Goal: Information Seeking & Learning: Learn about a topic

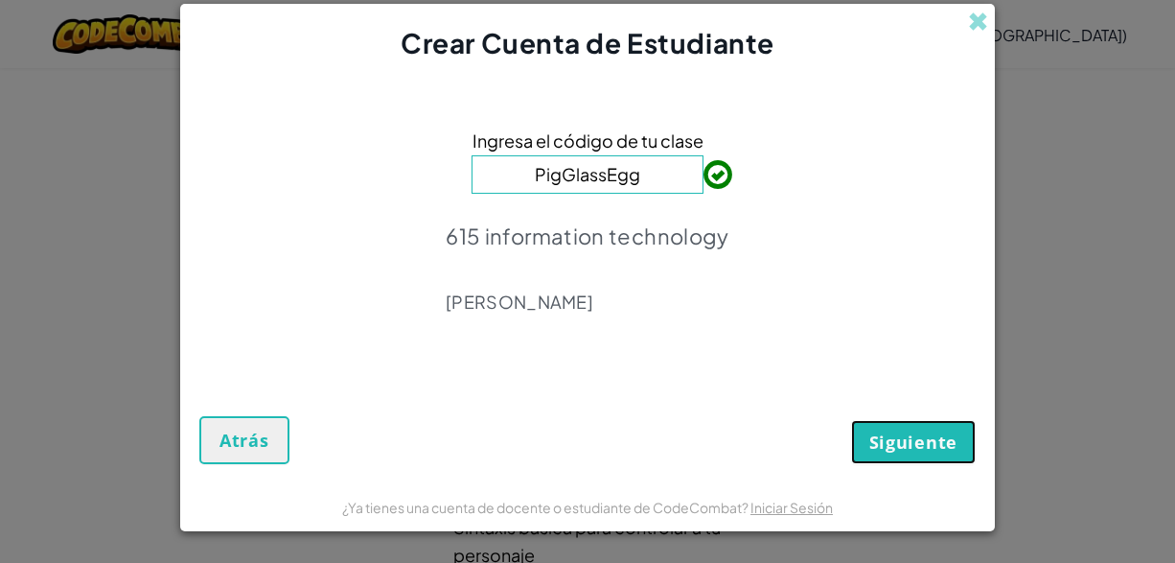
click at [903, 437] on span "Siguiente" at bounding box center [913, 441] width 88 height 23
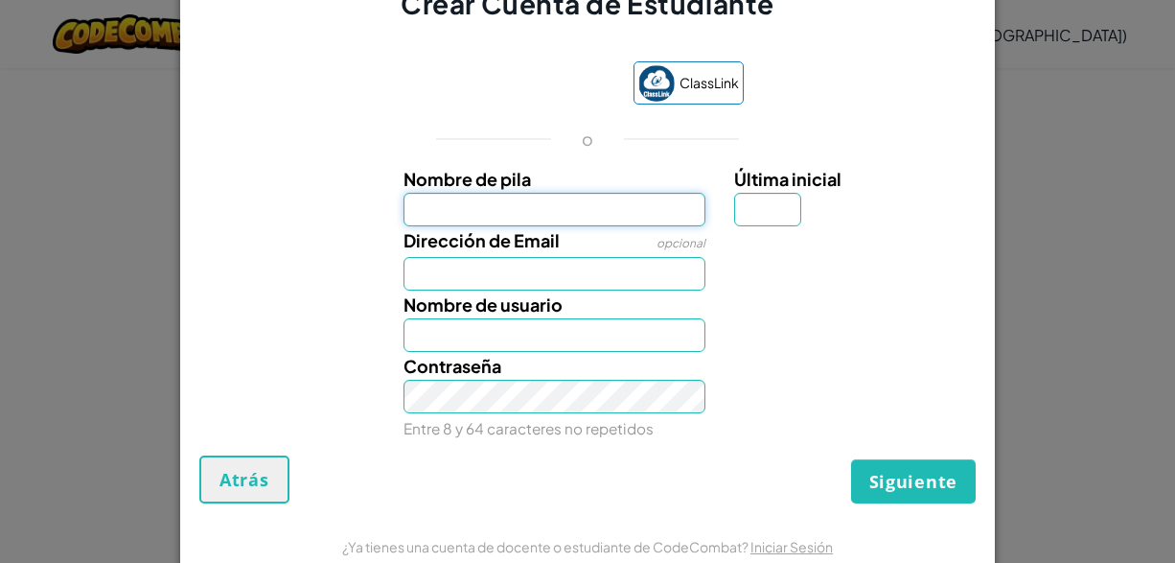
click at [653, 205] on input "Nombre de pila" at bounding box center [555, 210] width 303 height 34
type input "Edwin"
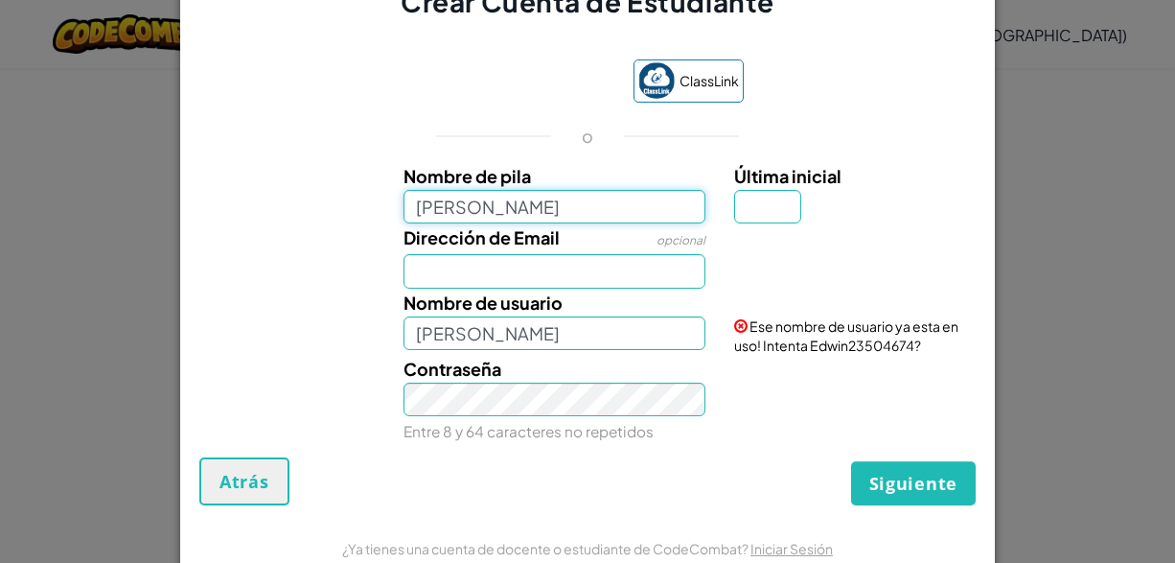
type input "Edwin Robles"
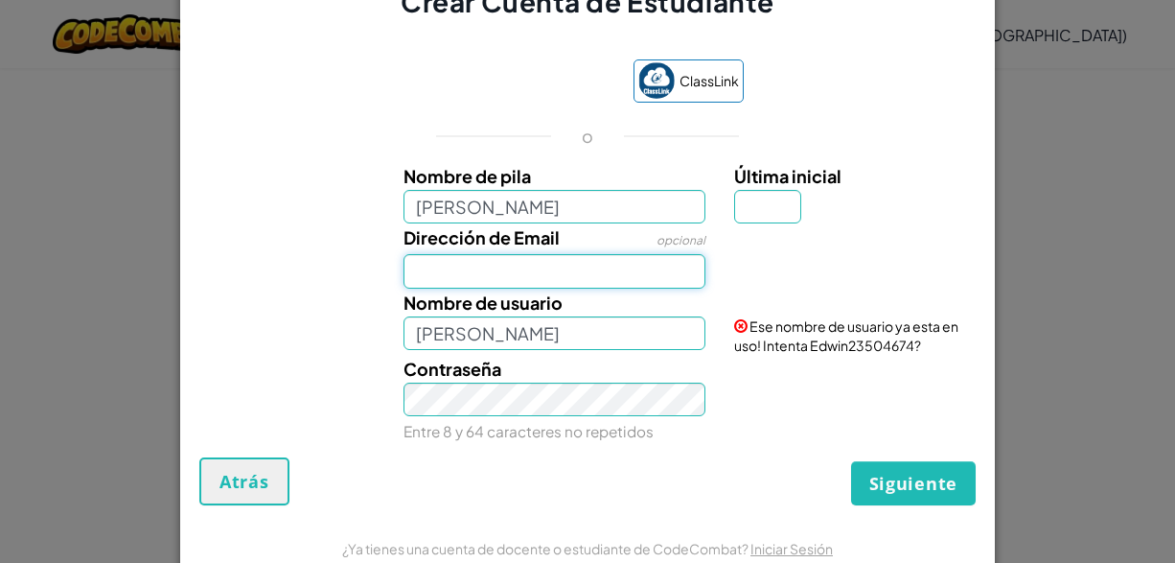
type input "Edwin Robles"
click at [596, 275] on input "Dirección de Email" at bounding box center [555, 271] width 303 height 34
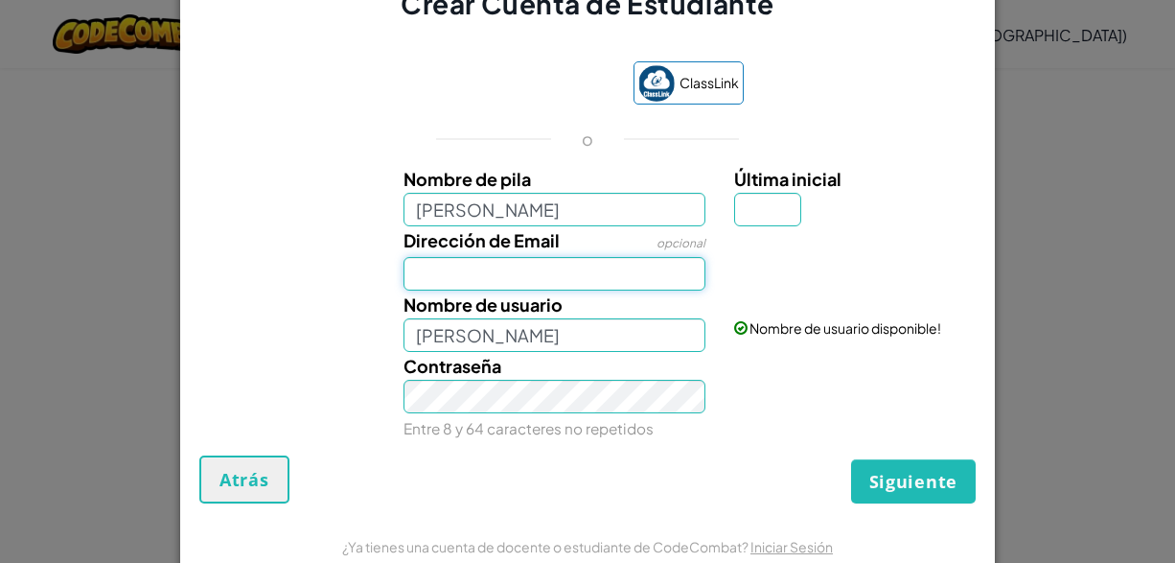
type input "al07201427@tecmilenio.mx"
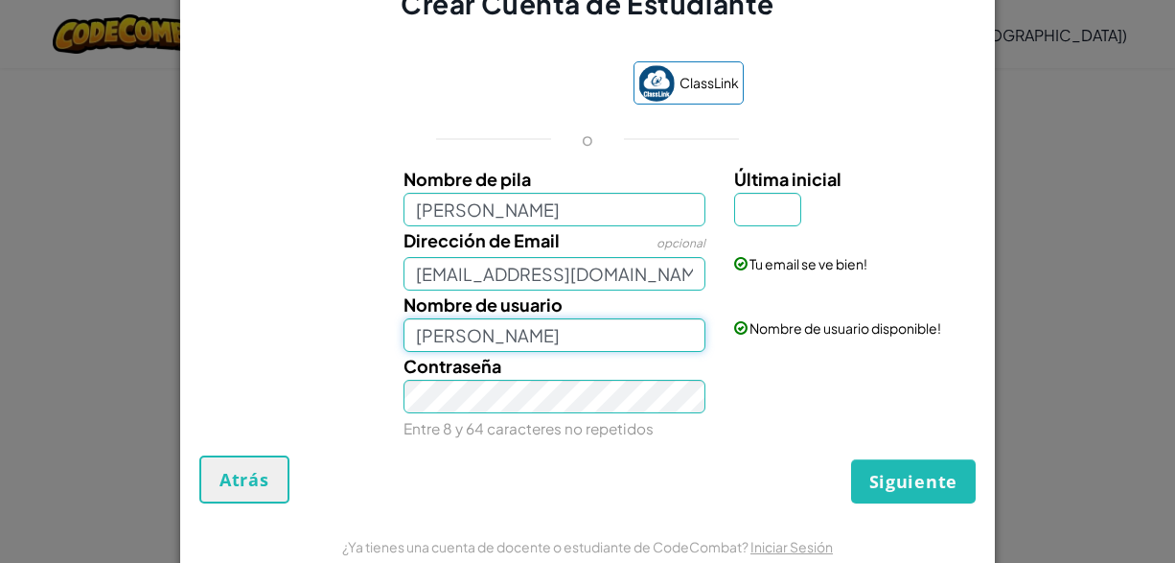
click at [600, 336] on input "Edwin Robles" at bounding box center [555, 335] width 303 height 34
click at [915, 489] on span "Siguiente" at bounding box center [913, 481] width 88 height 23
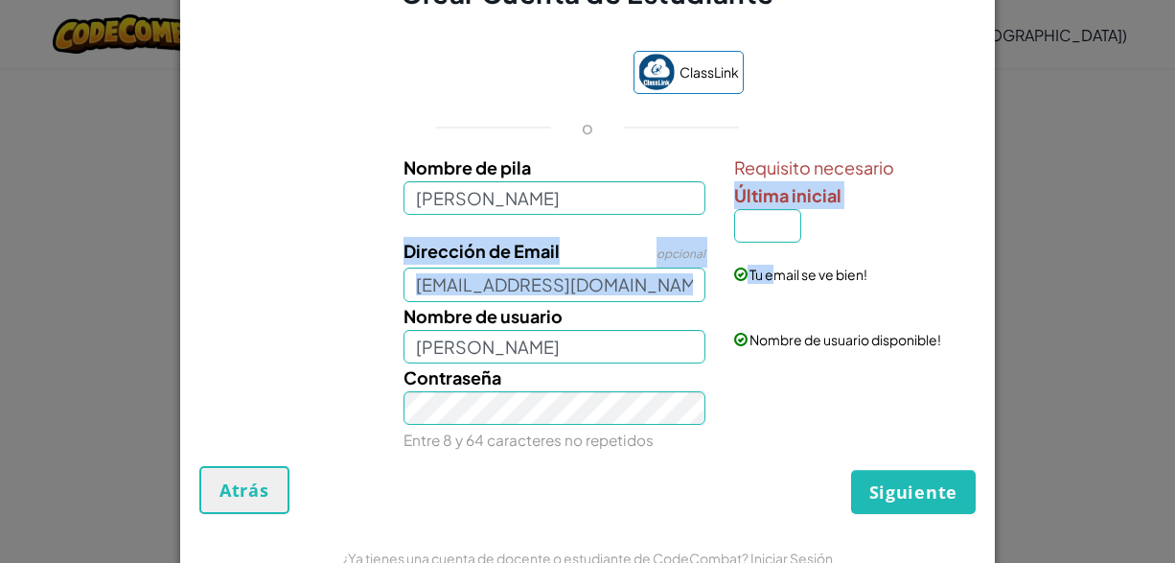
click at [764, 236] on div "Nombre de pila Edwin Robles Requisito necesario Última inicial Dirección de Ema…" at bounding box center [587, 299] width 767 height 293
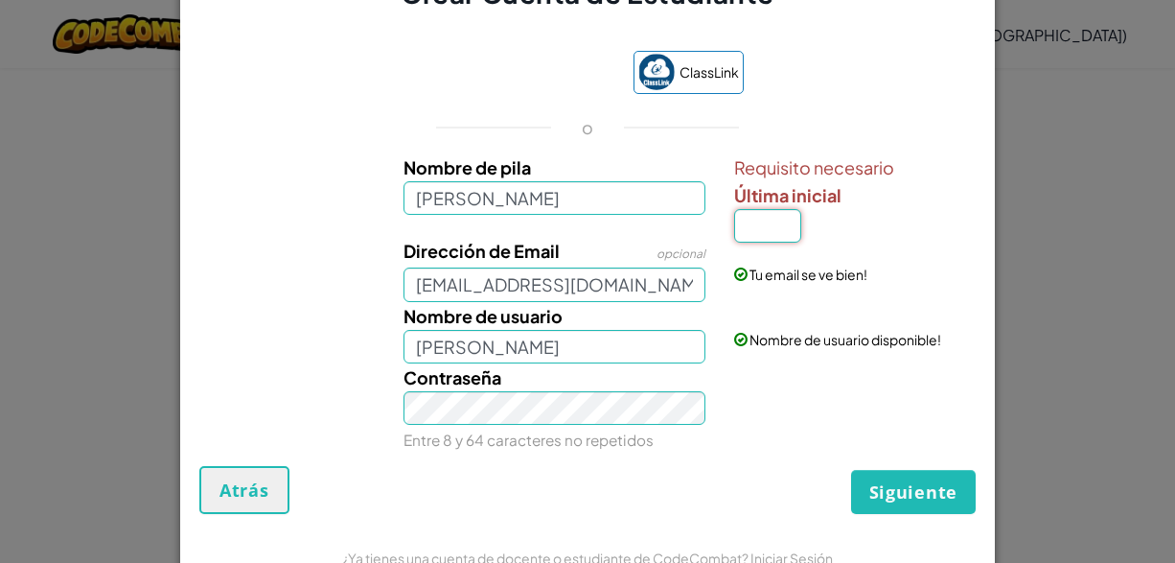
type input "R"
type input "Edwin RoblesR"
type input "s"
type input "Edwin RoblesS"
click at [913, 495] on span "Siguiente" at bounding box center [913, 491] width 88 height 23
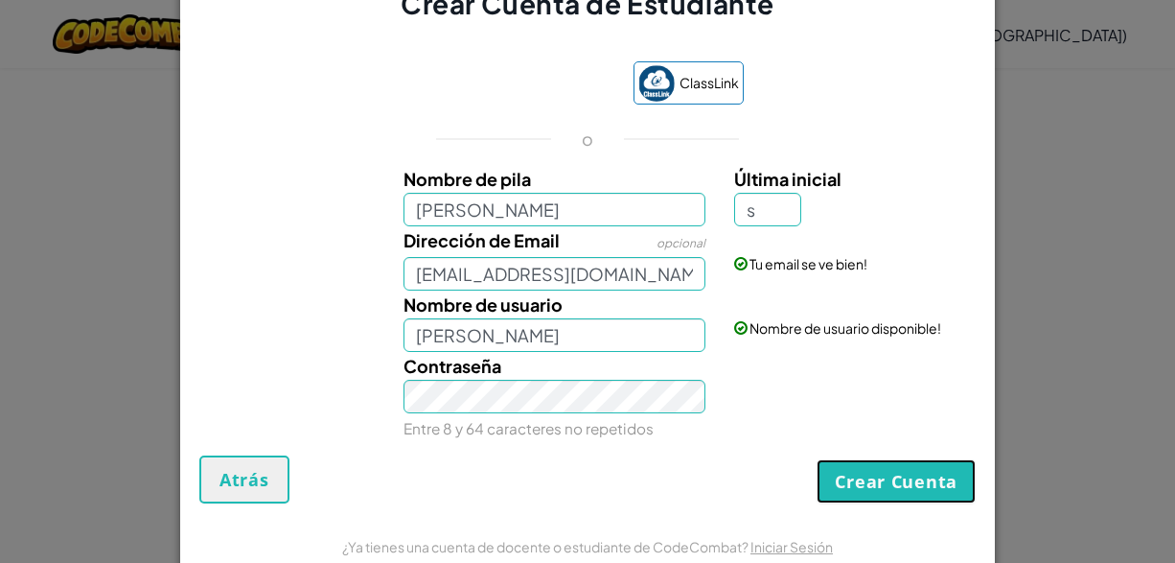
click at [913, 495] on button "Crear Cuenta" at bounding box center [896, 481] width 159 height 44
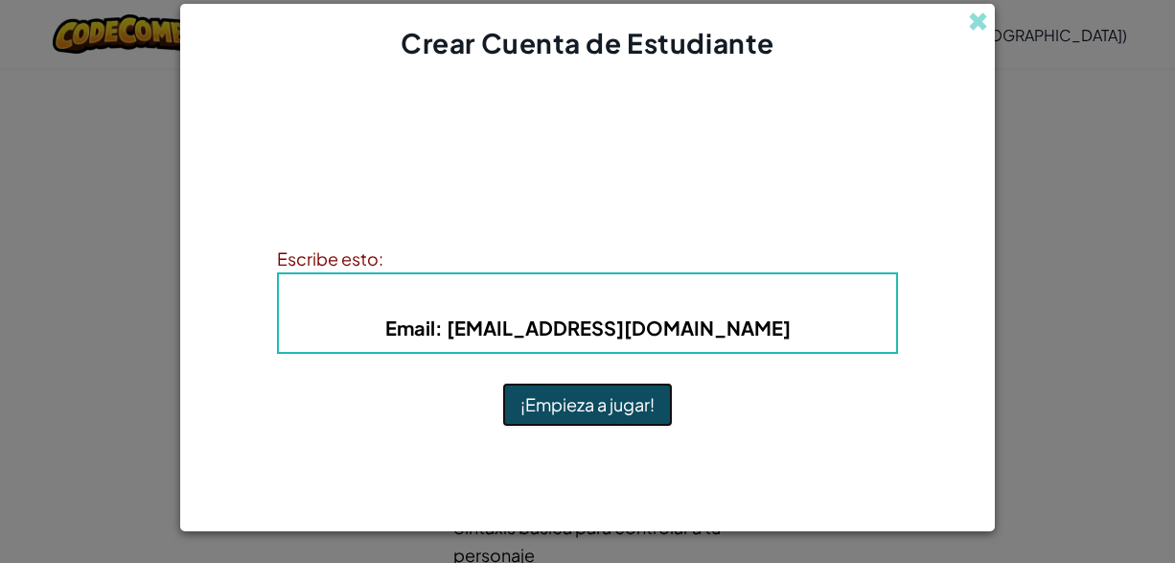
click at [630, 401] on button "¡Empieza a jugar!" at bounding box center [587, 404] width 171 height 44
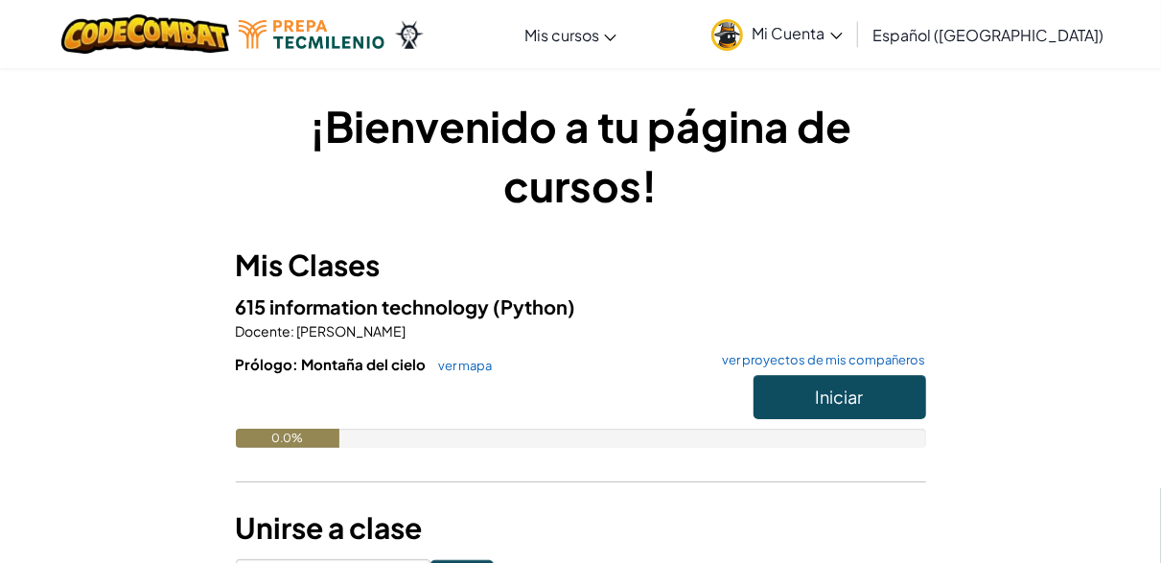
scroll to position [96, 0]
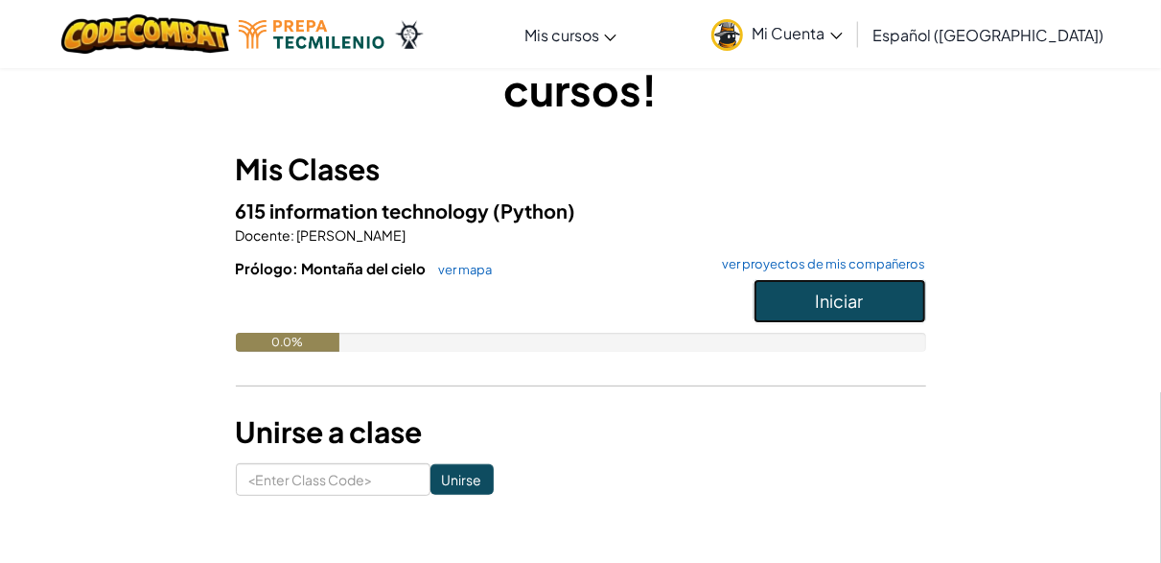
click at [848, 314] on button "Iniciar" at bounding box center [839, 301] width 173 height 44
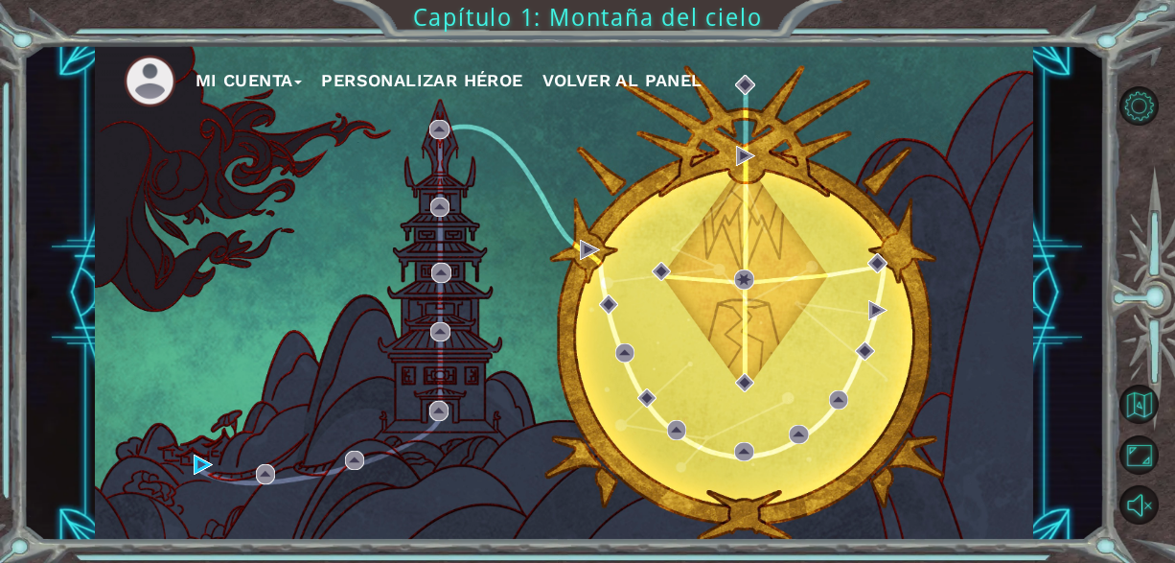
click at [191, 456] on div "Mi Cuenta Personalizar héroe Volver al panel" at bounding box center [564, 293] width 939 height 496
click at [191, 479] on div "Mi Cuenta Personalizar héroe Volver al panel" at bounding box center [564, 293] width 939 height 496
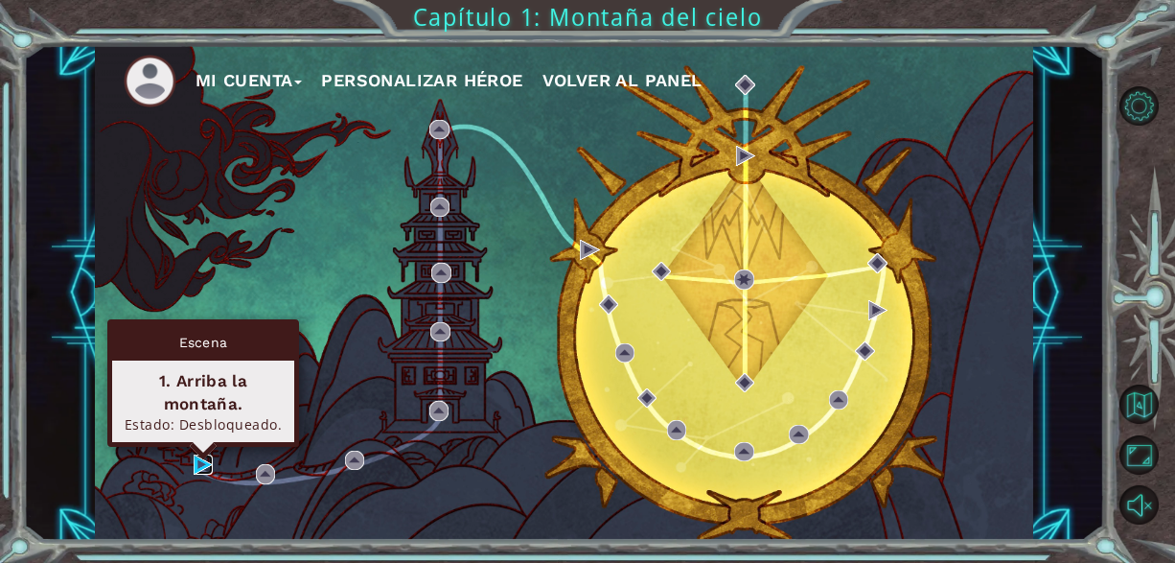
click at [194, 458] on img at bounding box center [204, 464] width 20 height 20
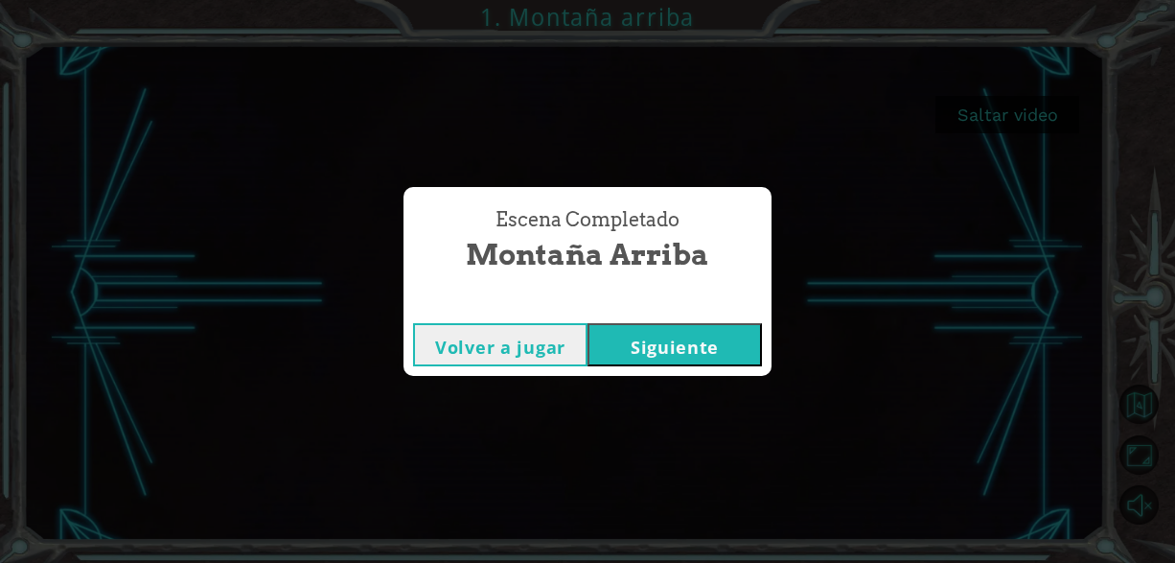
click at [703, 355] on button "Siguiente" at bounding box center [675, 344] width 174 height 43
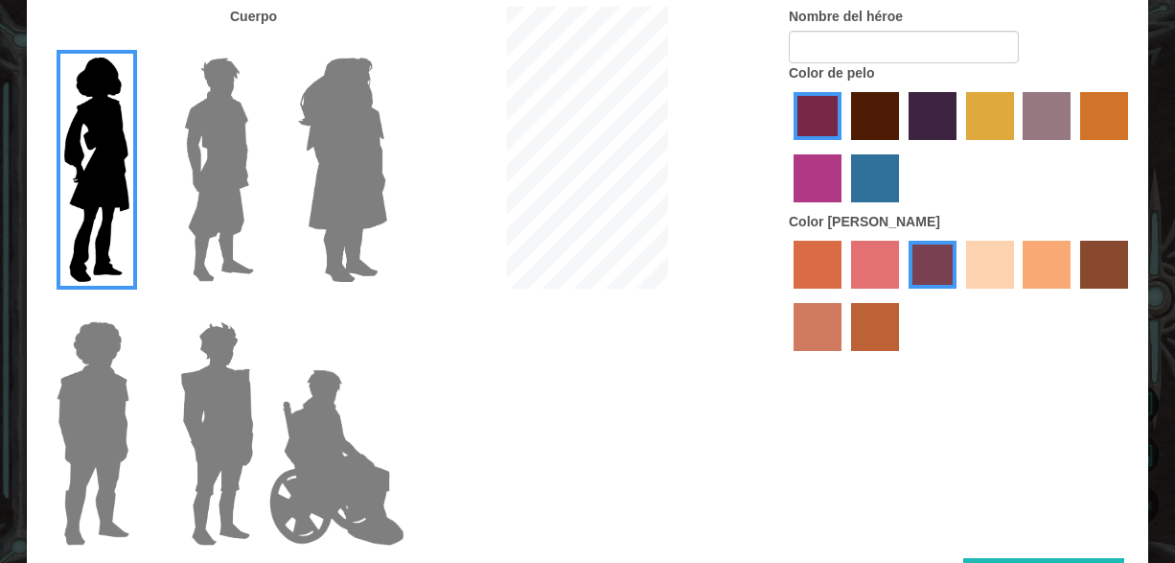
click at [294, 468] on img at bounding box center [337, 457] width 150 height 192
click at [386, 309] on input "Hero Jamie" at bounding box center [386, 309] width 0 height 0
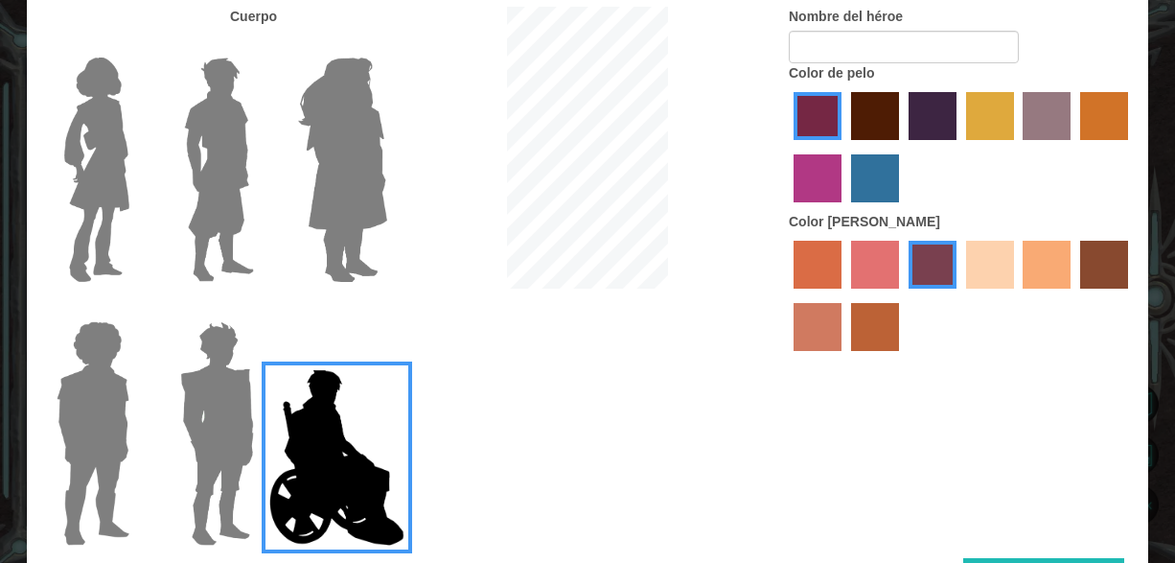
click at [350, 111] on img at bounding box center [342, 170] width 104 height 240
click at [386, 45] on input "Hero Amethyst" at bounding box center [386, 45] width 0 height 0
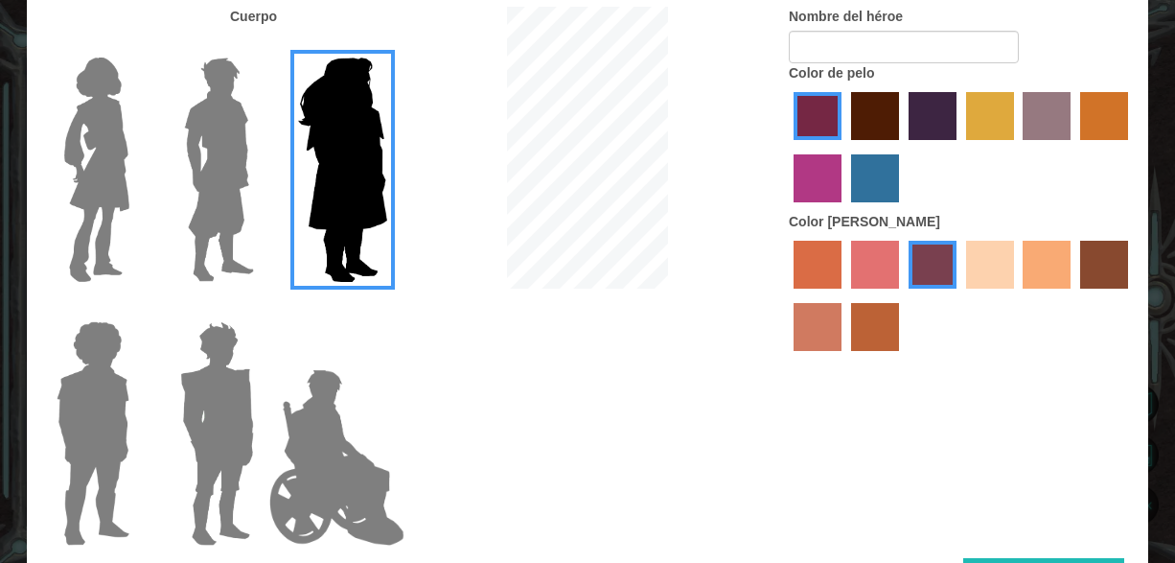
click at [239, 140] on img at bounding box center [218, 170] width 85 height 240
click at [262, 45] on input "Hero Lars" at bounding box center [262, 45] width 0 height 0
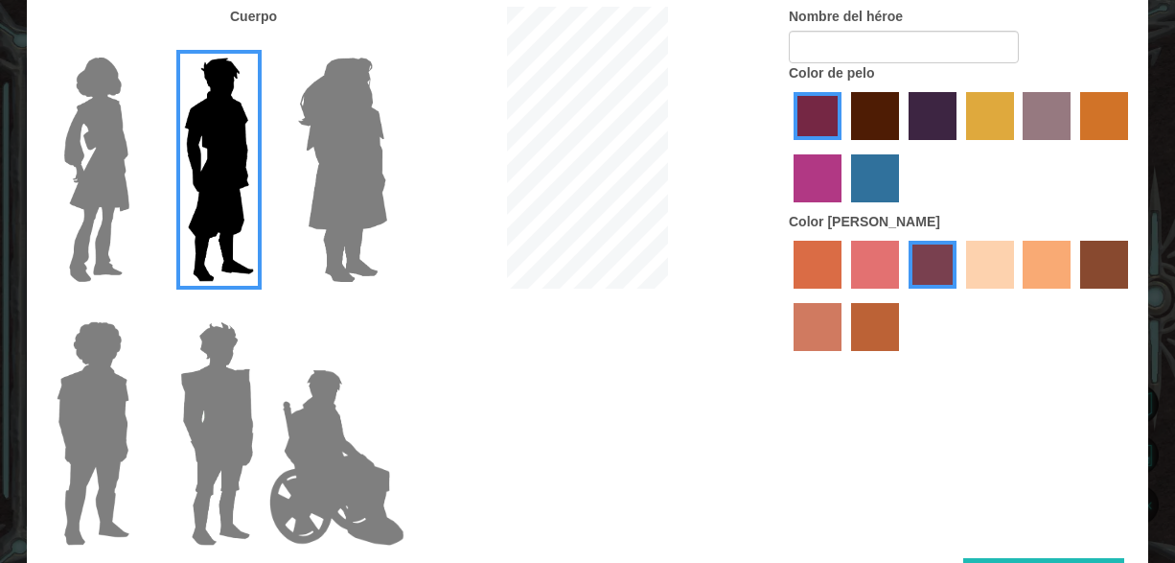
click at [1002, 261] on label "sandy beach skin color" at bounding box center [990, 265] width 48 height 48
click at [959, 295] on input "sandy beach skin color" at bounding box center [959, 295] width 0 height 0
click at [1040, 263] on label "tacao skin color" at bounding box center [1047, 265] width 48 height 48
click at [1017, 295] on input "tacao skin color" at bounding box center [1017, 295] width 0 height 0
click at [875, 119] on label "maroon hair color" at bounding box center [875, 116] width 48 height 48
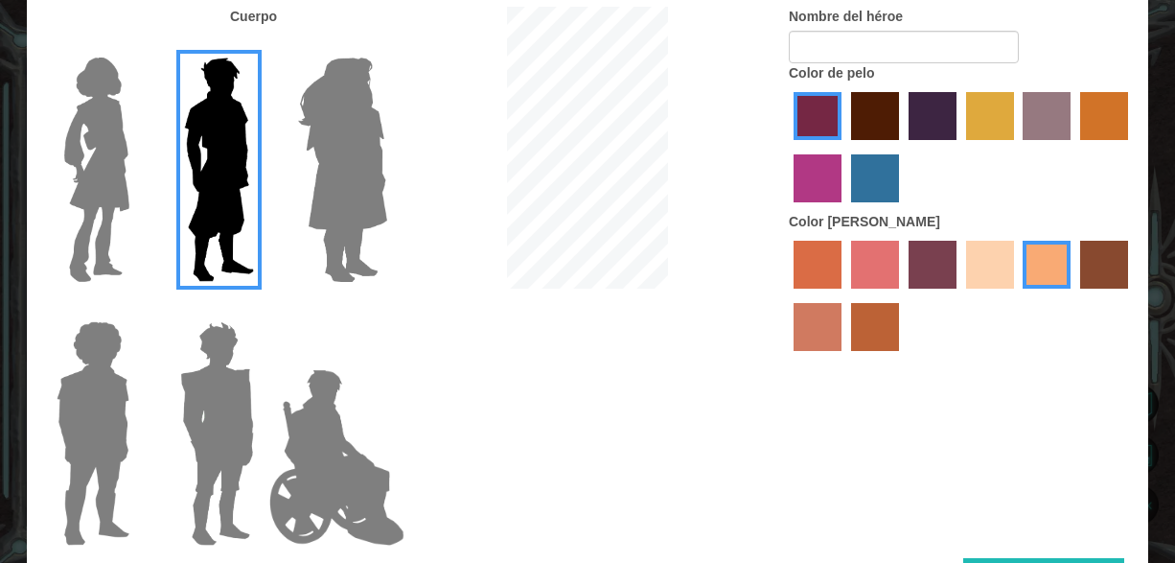
click at [844, 147] on input "maroon hair color" at bounding box center [844, 147] width 0 height 0
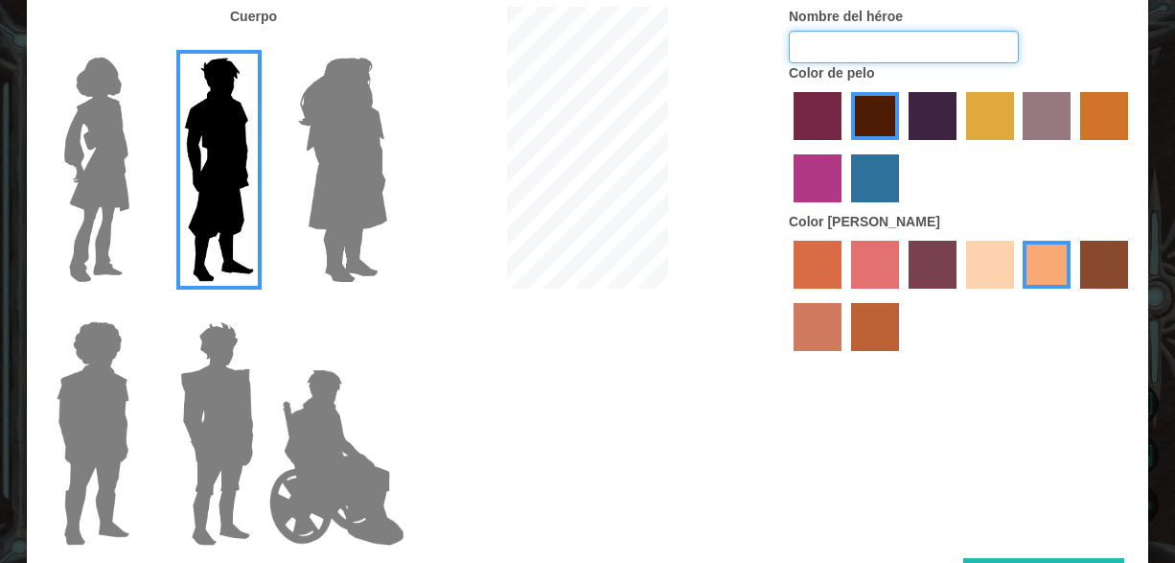
click at [828, 47] on input "Nombre del héroe" at bounding box center [904, 47] width 230 height 33
click at [881, 167] on label "lachmara hair color" at bounding box center [875, 178] width 48 height 48
click at [844, 209] on input "lachmara hair color" at bounding box center [844, 209] width 0 height 0
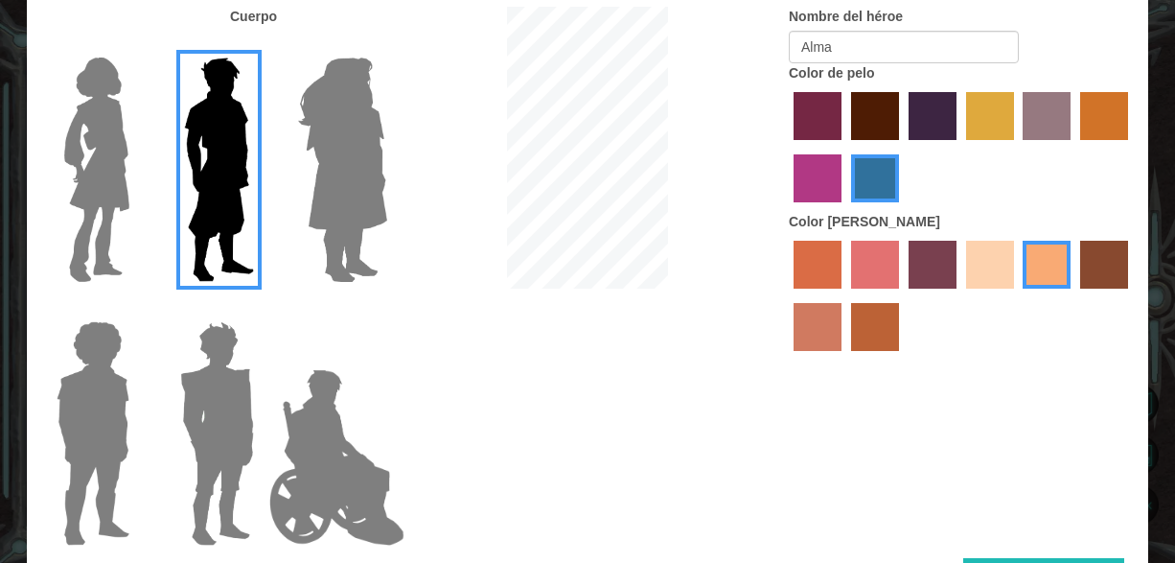
click at [896, 120] on label "maroon hair color" at bounding box center [875, 116] width 48 height 48
click at [844, 147] on input "maroon hair color" at bounding box center [844, 147] width 0 height 0
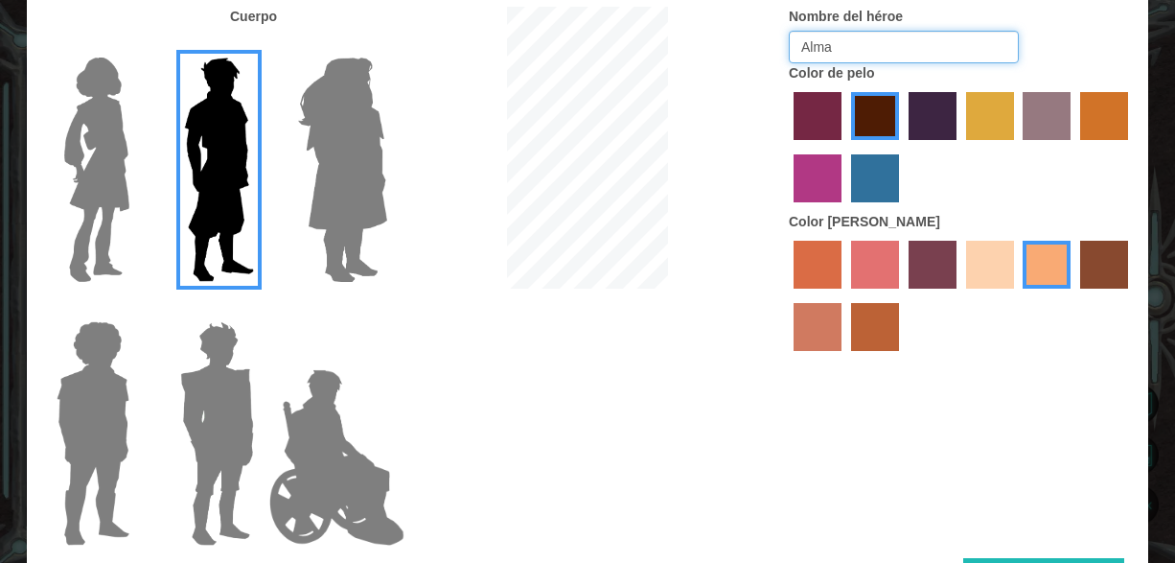
drag, startPoint x: 938, startPoint y: 40, endPoint x: 925, endPoint y: 48, distance: 15.5
click at [931, 45] on input "Alma" at bounding box center [904, 47] width 230 height 33
type input "A"
type input "E"
type input "Alma"
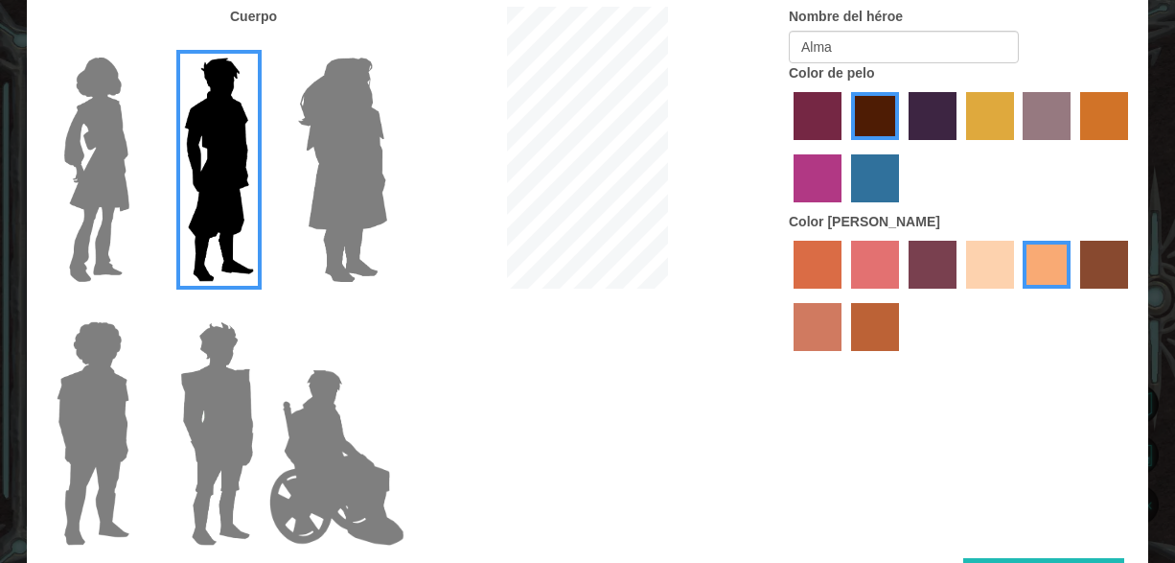
click at [758, 268] on div at bounding box center [588, 150] width 374 height 287
drag, startPoint x: 1007, startPoint y: 424, endPoint x: 993, endPoint y: 464, distance: 42.7
click at [993, 464] on div "Cuerpo Nombre del héroe Alma Color de pelo Color [PERSON_NAME]" at bounding box center [587, 282] width 1121 height 551
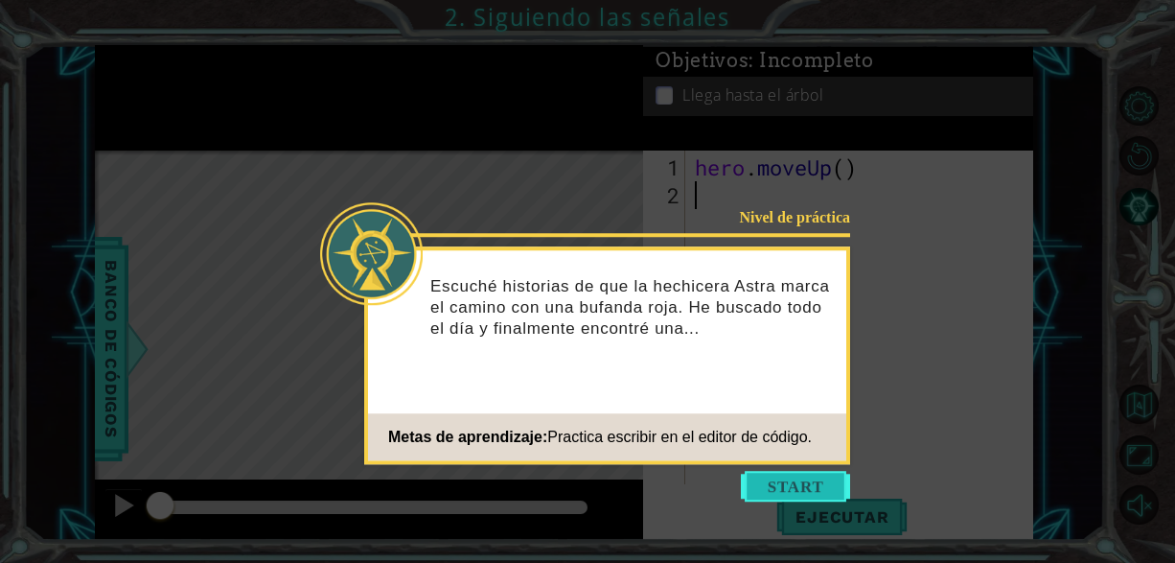
click at [823, 488] on button "Start" at bounding box center [795, 486] width 109 height 31
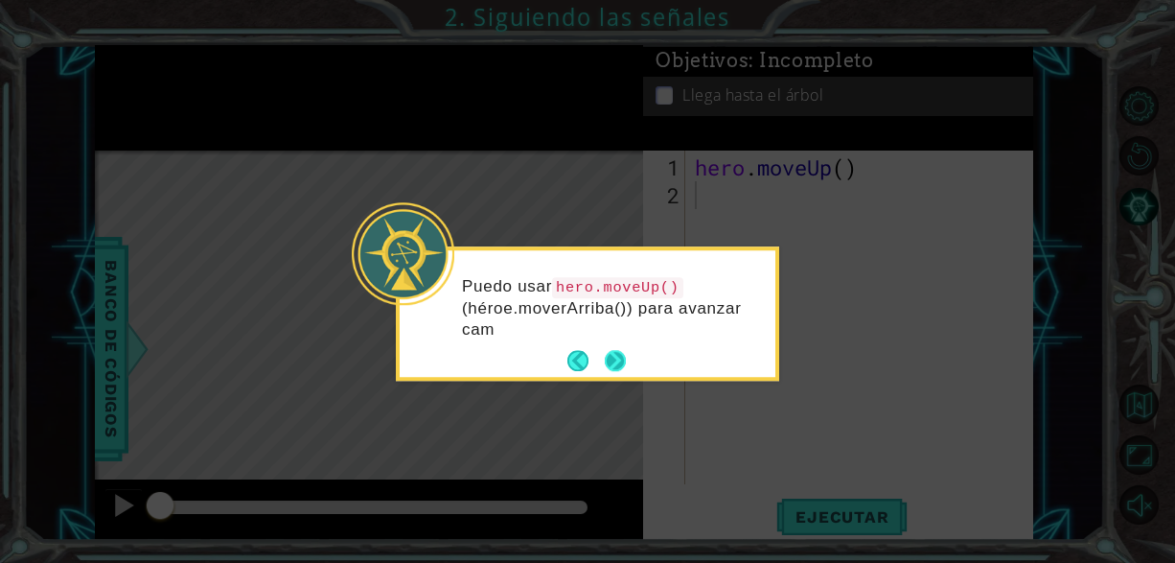
click at [627, 355] on div "Puedo usar hero.moveUp() (héroe.moverArriba()) para avanzar cam" at bounding box center [588, 313] width 376 height 127
click at [617, 367] on button "Next" at bounding box center [615, 361] width 21 height 21
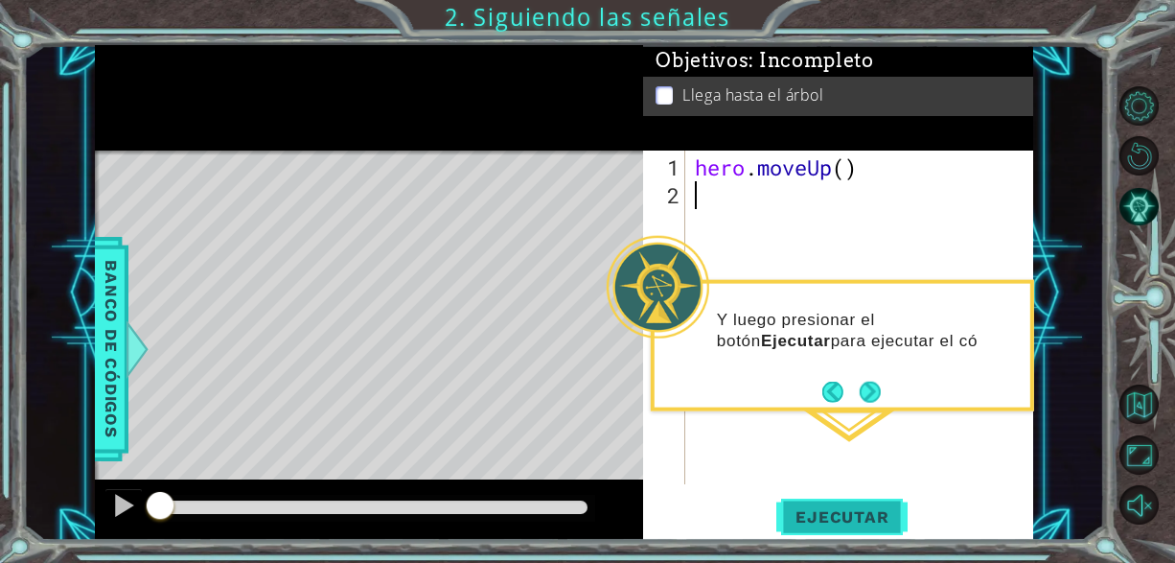
click at [814, 513] on span "Ejecutar" at bounding box center [841, 516] width 131 height 19
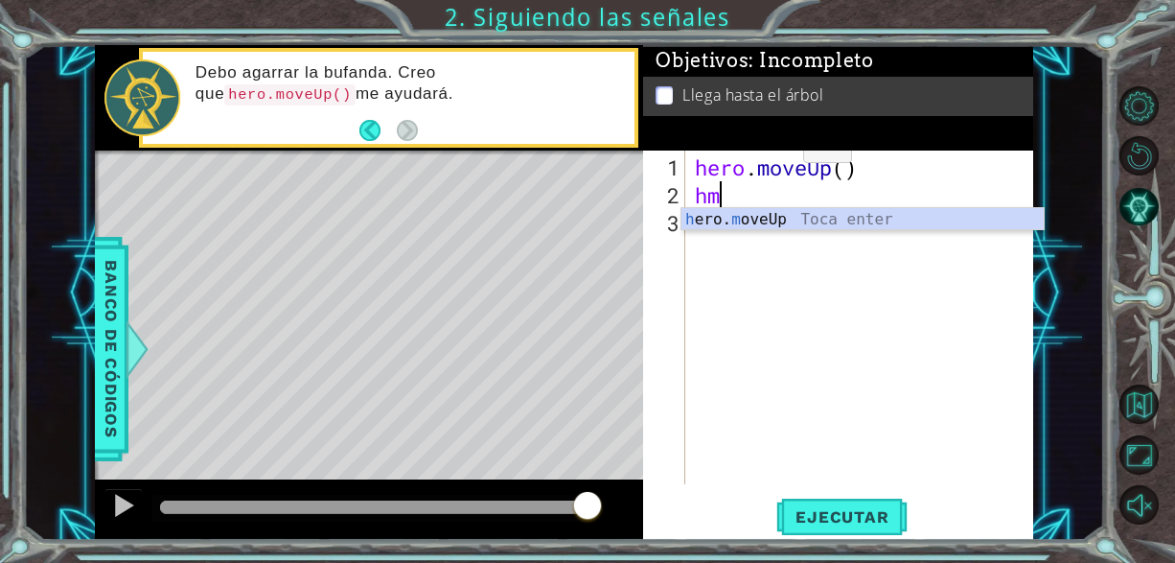
type textarea "hmu"
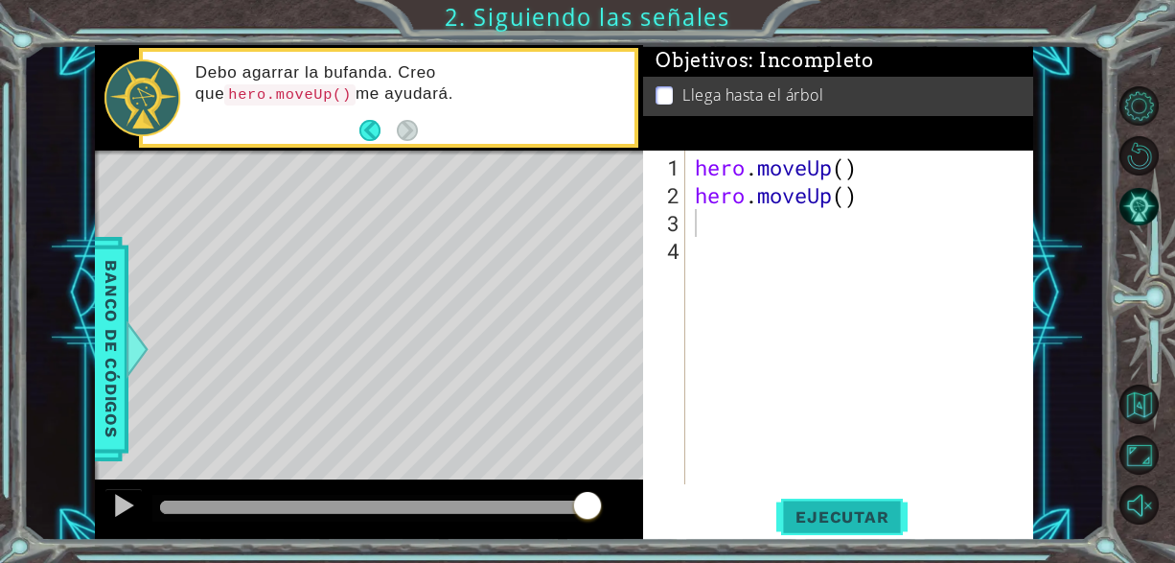
click at [811, 508] on span "Ejecutar" at bounding box center [841, 516] width 131 height 19
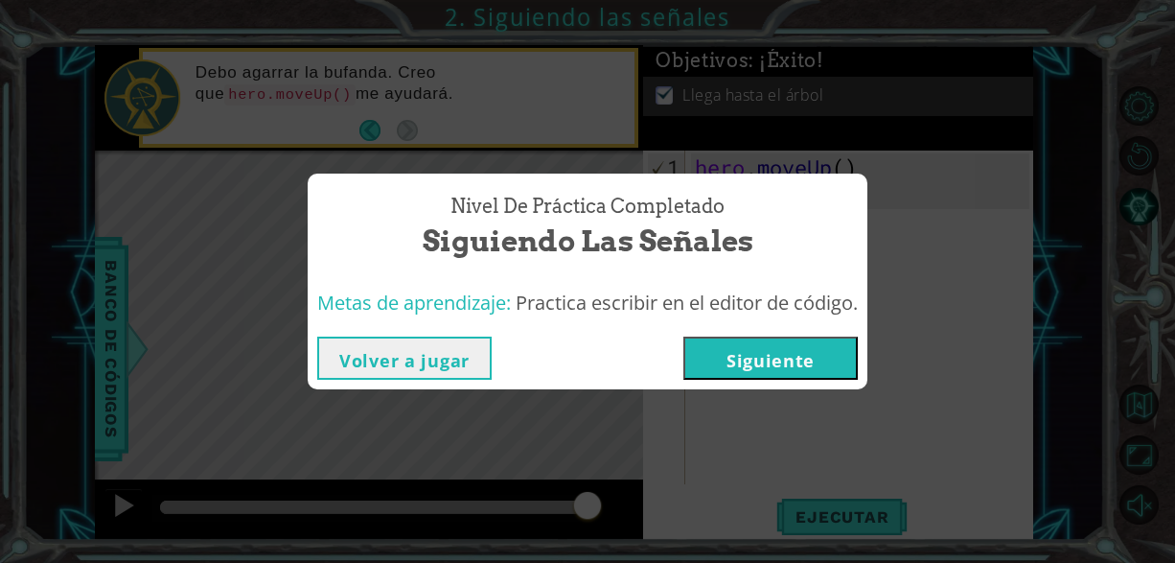
click at [817, 358] on button "Siguiente" at bounding box center [770, 357] width 174 height 43
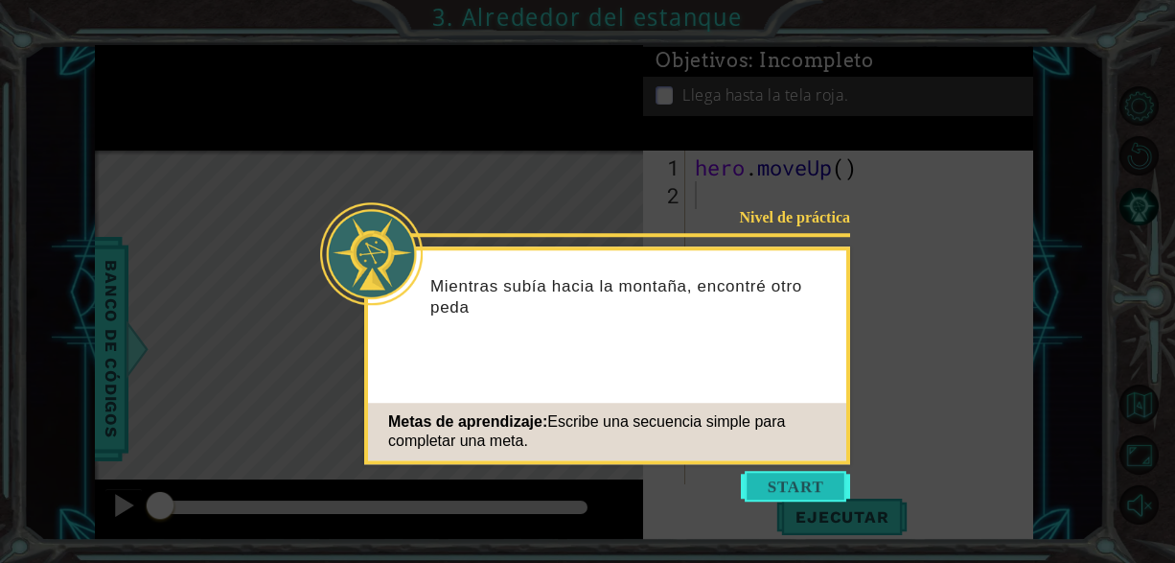
click at [824, 489] on button "Start" at bounding box center [795, 486] width 109 height 31
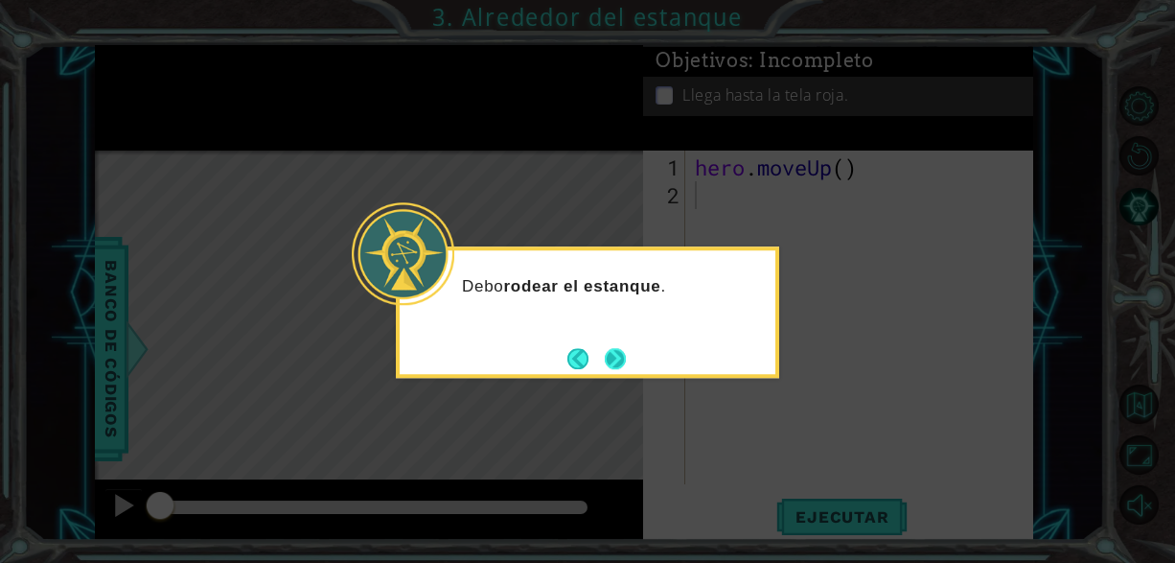
click at [618, 358] on button "Next" at bounding box center [616, 359] width 28 height 28
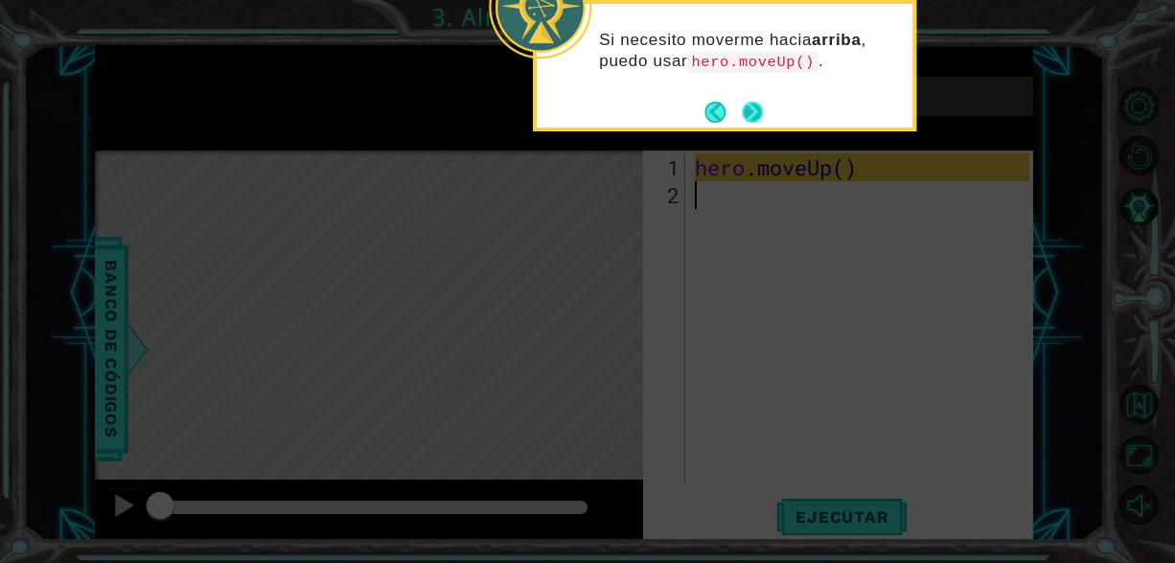
click at [751, 106] on button "Next" at bounding box center [752, 112] width 21 height 21
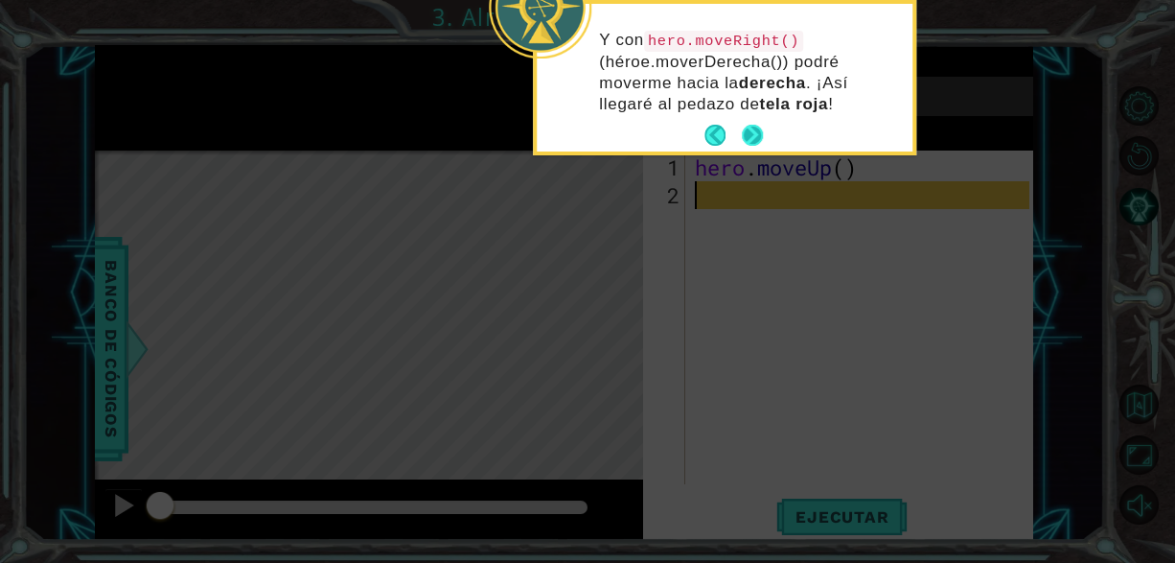
click at [761, 126] on button "Next" at bounding box center [753, 136] width 22 height 22
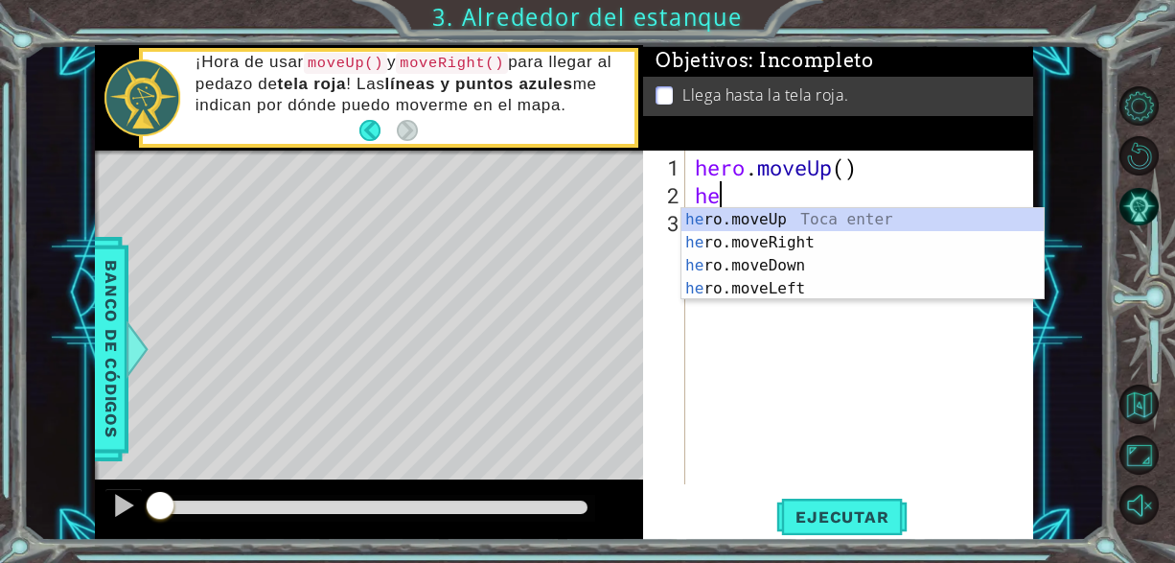
type textarea "her"
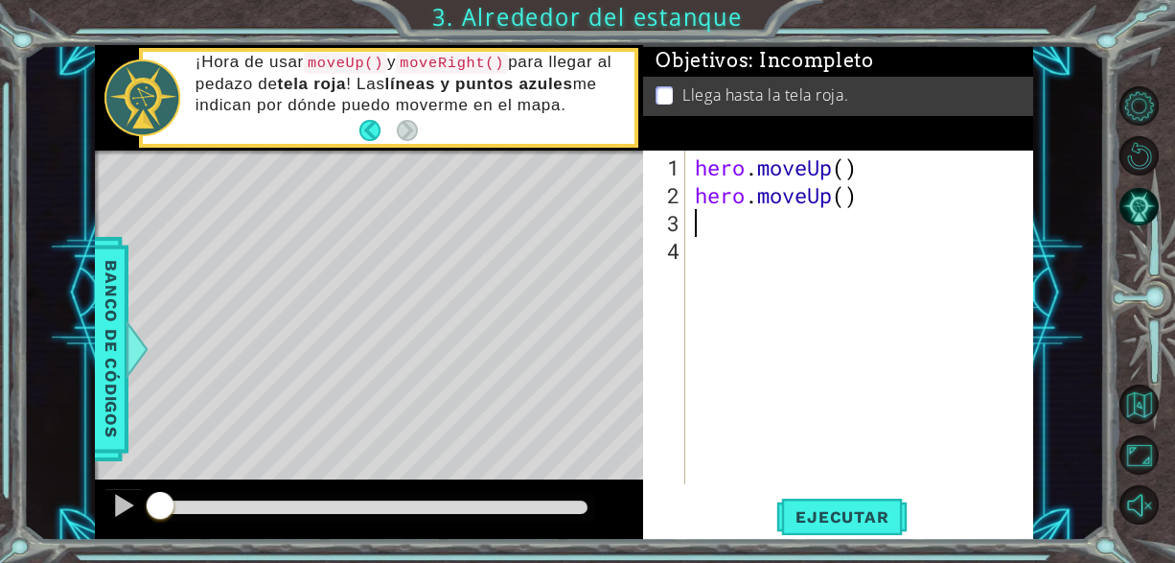
type textarea "h"
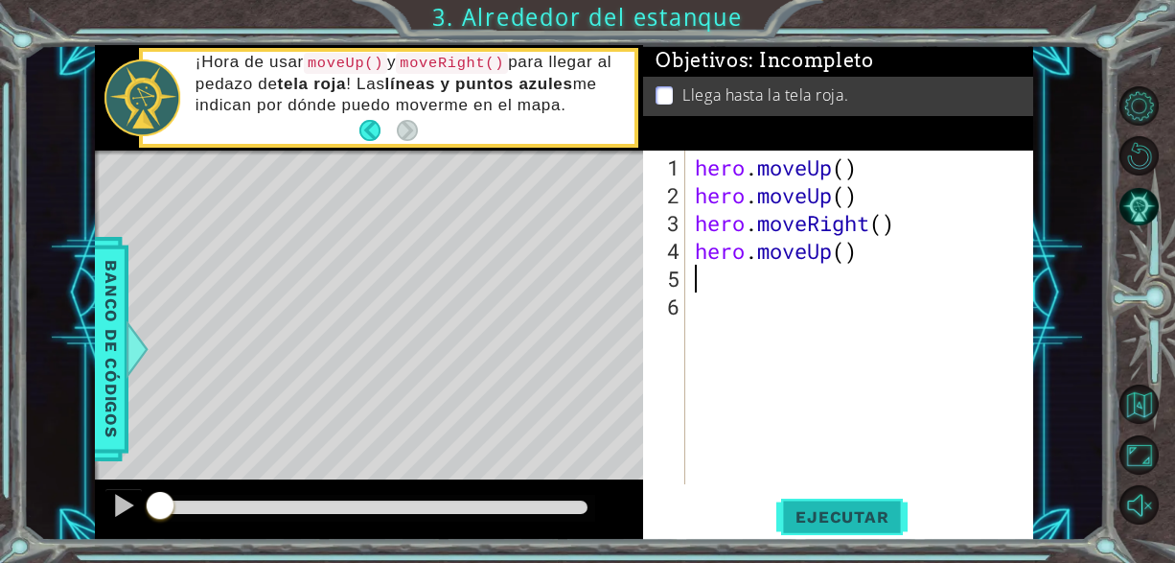
click at [837, 504] on button "Ejecutar" at bounding box center [841, 516] width 131 height 39
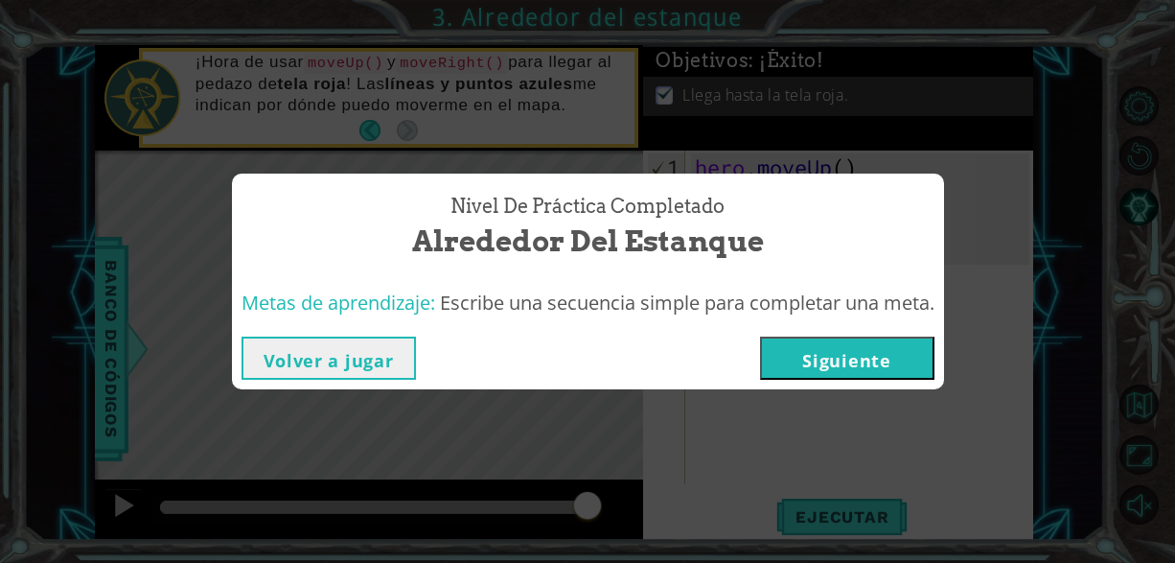
click at [852, 359] on button "Siguiente" at bounding box center [847, 357] width 174 height 43
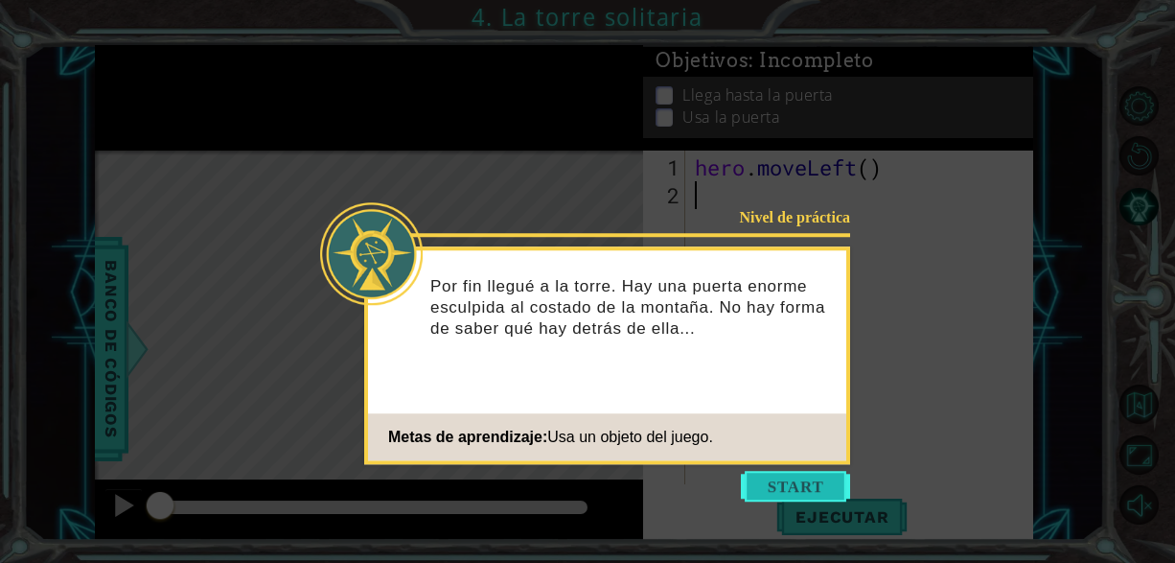
click at [816, 478] on button "Start" at bounding box center [795, 486] width 109 height 31
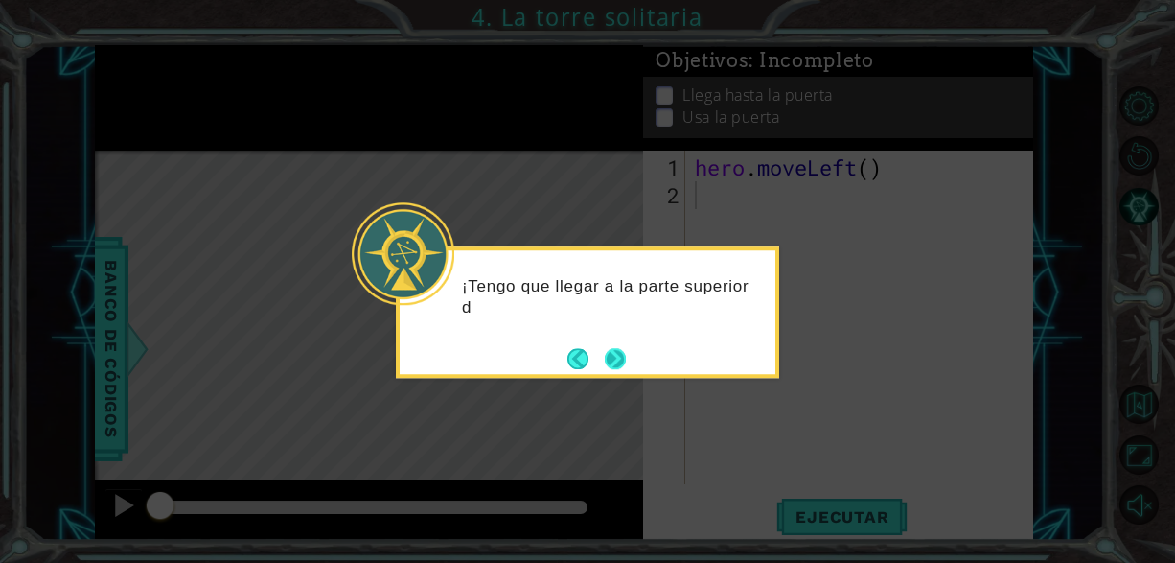
click at [624, 353] on button "Next" at bounding box center [615, 358] width 21 height 21
click at [624, 353] on button "Next" at bounding box center [616, 359] width 22 height 22
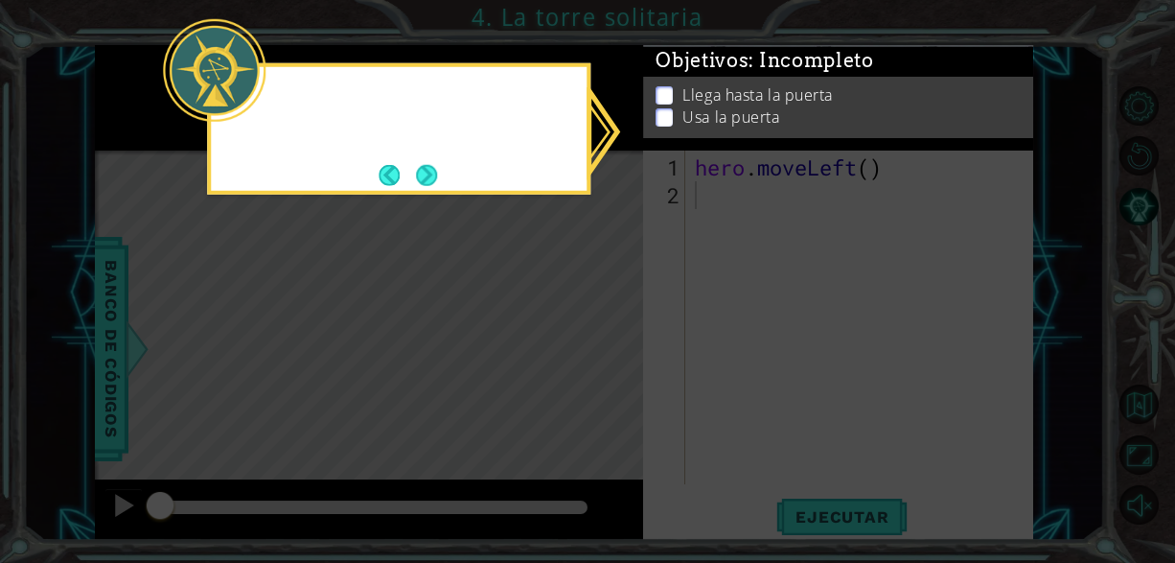
click at [619, 357] on icon at bounding box center [587, 281] width 1175 height 563
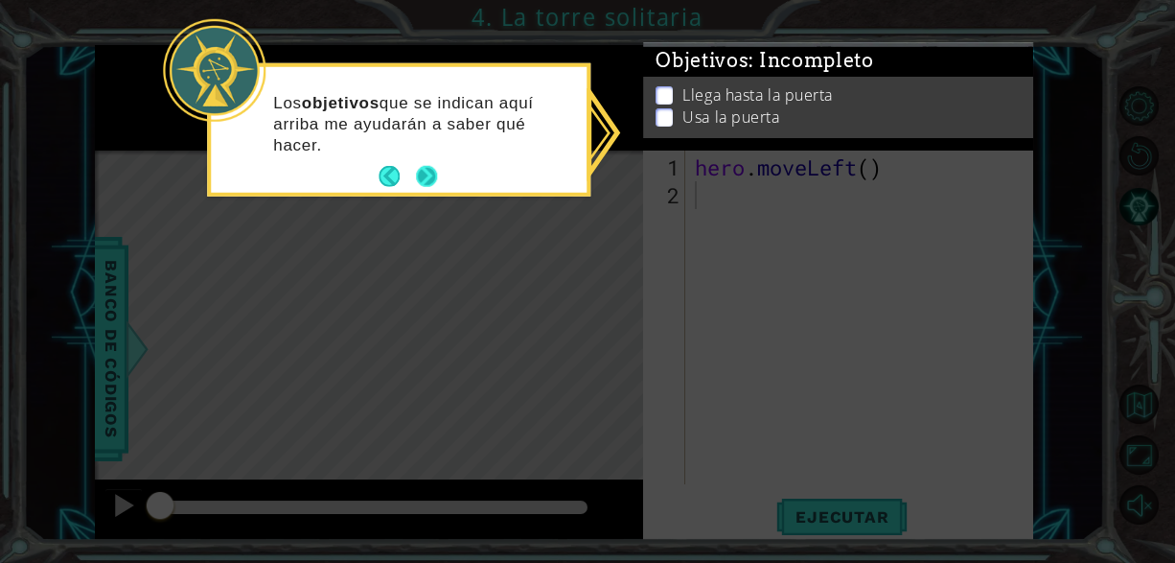
click at [433, 171] on button "Next" at bounding box center [427, 177] width 30 height 30
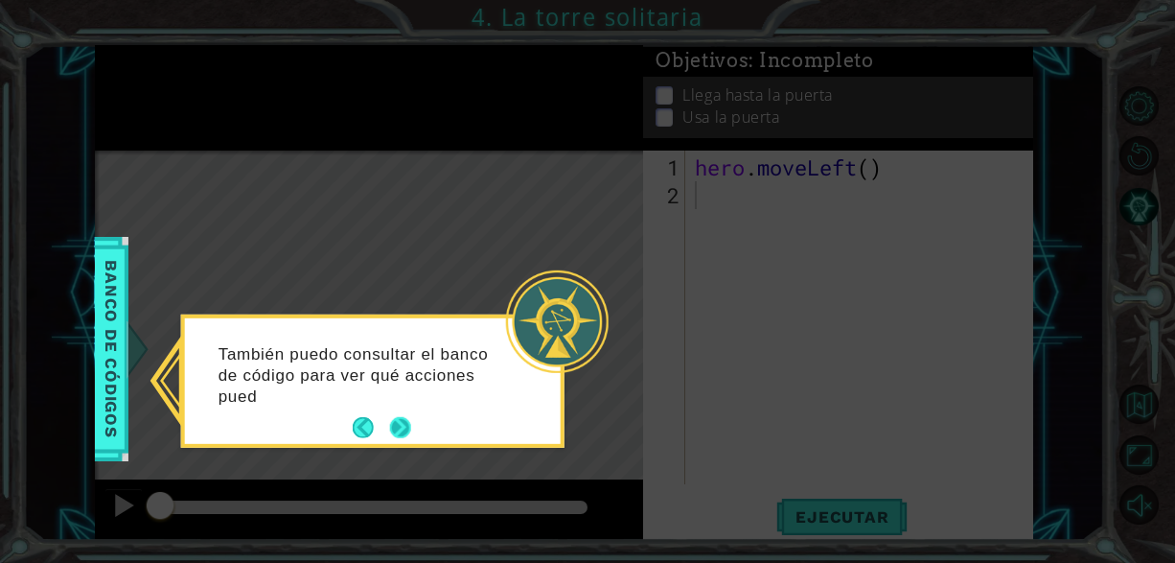
click at [401, 422] on button "Next" at bounding box center [400, 428] width 22 height 22
click at [401, 422] on icon at bounding box center [587, 281] width 1175 height 563
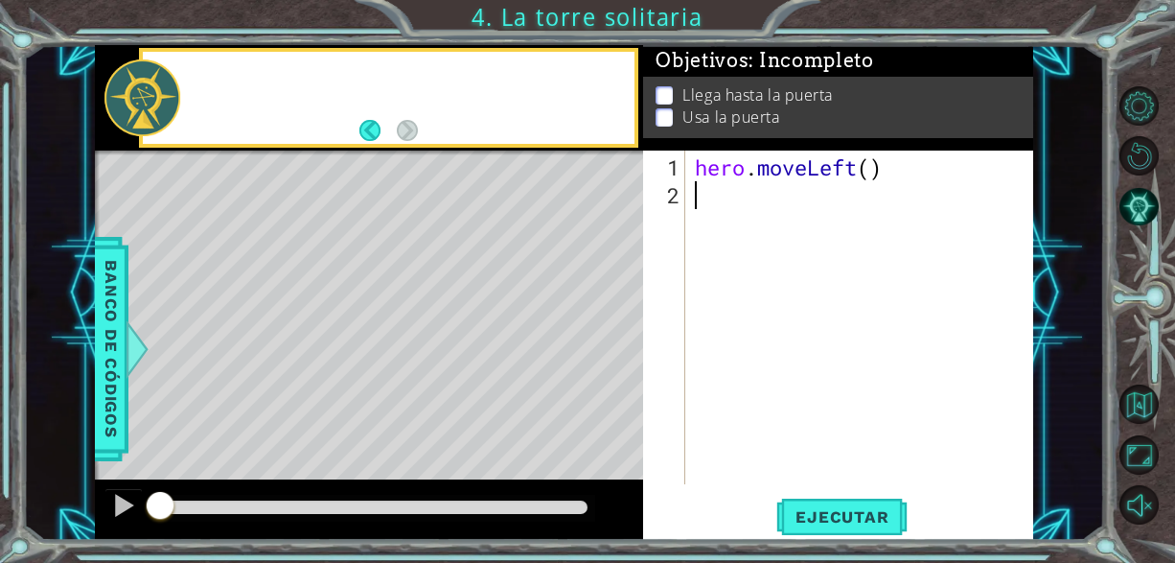
click at [401, 422] on div "Level Map" at bounding box center [538, 432] width 886 height 565
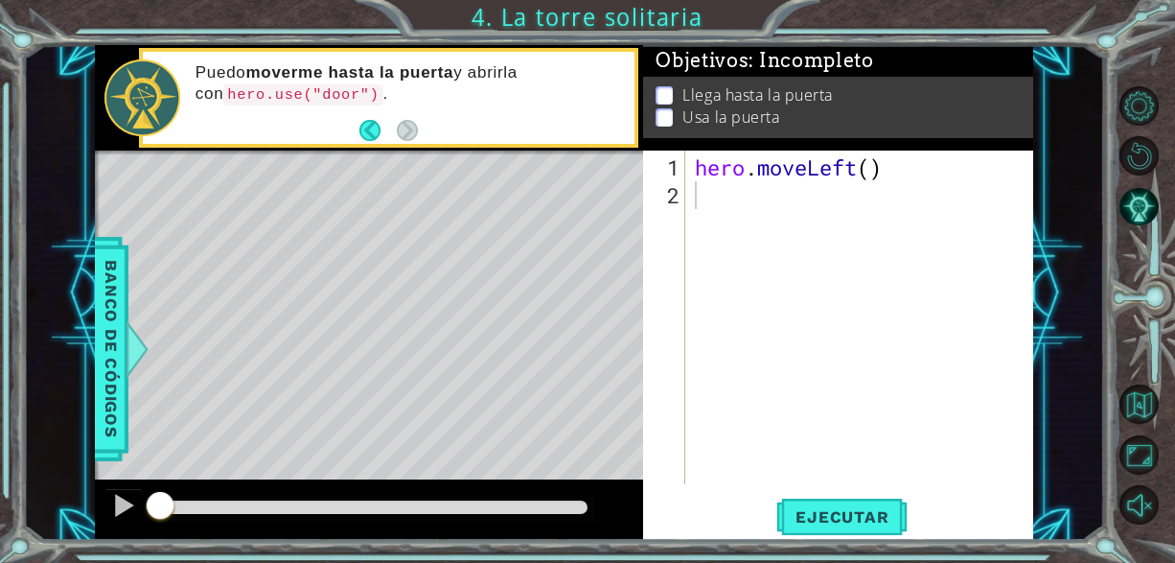
click at [778, 222] on div "hero . moveLeft ( )" at bounding box center [865, 347] width 348 height 389
type textarea "h"
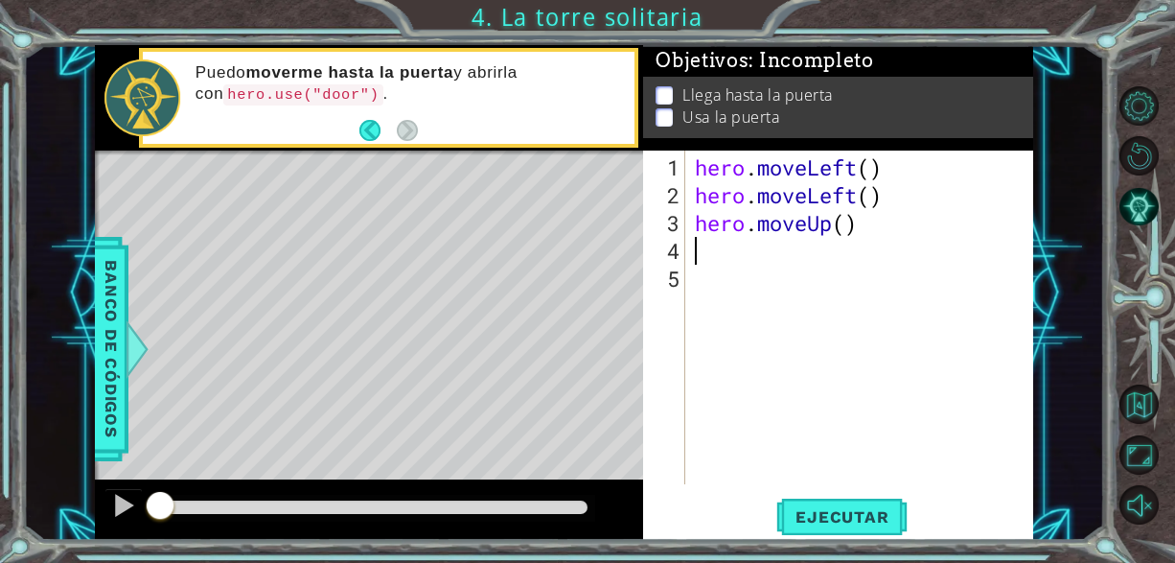
type textarea "h"
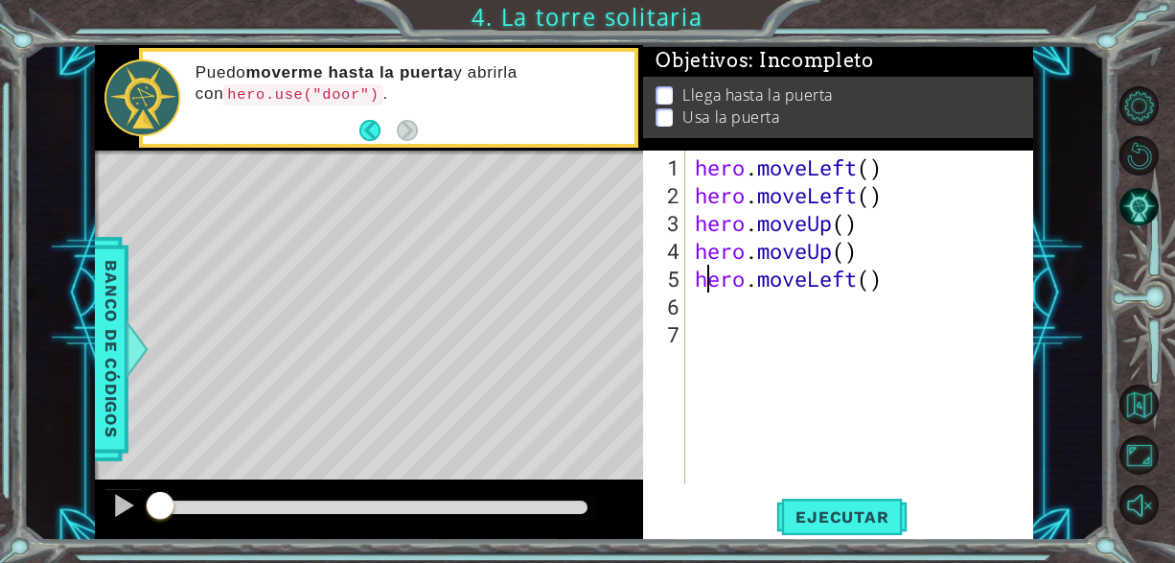
type textarea "ero.moveLeft()"
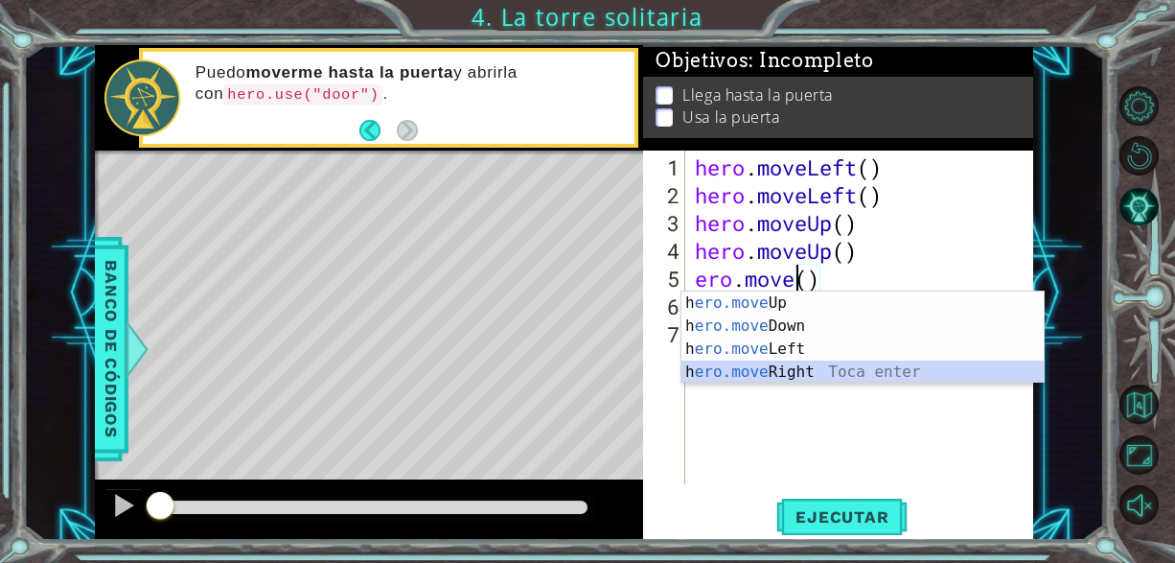
type textarea "hero.moveRight"
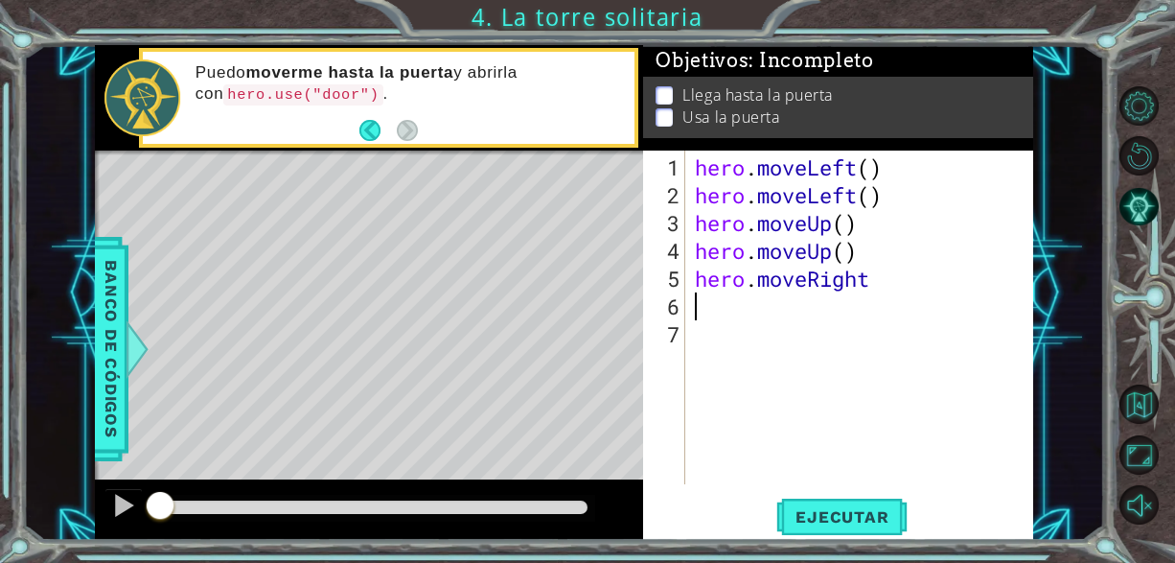
type textarea "h"
click at [661, 119] on p at bounding box center [664, 128] width 17 height 18
click at [728, 324] on div "hero . moveLeft ( ) hero . moveLeft ( ) hero . moveUp ( ) hero . moveUp ( ) her…" at bounding box center [865, 347] width 348 height 389
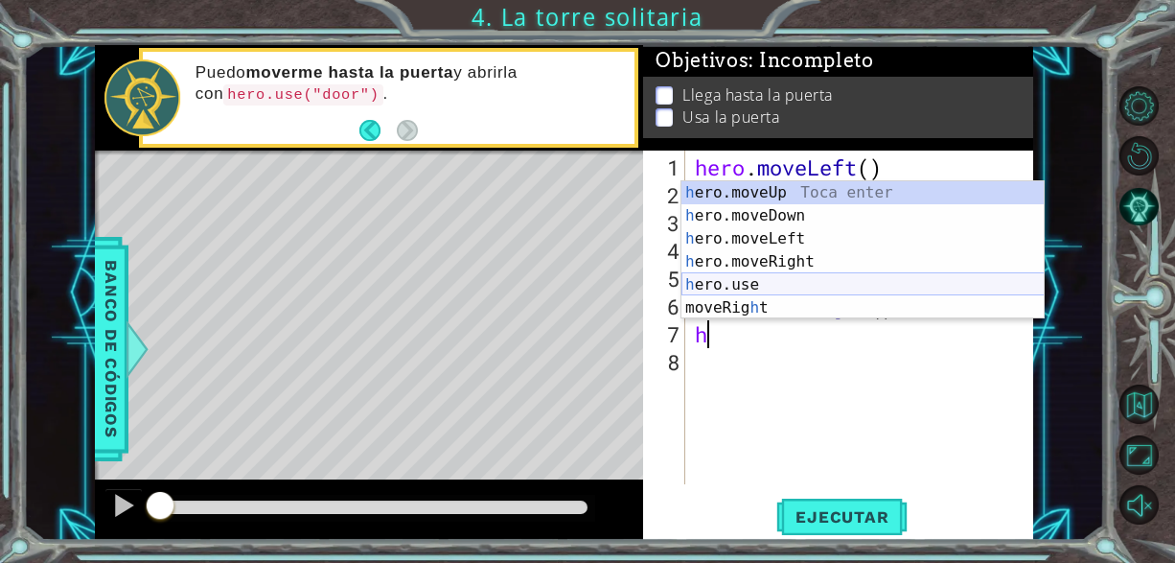
click at [758, 288] on div "h ero.moveUp Toca enter h ero.moveDown Toca enter h ero.moveLeft Toca enter h e…" at bounding box center [863, 273] width 363 height 184
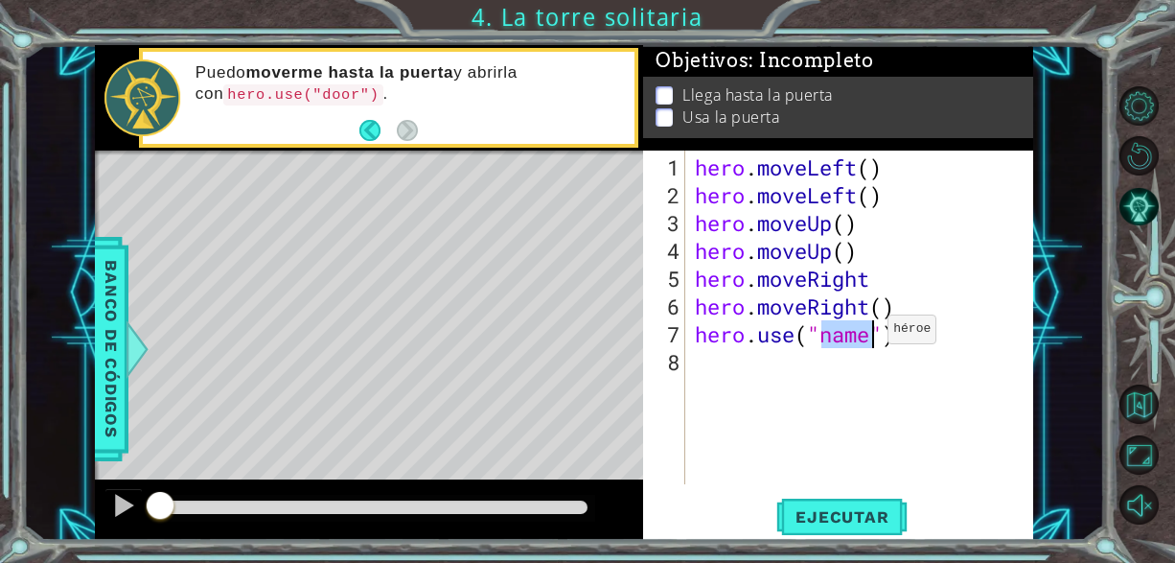
click at [860, 335] on div "hero . moveLeft ( ) hero . moveLeft ( ) hero . moveUp ( ) hero . moveUp ( ) her…" at bounding box center [860, 317] width 338 height 334
click at [857, 520] on span "Ejecutar" at bounding box center [841, 516] width 131 height 19
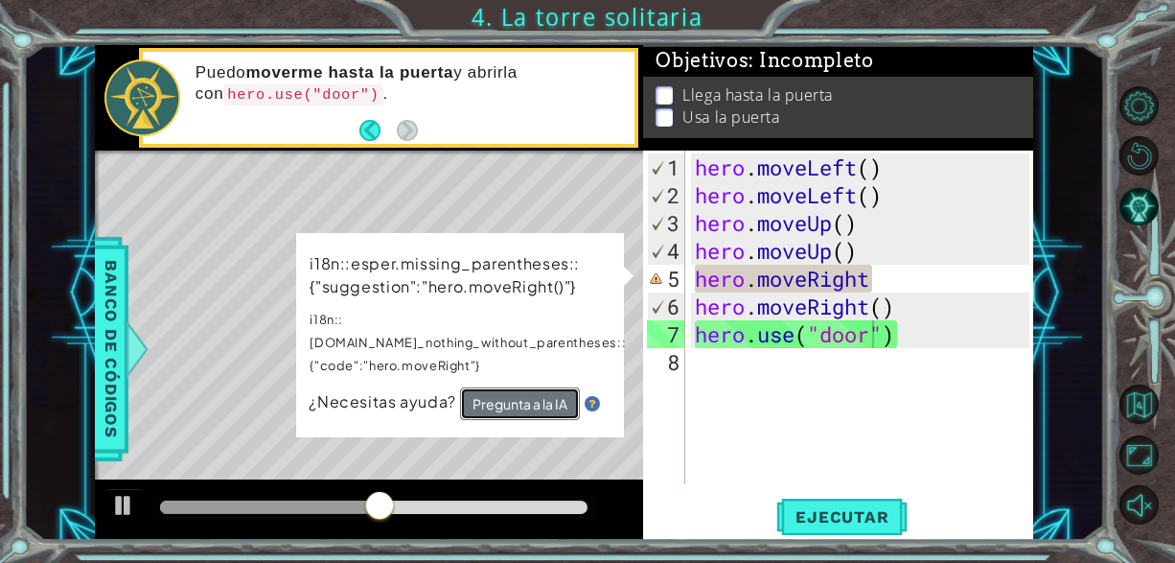
click at [557, 387] on button "Pregunta a la IA" at bounding box center [520, 403] width 120 height 33
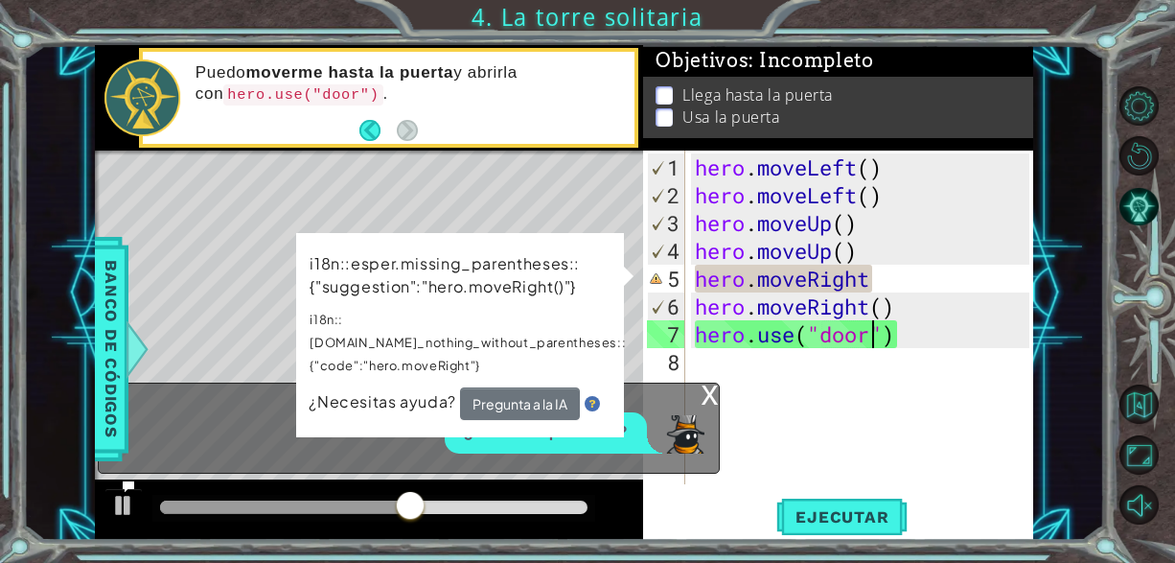
click at [879, 273] on div "hero . moveLeft ( ) hero . moveLeft ( ) hero . moveUp ( ) hero . moveUp ( ) her…" at bounding box center [865, 347] width 348 height 389
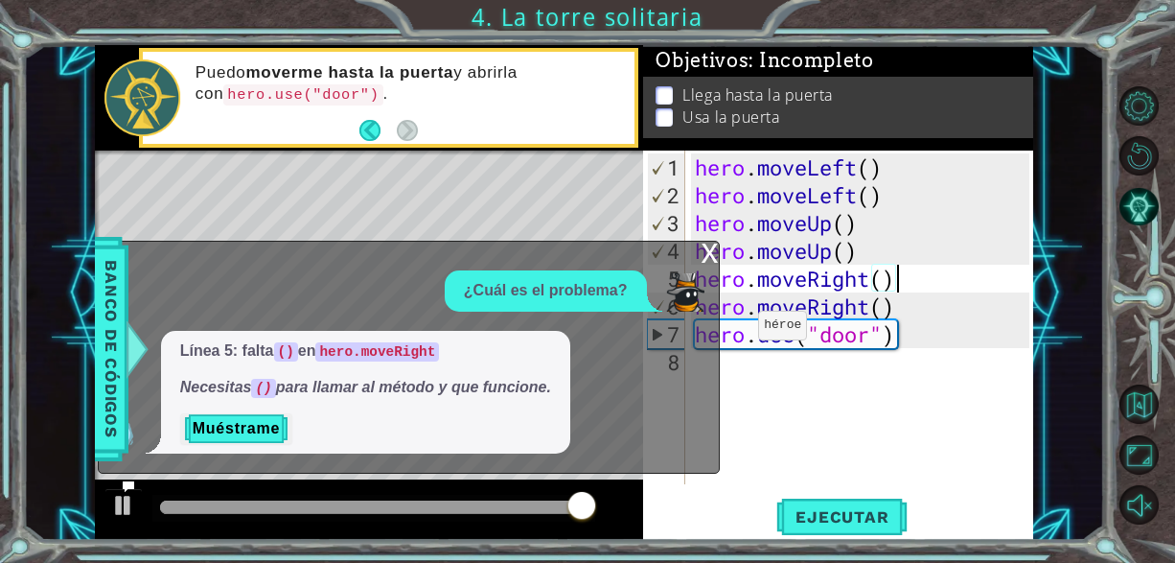
type textarea "hero.moveRight()"
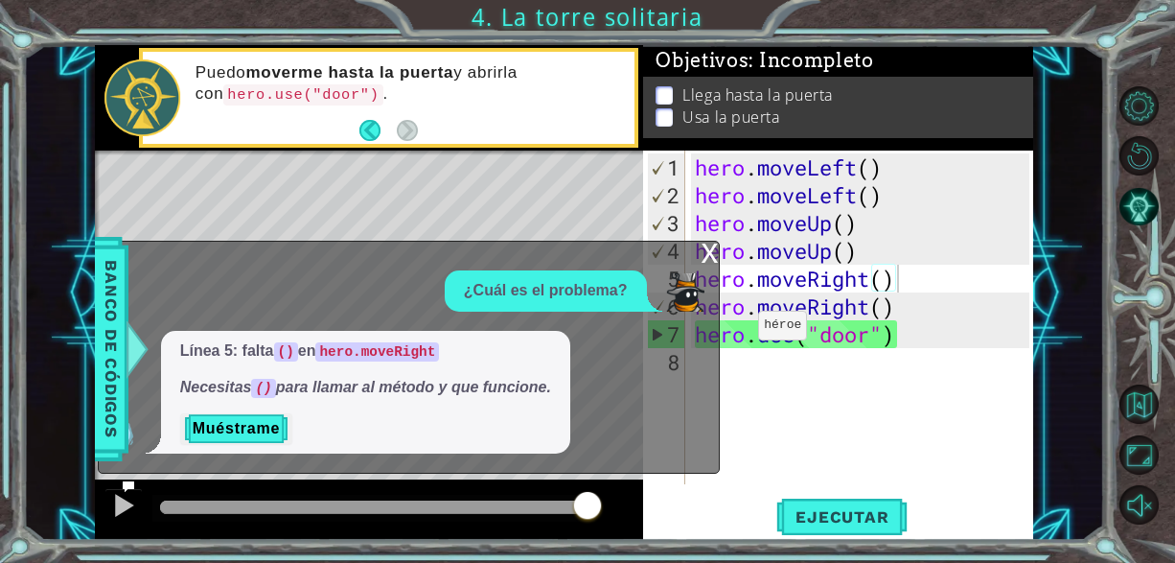
click at [666, 498] on div "Ejecutar" at bounding box center [842, 516] width 390 height 39
click at [712, 253] on div "x" at bounding box center [710, 251] width 17 height 19
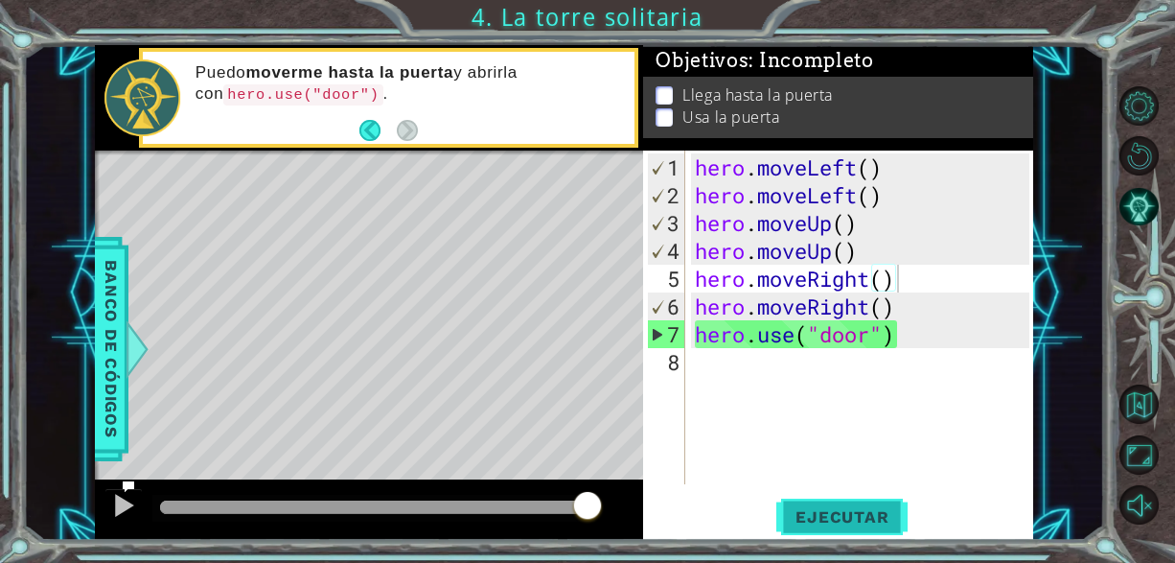
click at [881, 521] on span "Ejecutar" at bounding box center [841, 516] width 131 height 19
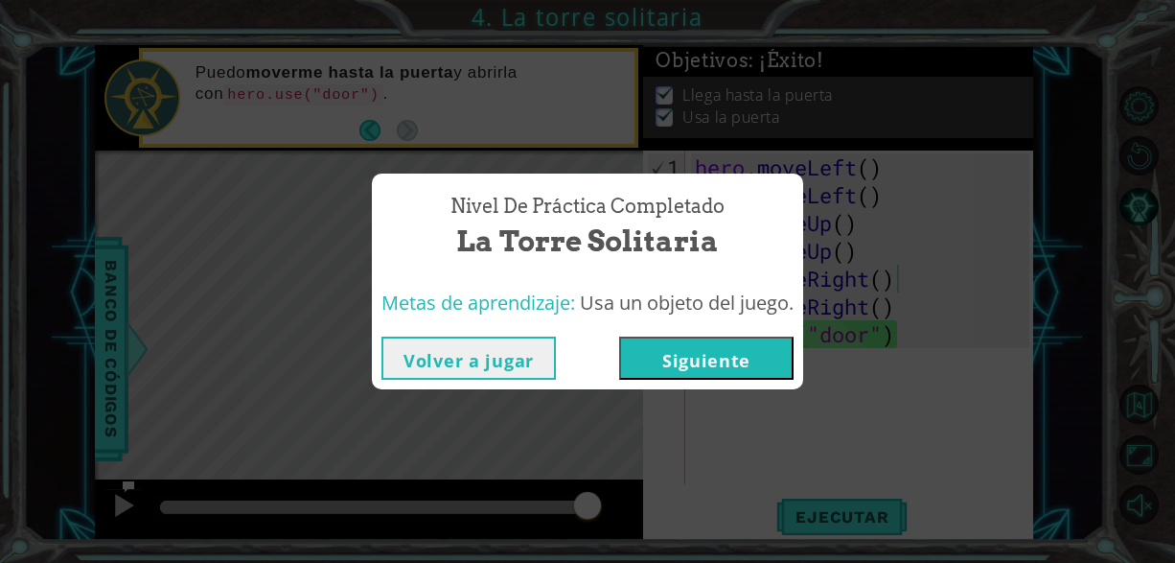
click at [697, 366] on button "Siguiente" at bounding box center [706, 357] width 174 height 43
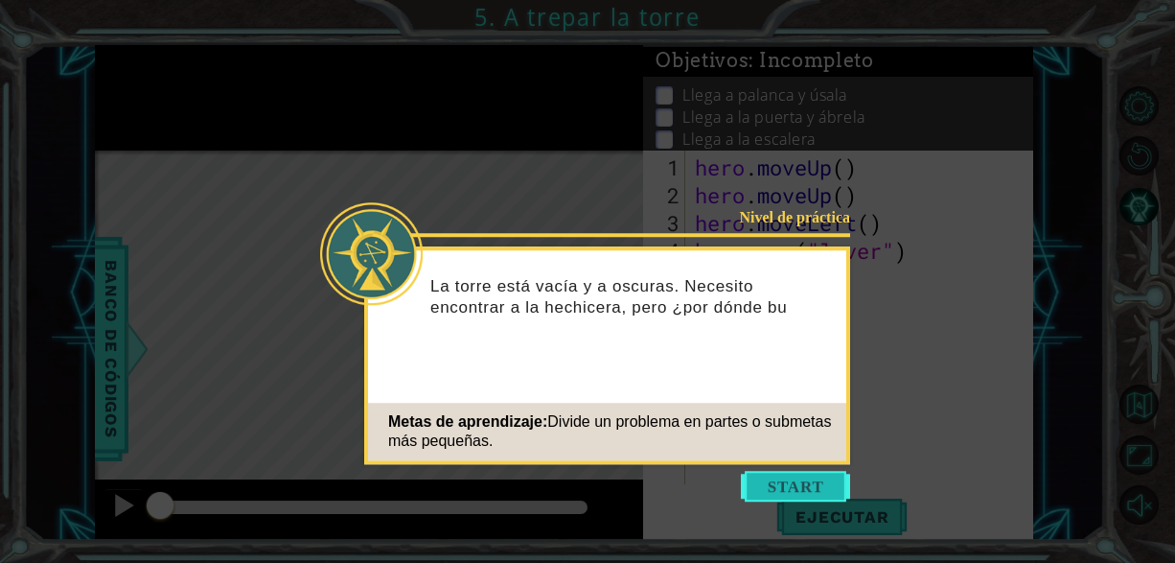
click at [818, 474] on button "Start" at bounding box center [795, 486] width 109 height 31
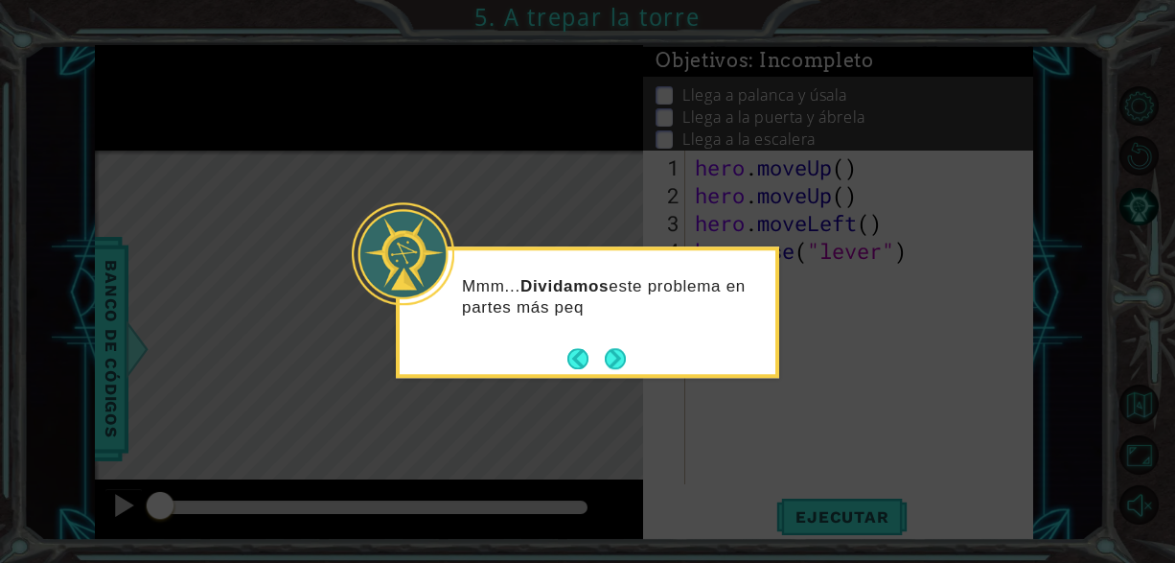
click at [649, 335] on div "Mmm... Dividamos este problema en partes más peq" at bounding box center [588, 306] width 376 height 97
click at [620, 358] on button "Next" at bounding box center [615, 358] width 21 height 21
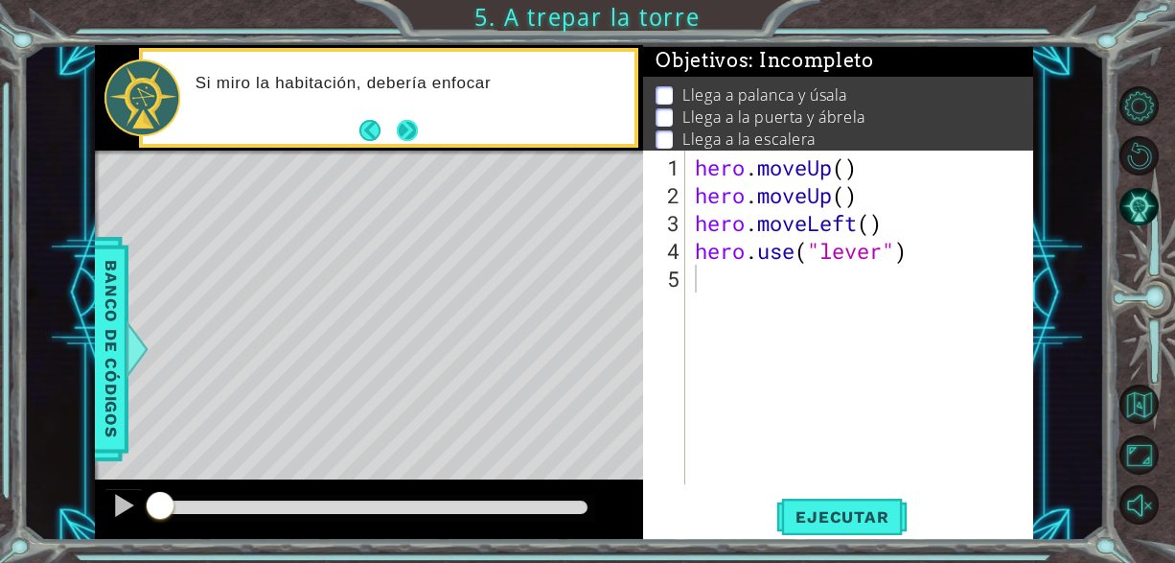
click at [397, 136] on button "Next" at bounding box center [407, 130] width 21 height 21
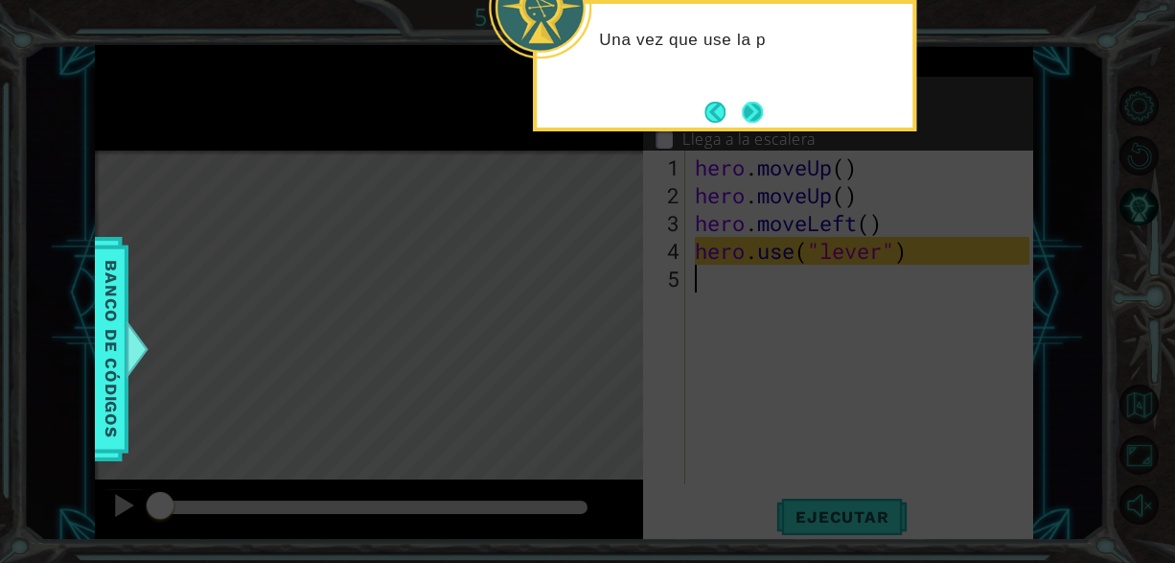
click at [763, 109] on button "Next" at bounding box center [752, 112] width 21 height 21
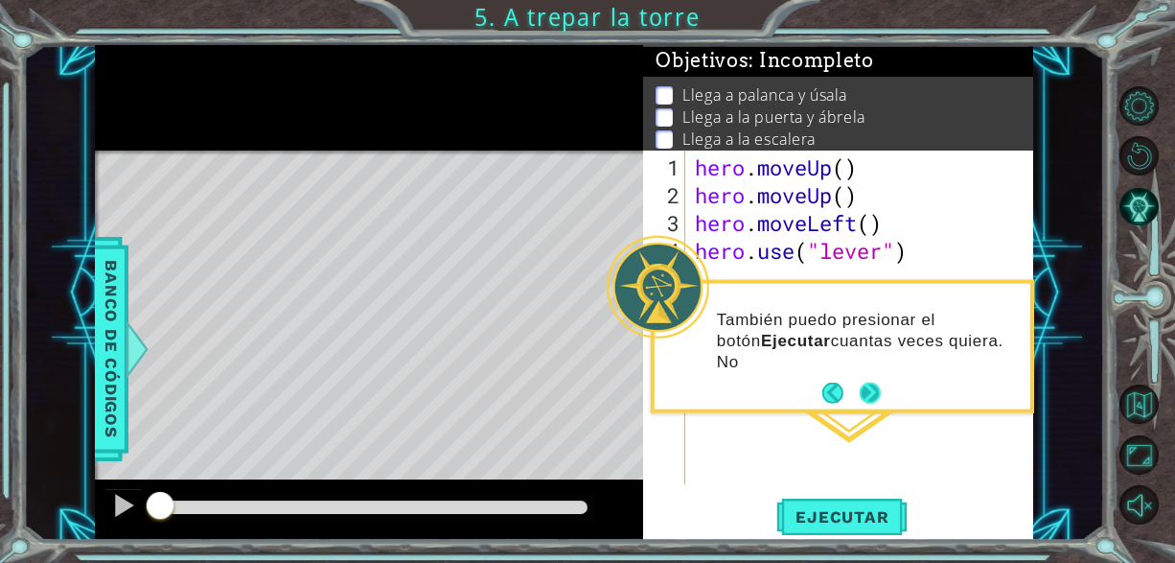
click at [878, 380] on footer at bounding box center [851, 393] width 58 height 29
click at [866, 393] on button "Next" at bounding box center [870, 392] width 21 height 21
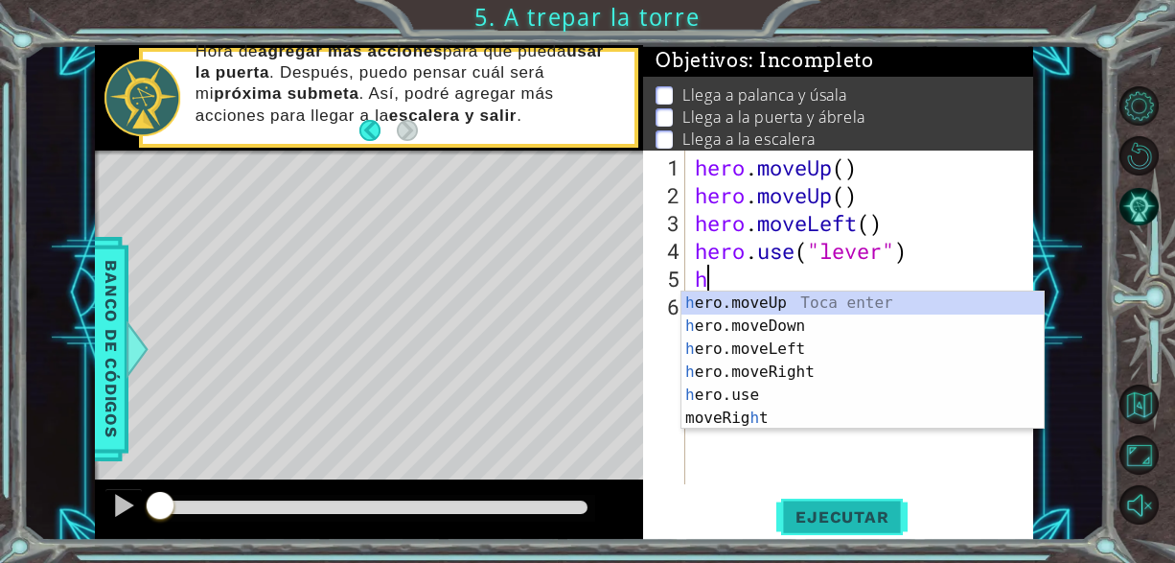
type textarea "he"
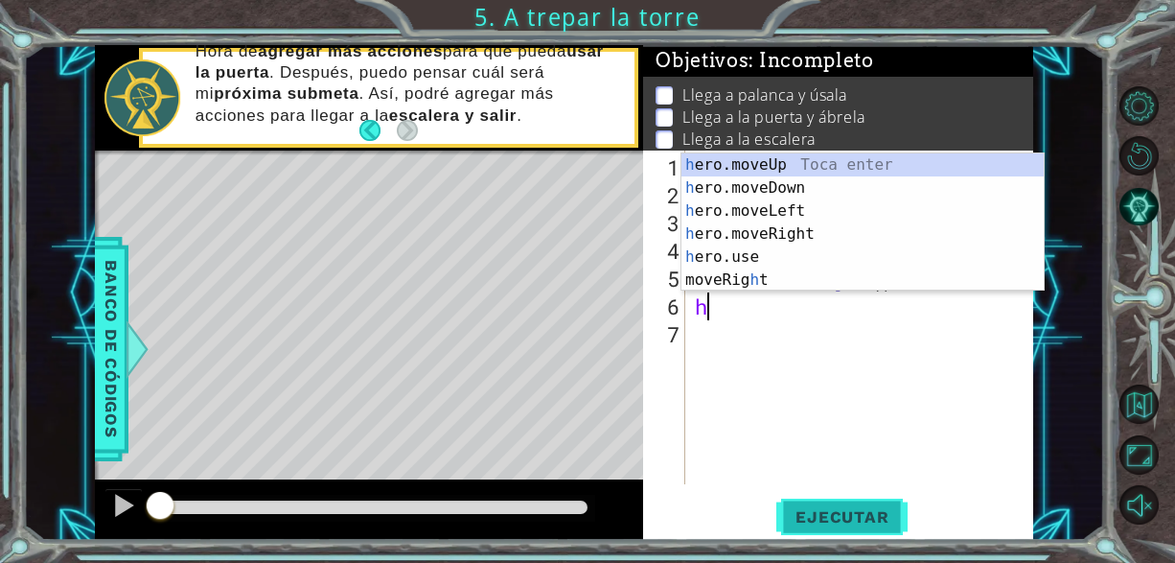
type textarea "he"
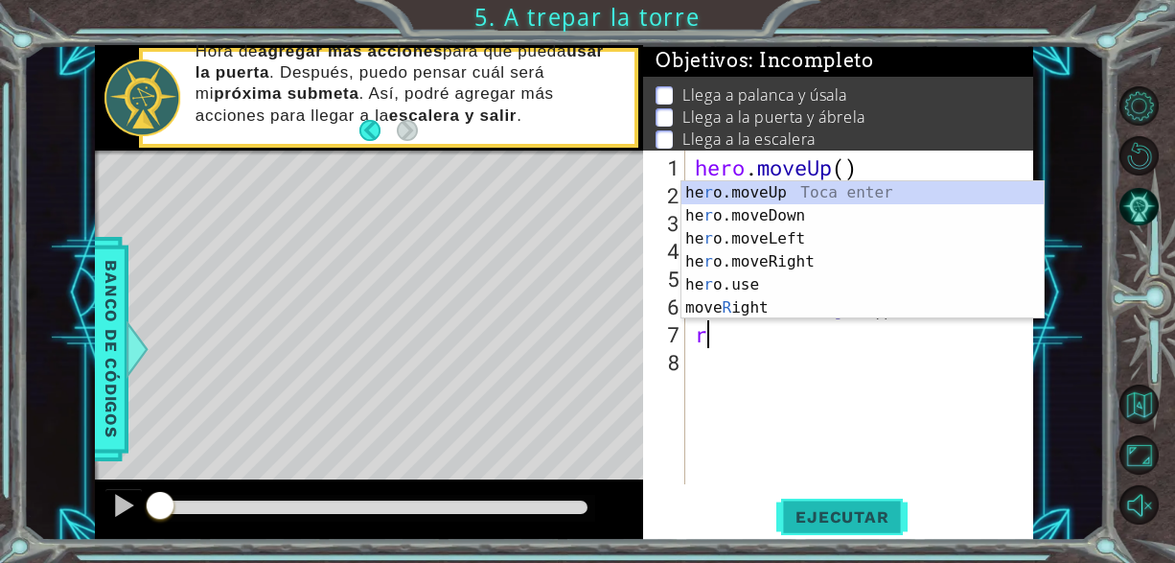
type textarea "ri"
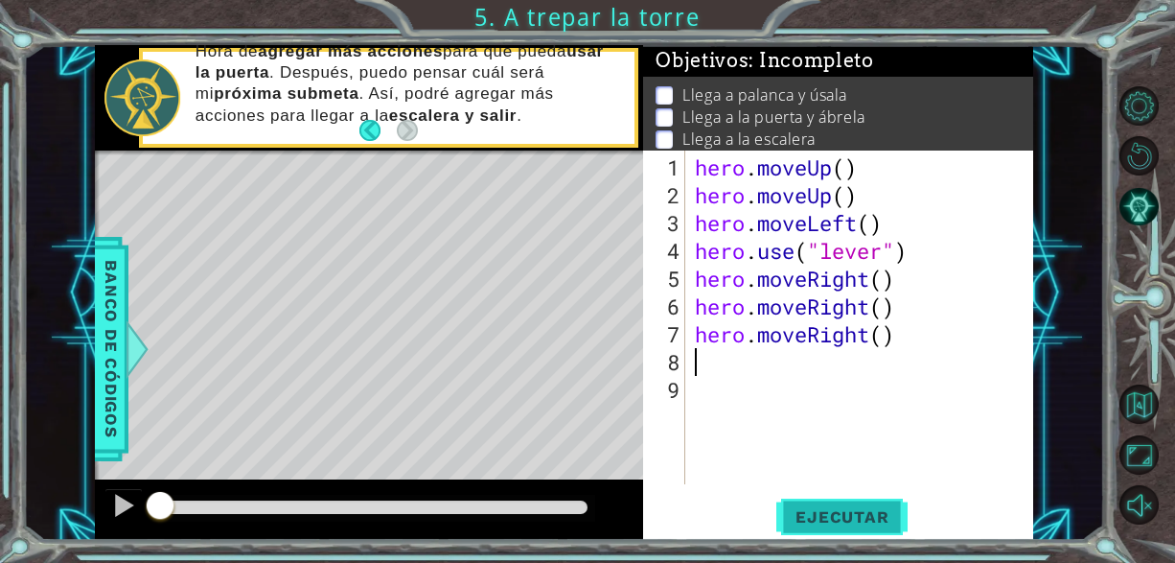
type textarea "h"
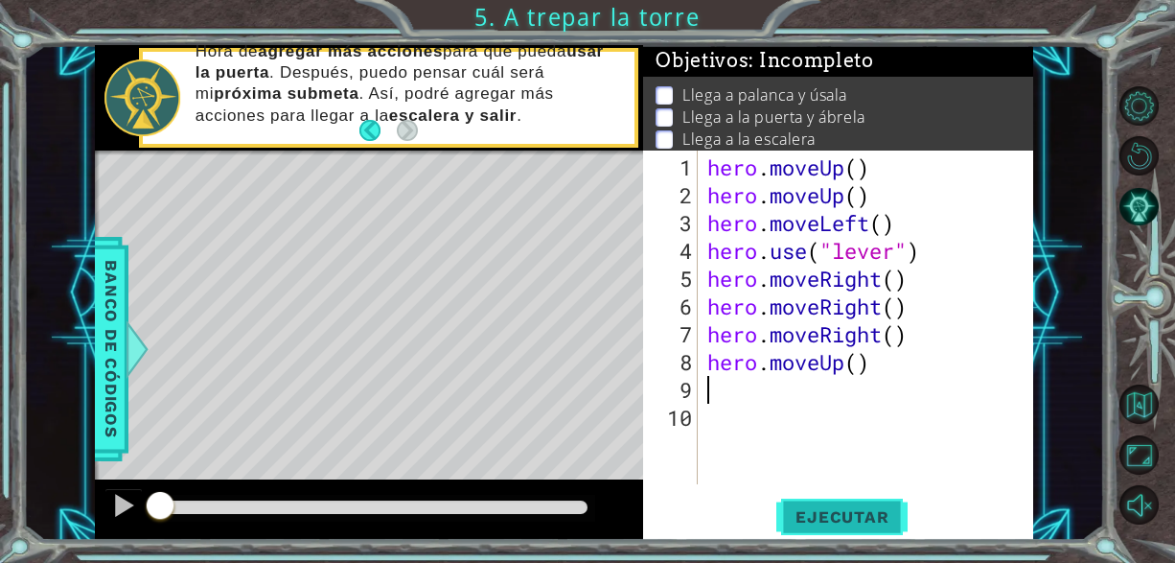
type textarea "h"
type textarea "l"
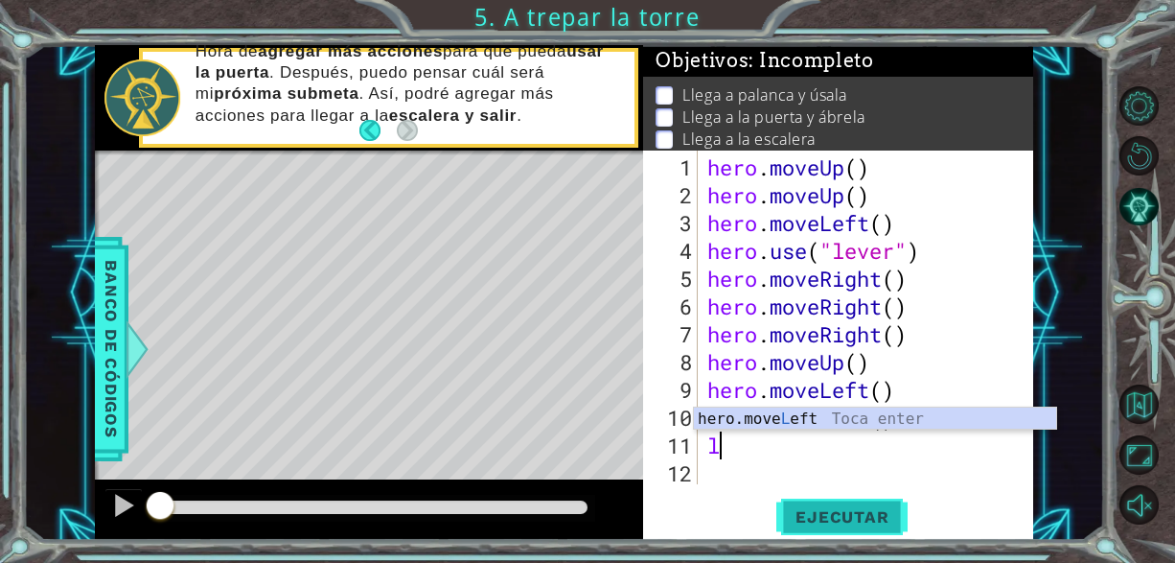
type textarea "l"
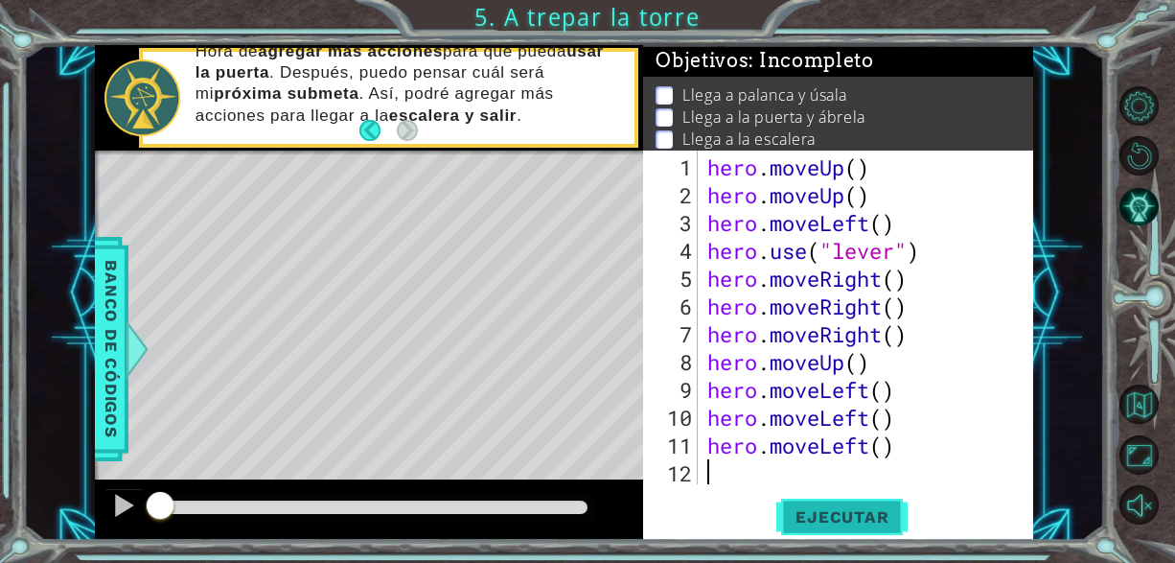
scroll to position [28, 0]
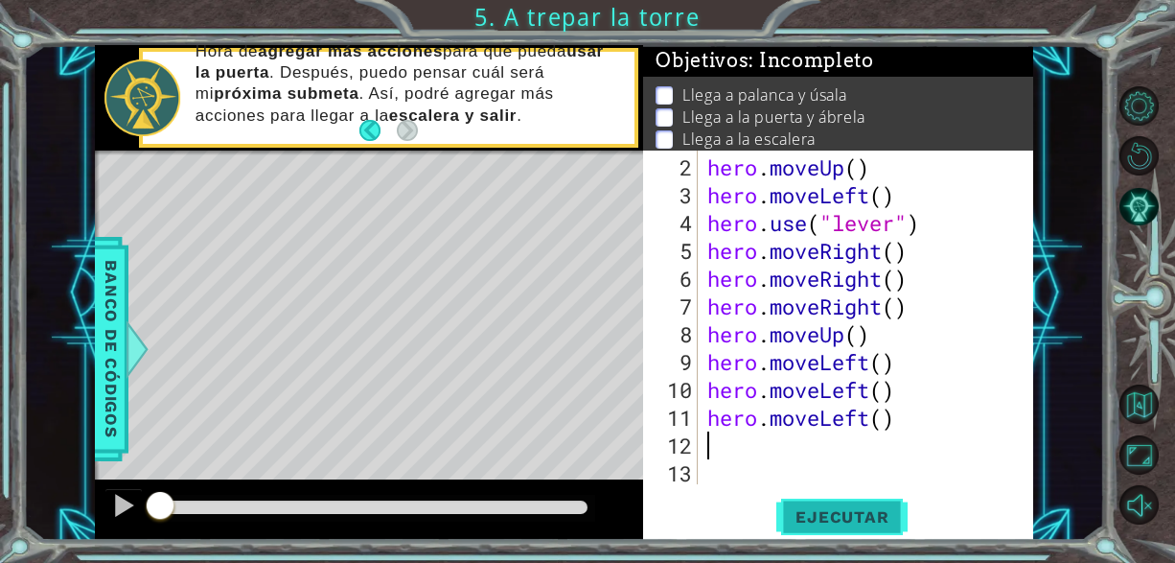
type textarea "l"
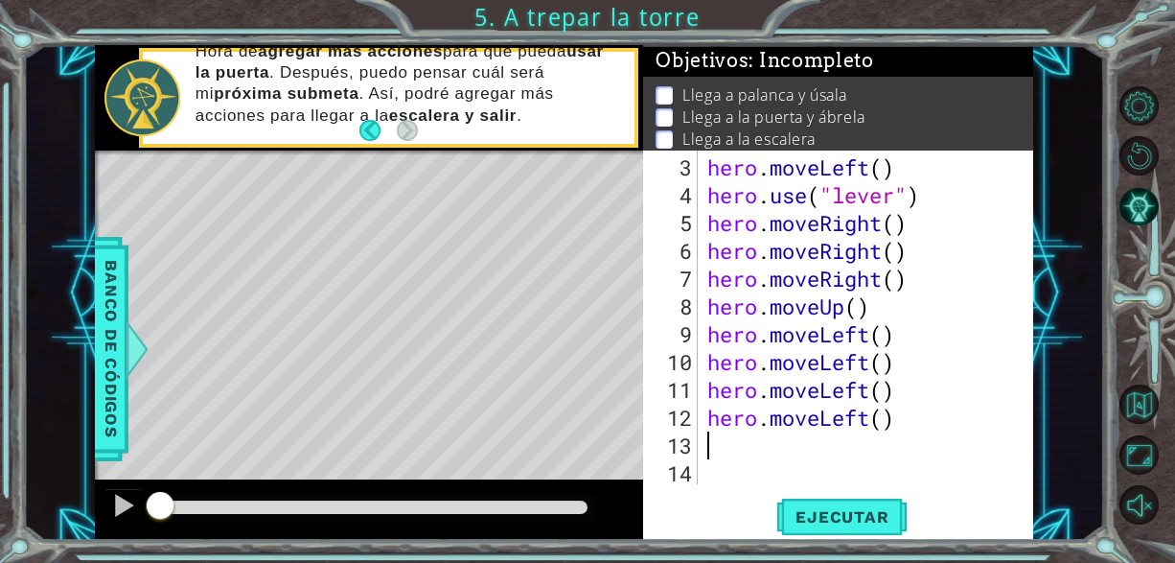
click at [893, 479] on div "hero . moveLeft ( ) hero . use ( "lever" ) hero . moveRight ( ) hero . moveRigh…" at bounding box center [864, 347] width 321 height 389
click at [804, 512] on span "Ejecutar" at bounding box center [841, 516] width 131 height 19
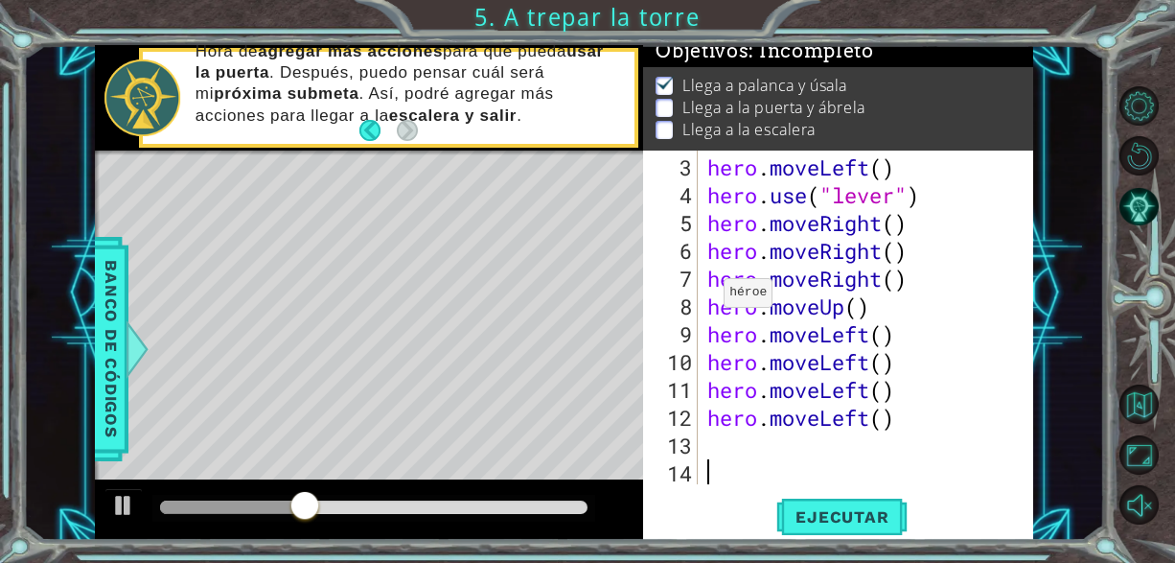
click at [707, 299] on div "hero . moveLeft ( ) hero . use ( "lever" ) hero . moveRight ( ) hero . moveRigh…" at bounding box center [864, 347] width 321 height 389
type textarea "hero.moveUp()"
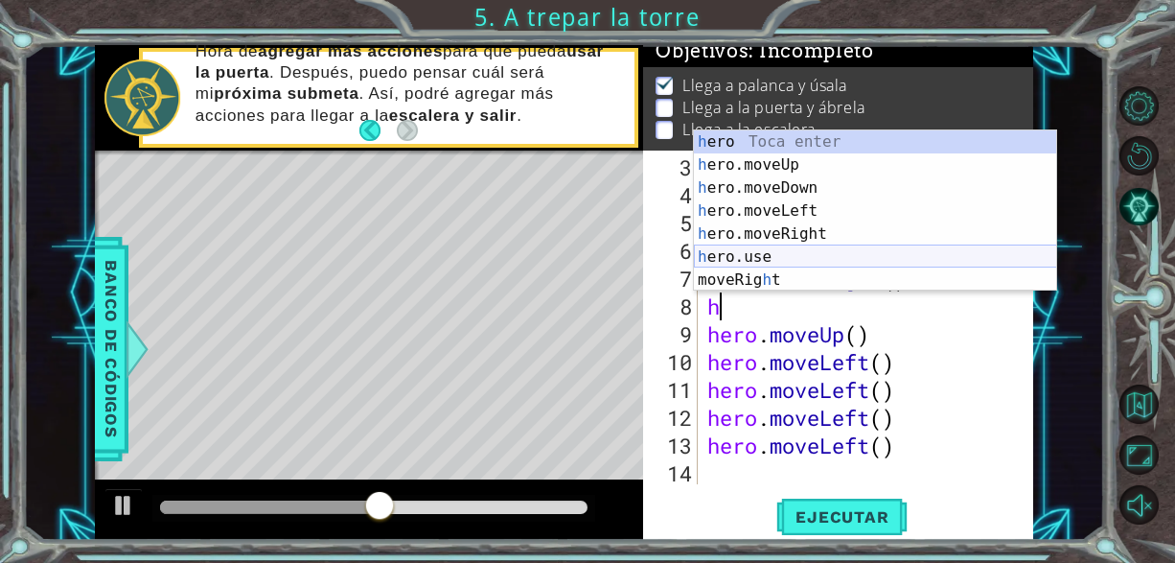
click at [728, 263] on div "h ero Toca enter h ero.moveUp Toca enter h ero.moveDown Toca enter h ero.moveLe…" at bounding box center [875, 233] width 363 height 207
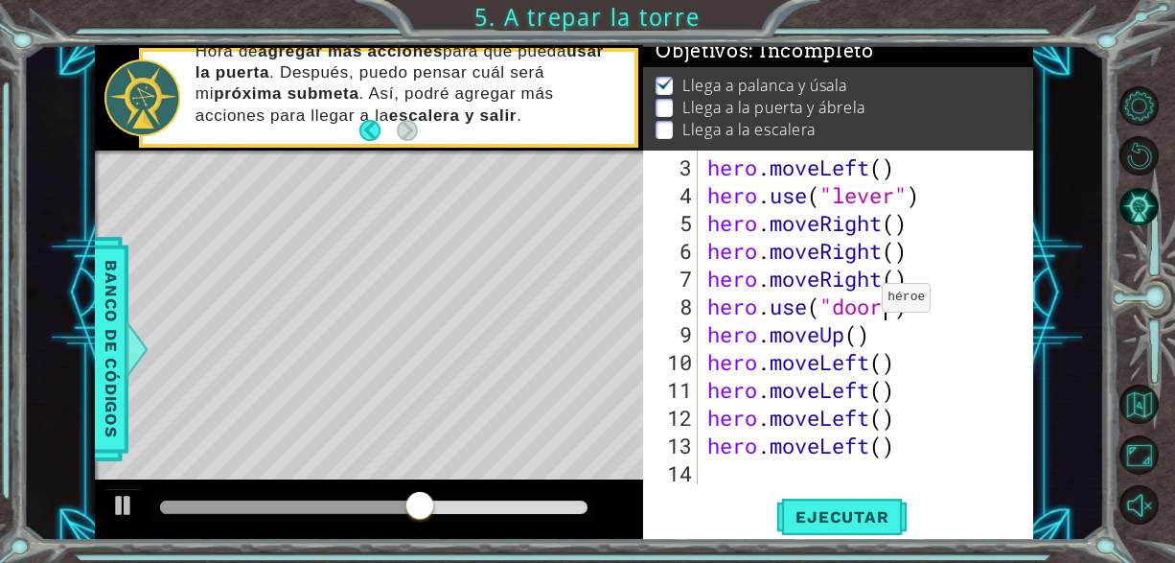
scroll to position [0, 8]
click at [894, 519] on span "Ejecutar" at bounding box center [841, 516] width 131 height 19
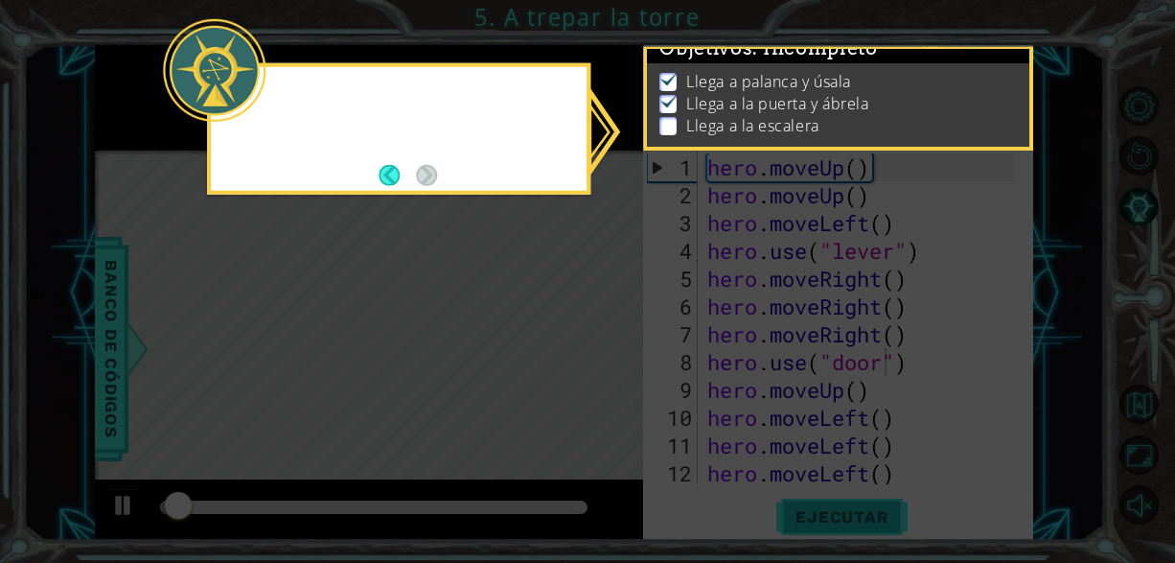
scroll to position [0, 0]
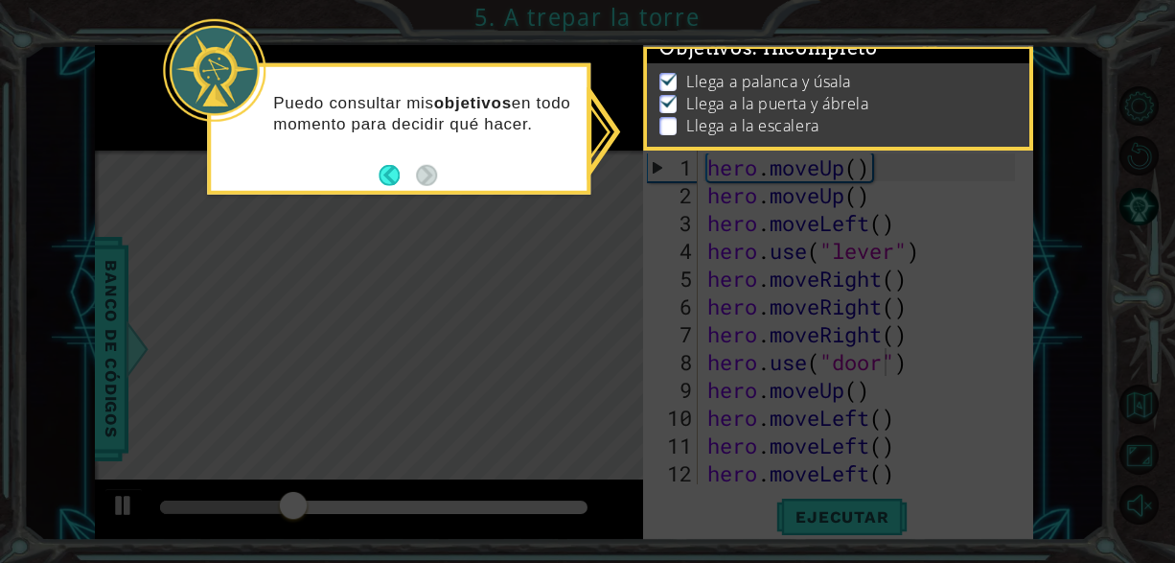
click at [611, 224] on icon at bounding box center [587, 281] width 1175 height 563
click at [678, 122] on li "Llega a la escalera" at bounding box center [840, 126] width 362 height 22
click at [397, 160] on div "Puedo consultar mis objetivos en todo momento para decidir qué hacer." at bounding box center [399, 119] width 376 height 104
click at [392, 174] on button "Back" at bounding box center [397, 174] width 37 height 21
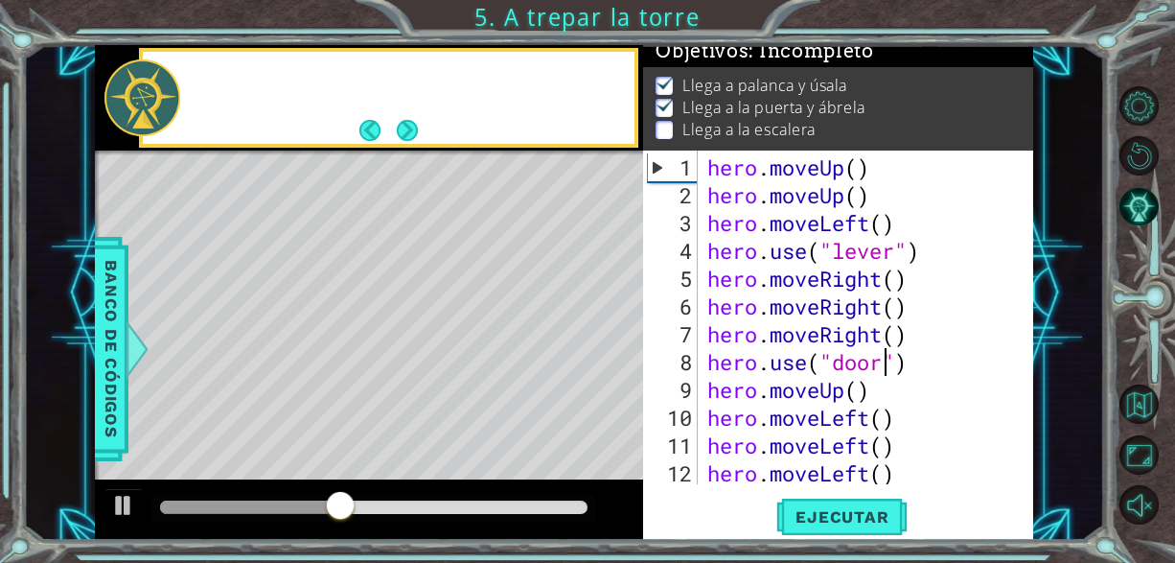
scroll to position [13, 0]
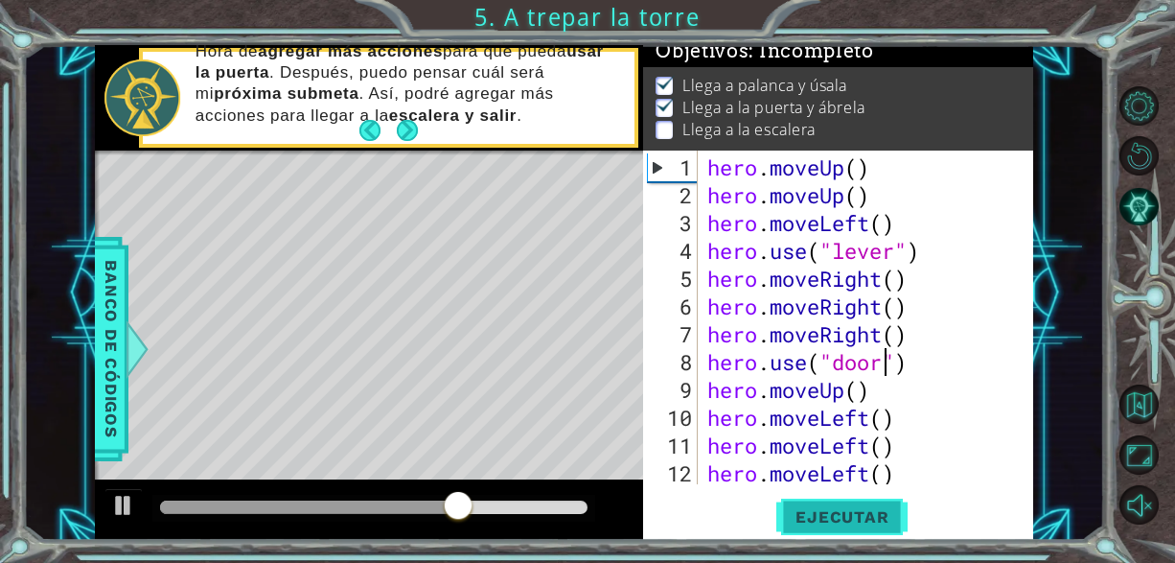
click at [863, 531] on button "Ejecutar" at bounding box center [841, 516] width 131 height 39
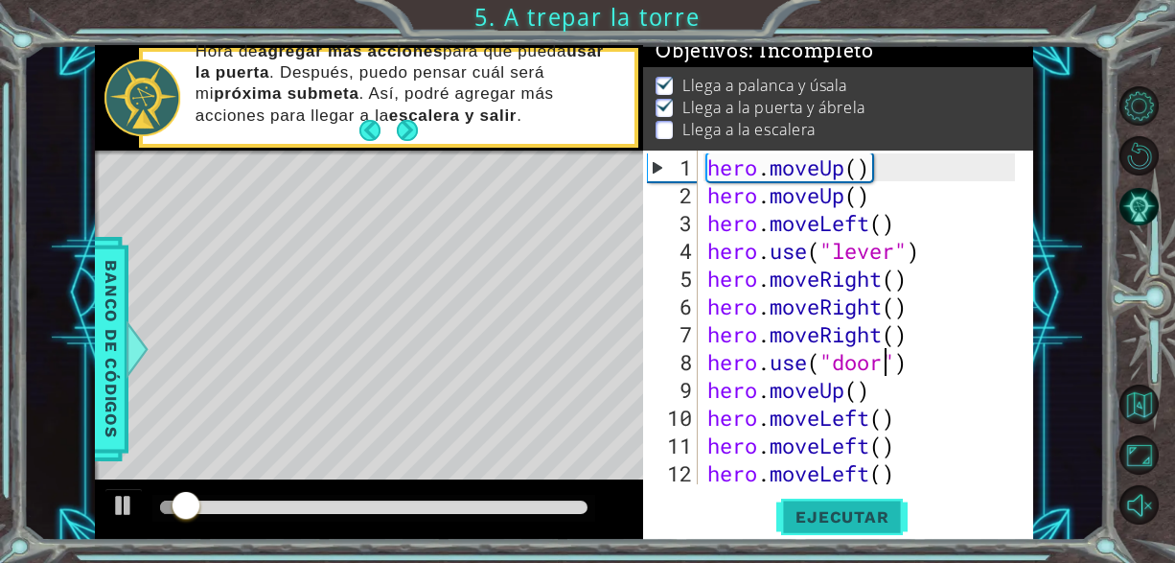
scroll to position [16, 0]
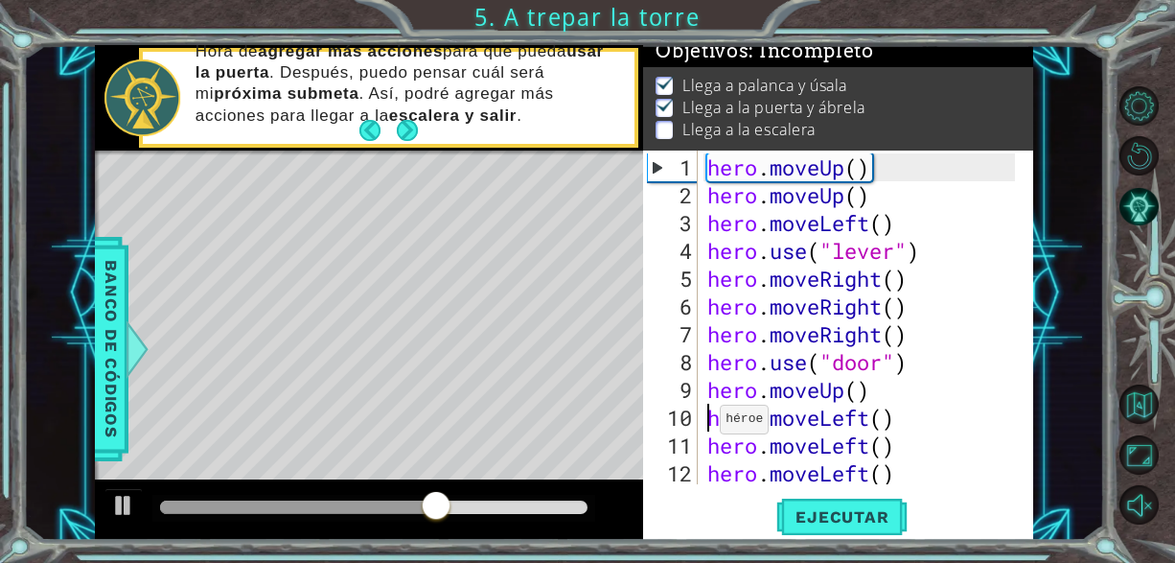
click at [704, 427] on div "hero . moveUp ( ) hero . moveUp ( ) hero . moveLeft ( ) hero . use ( "lever" ) …" at bounding box center [864, 347] width 321 height 389
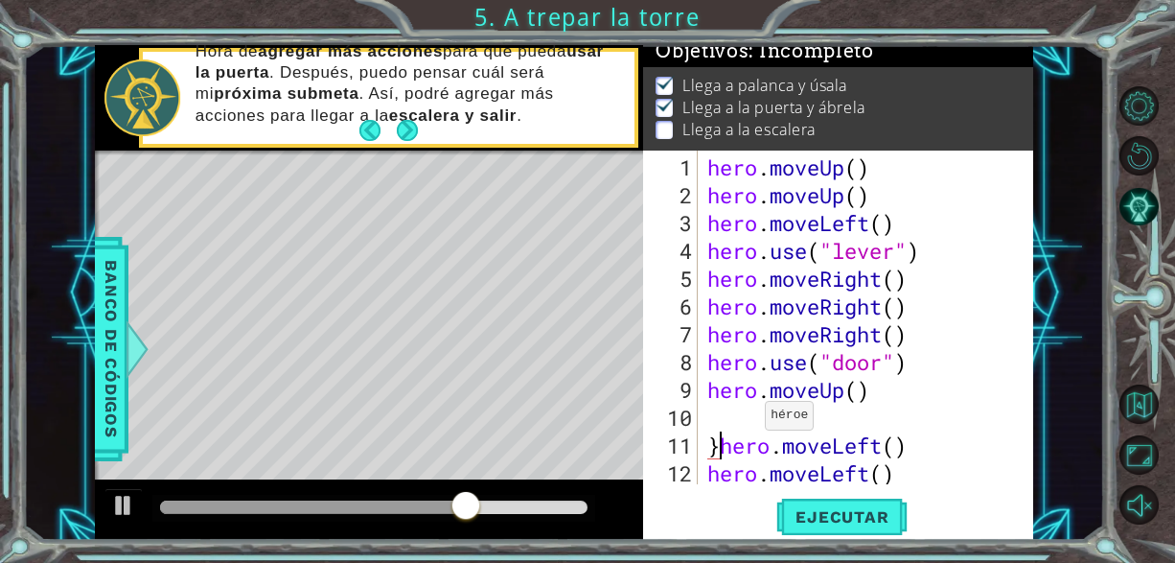
scroll to position [0, 0]
type textarea "hero.moveLeft()"
type textarea "u"
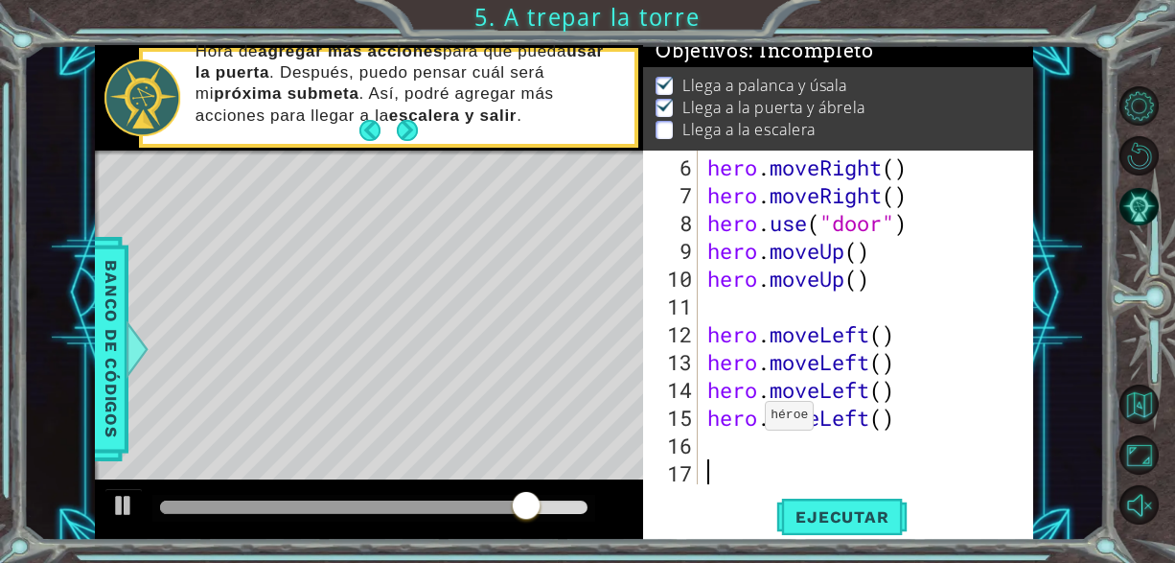
scroll to position [139, 0]
click at [716, 335] on div "hero . moveRight ( ) hero . moveRight ( ) hero . use ( "door" ) hero . moveUp (…" at bounding box center [864, 347] width 321 height 389
type textarea "hero.moveLeft()"
click at [708, 337] on div "hero . moveRight ( ) hero . moveRight ( ) hero . use ( "door" ) hero . moveUp (…" at bounding box center [864, 347] width 321 height 389
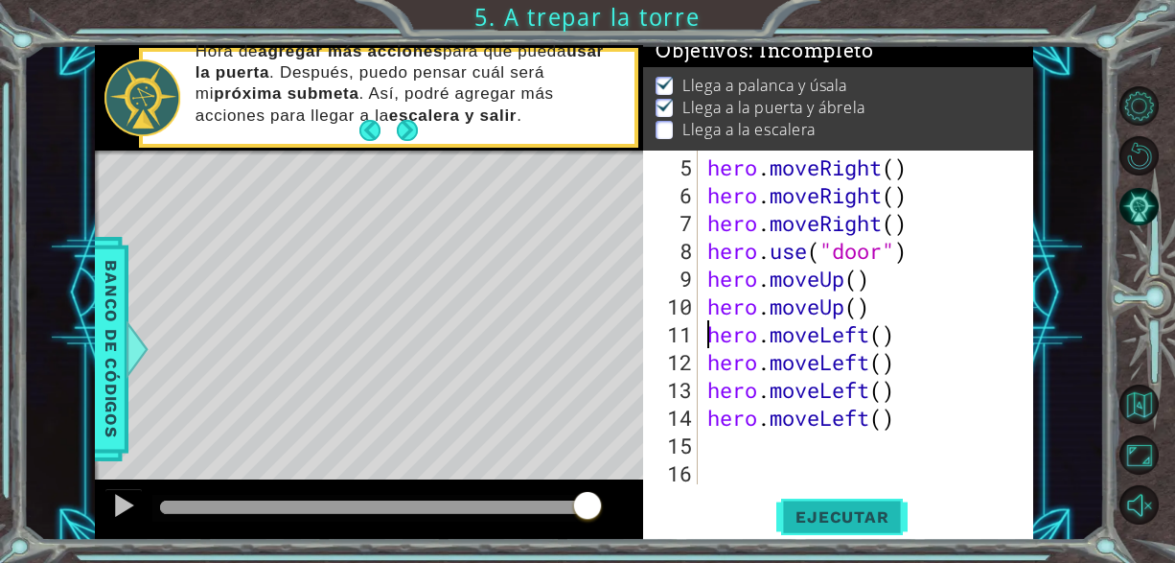
click at [854, 512] on span "Ejecutar" at bounding box center [841, 516] width 131 height 19
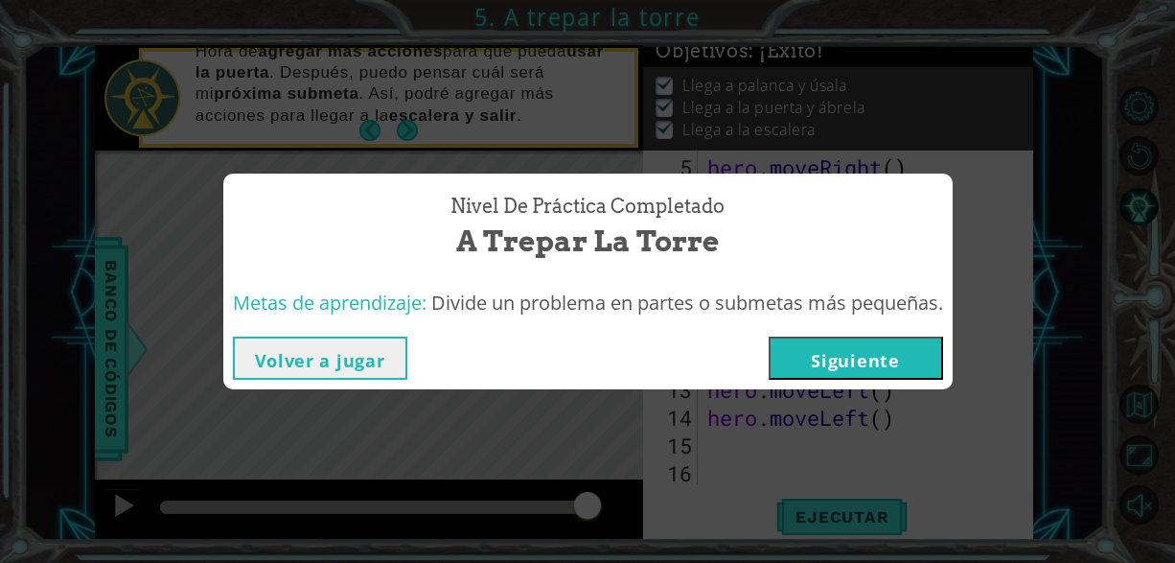
click at [808, 358] on button "Siguiente" at bounding box center [856, 357] width 174 height 43
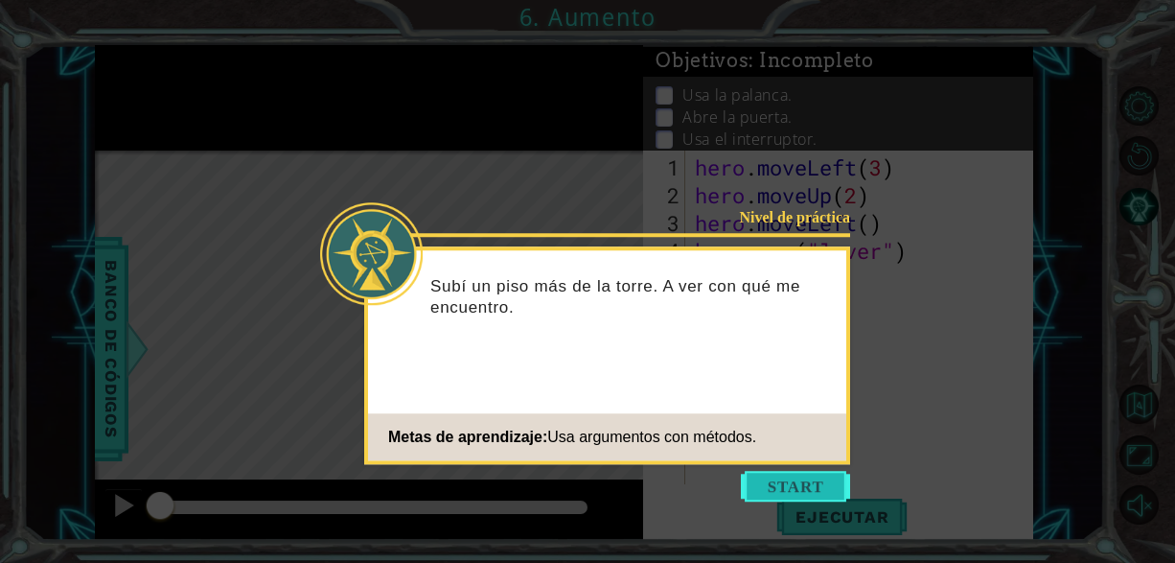
click at [822, 486] on button "Start" at bounding box center [795, 486] width 109 height 31
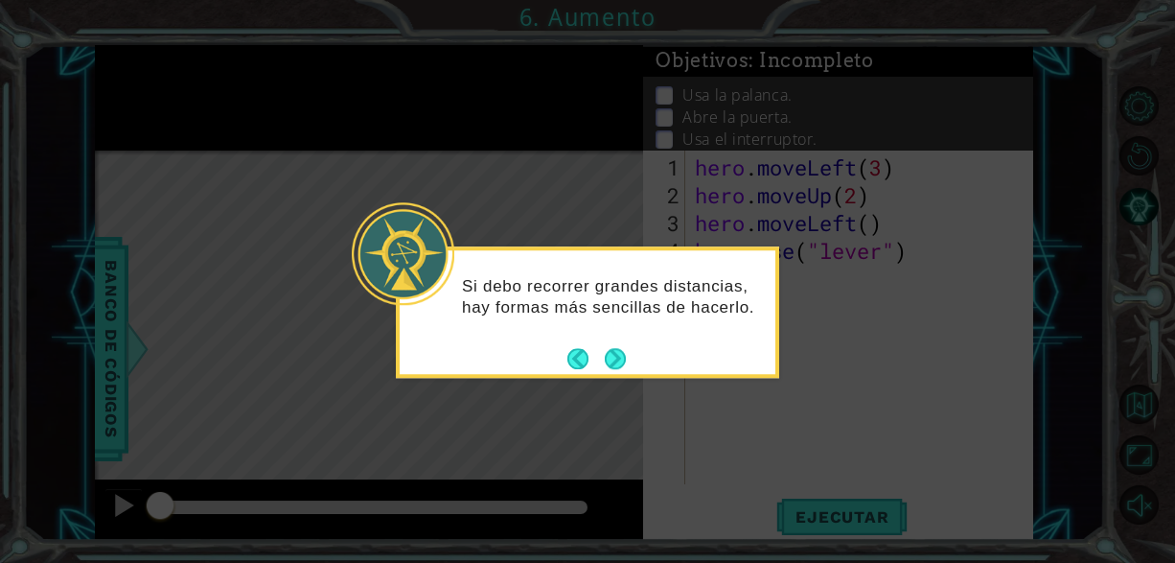
click at [619, 371] on button "Next" at bounding box center [616, 359] width 24 height 24
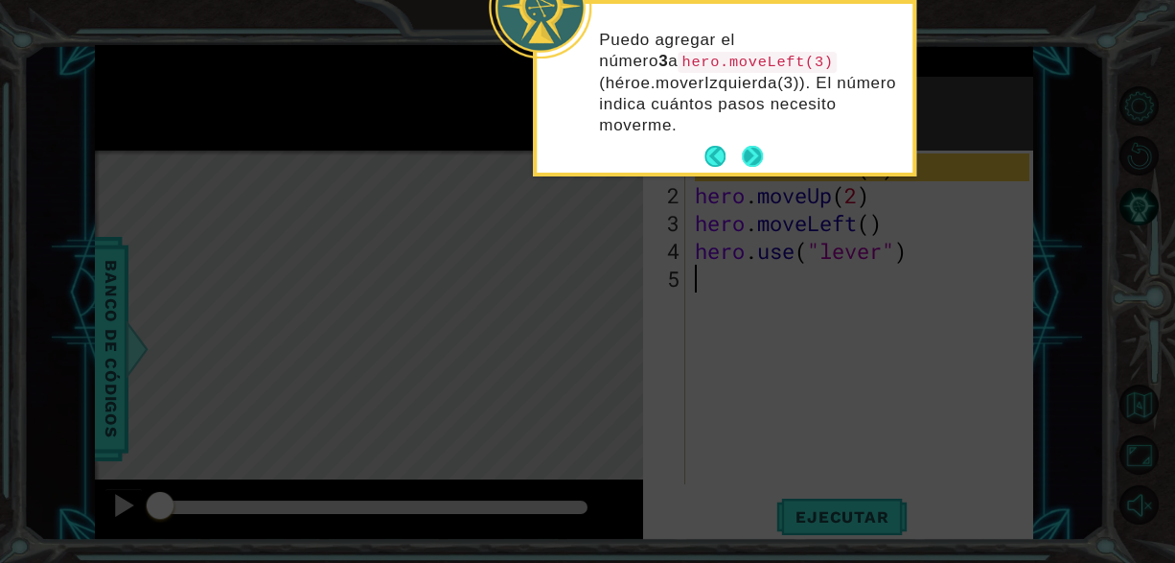
click at [757, 148] on button "Next" at bounding box center [753, 157] width 22 height 22
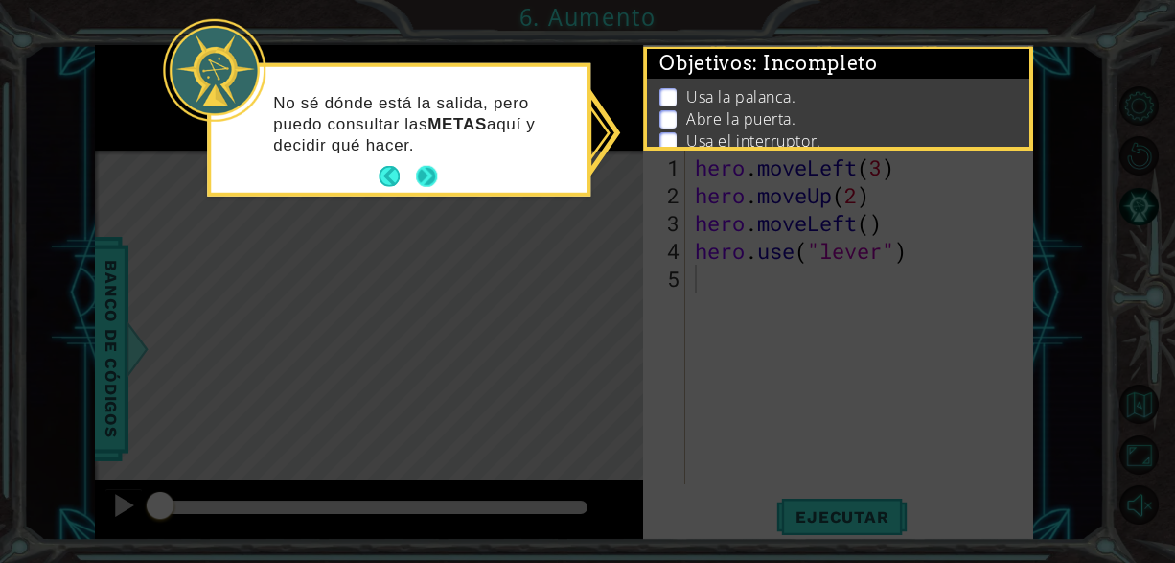
click at [417, 178] on button "Next" at bounding box center [427, 177] width 24 height 24
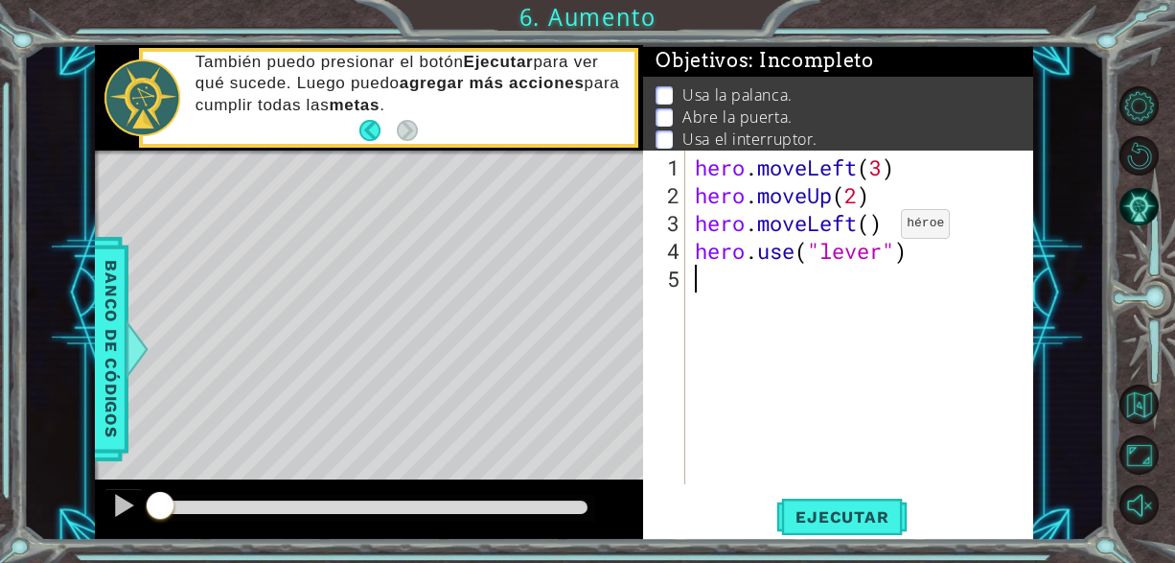
click at [873, 230] on div "hero . moveLeft ( 3 ) hero . moveUp ( 2 ) hero . moveLeft ( ) hero . use ( "lev…" at bounding box center [865, 347] width 348 height 389
type textarea "hero.moveLeft()"
click at [757, 288] on div "hero . moveLeft ( 3 ) hero . moveUp ( 2 ) hero . moveLeft ( ) hero . use ( "lev…" at bounding box center [865, 347] width 348 height 389
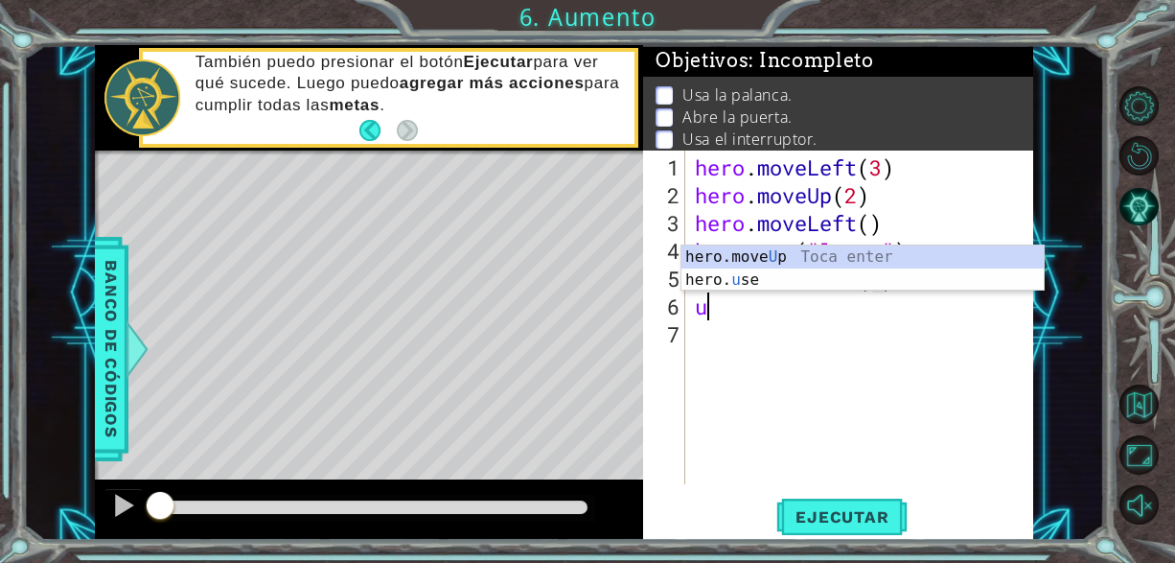
scroll to position [0, 0]
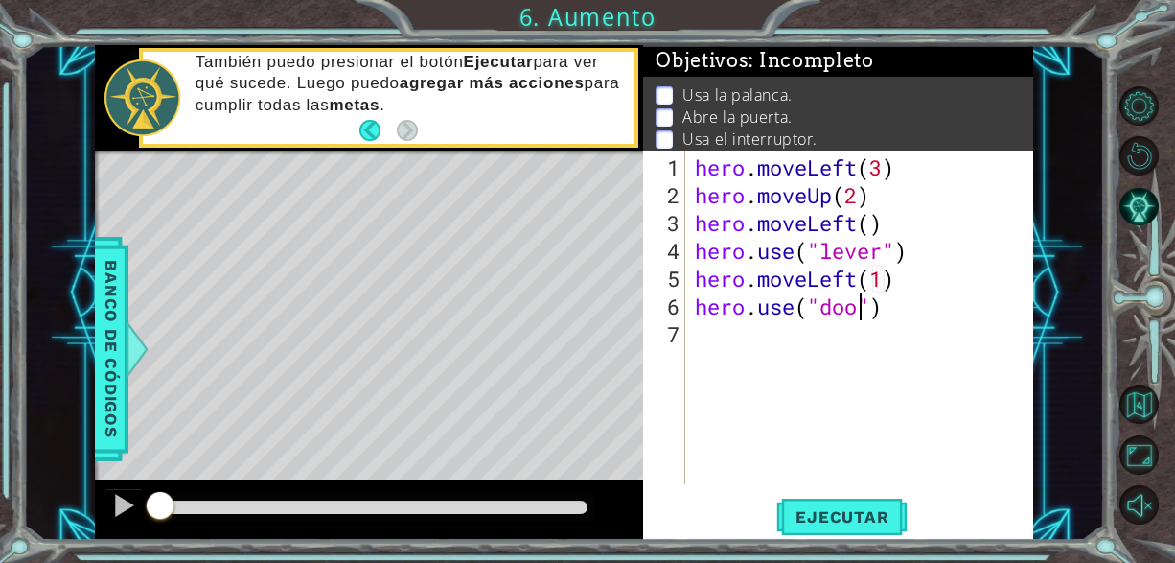
type textarea "hero.use("door")"
type textarea "hero.moveUp(1)u"
type textarea "hero.moveUp(2)"
click at [730, 360] on div "hero . moveLeft ( 3 ) hero . moveUp ( 2 ) hero . moveLeft ( ) hero . use ( "lev…" at bounding box center [865, 347] width 348 height 389
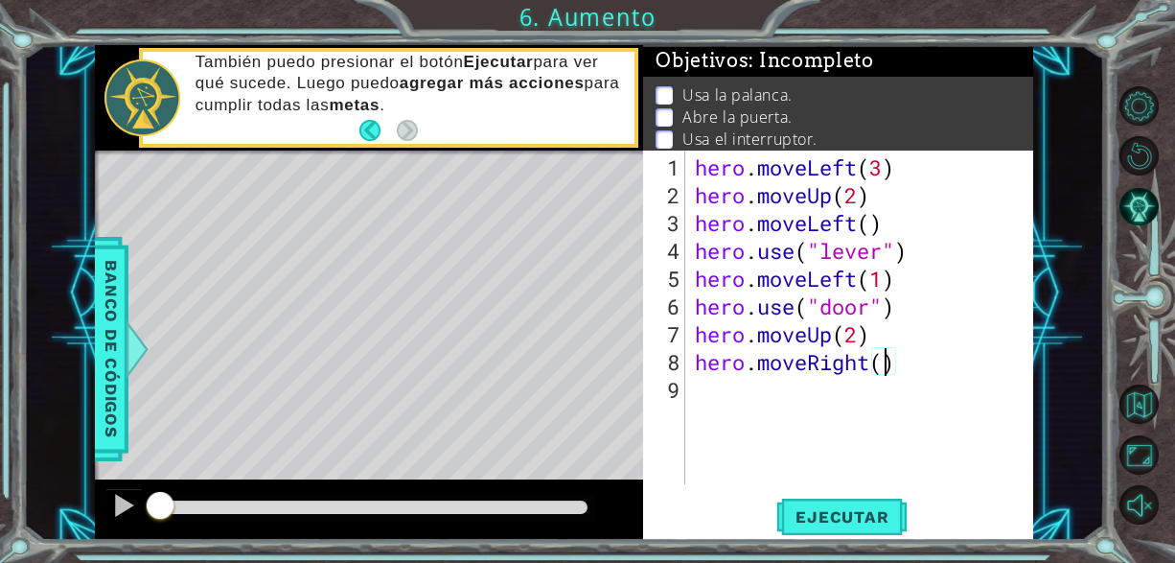
scroll to position [0, 9]
click at [848, 521] on span "Ejecutar" at bounding box center [841, 516] width 131 height 19
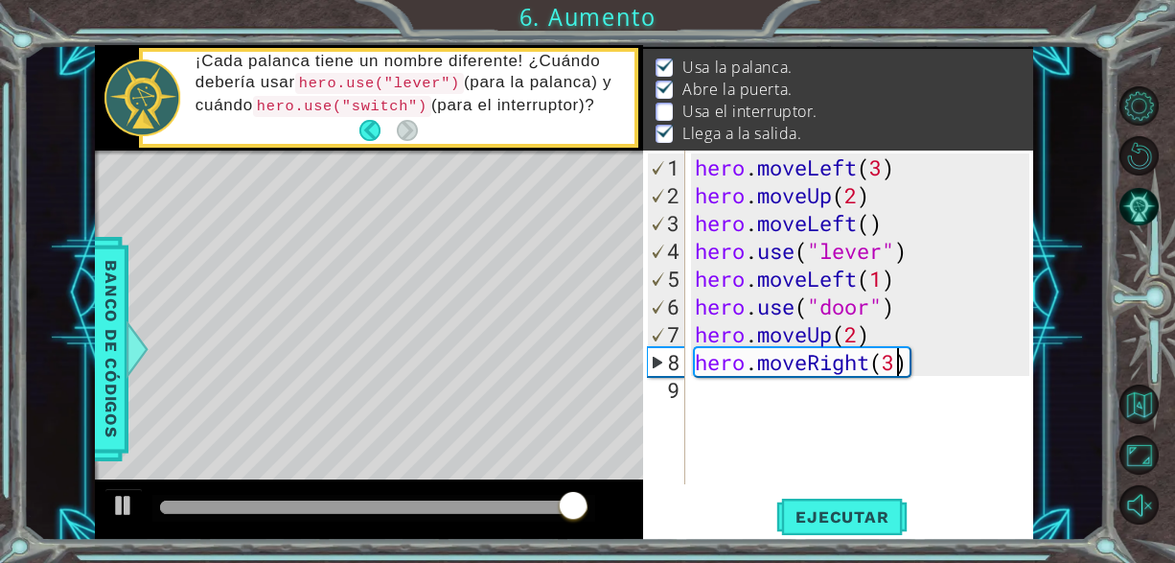
scroll to position [0, 8]
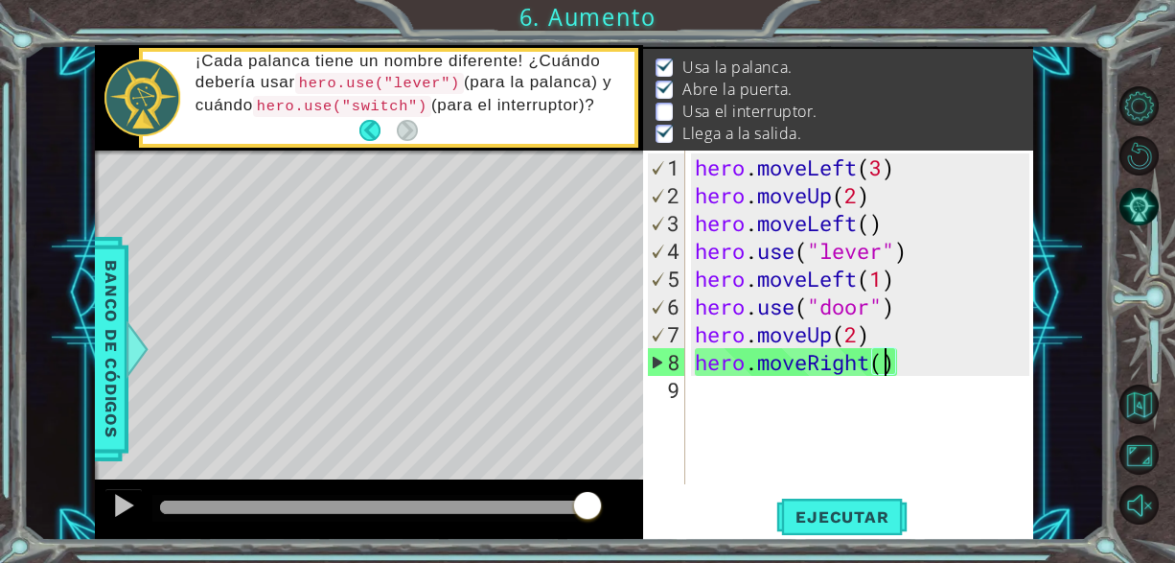
type textarea "hero.moveRight(2)"
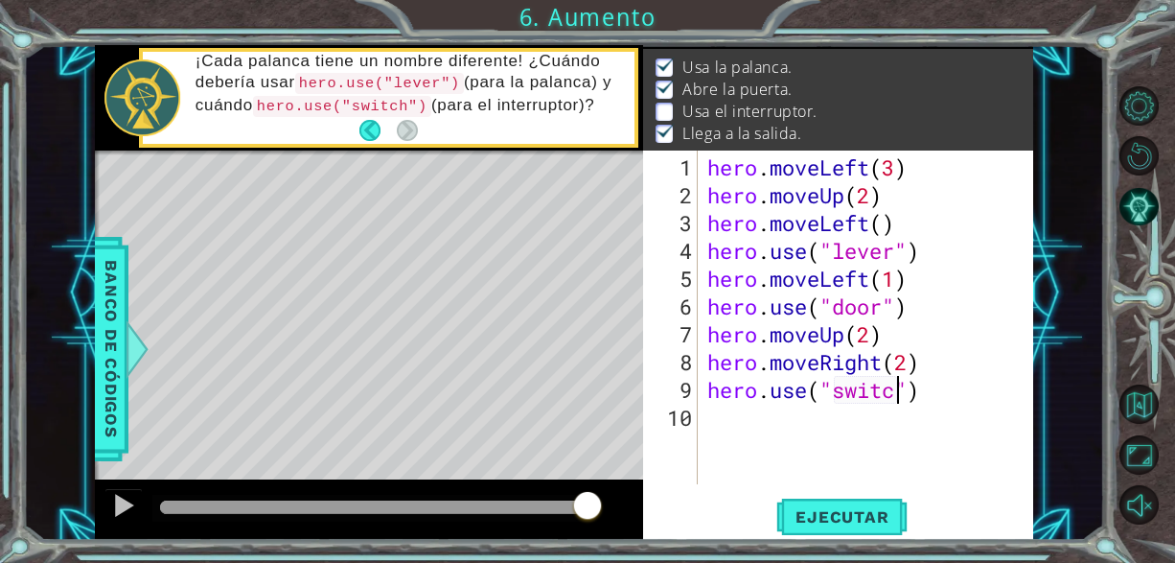
type textarea "hero.use("switch")"
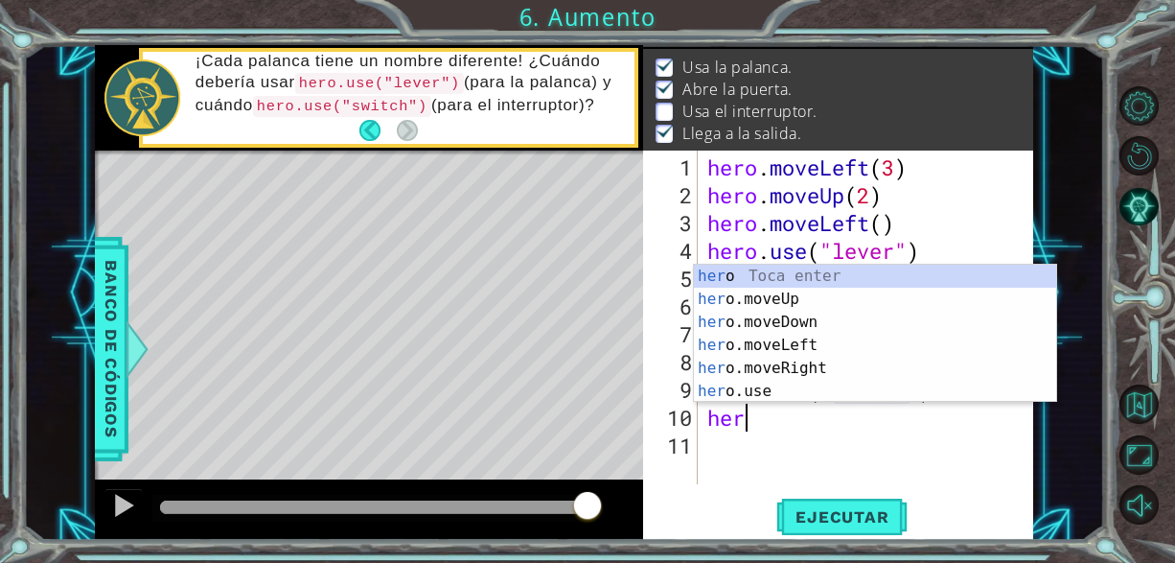
scroll to position [0, 1]
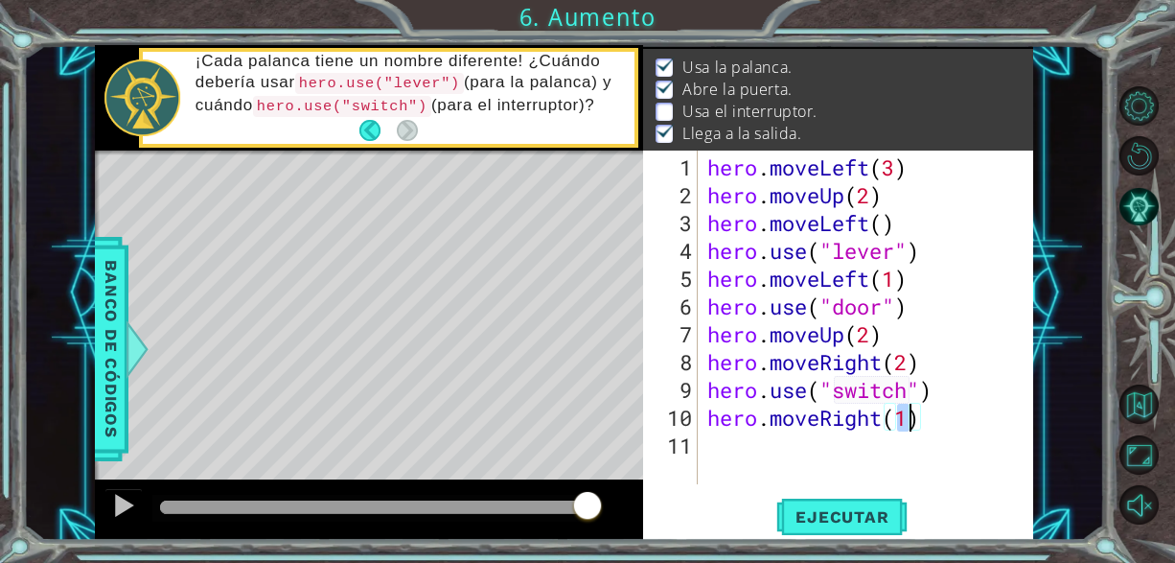
type textarea "hero.moveRight(1)"
drag, startPoint x: 796, startPoint y: 544, endPoint x: 808, endPoint y: 541, distance: 13.0
click at [797, 543] on div "1 ההההההההההההההההההההההההההההההההההההההההההההההההההההההההההההההההההההההההההההה…" at bounding box center [587, 281] width 1175 height 563
click at [822, 529] on button "Ejecutar" at bounding box center [841, 516] width 131 height 39
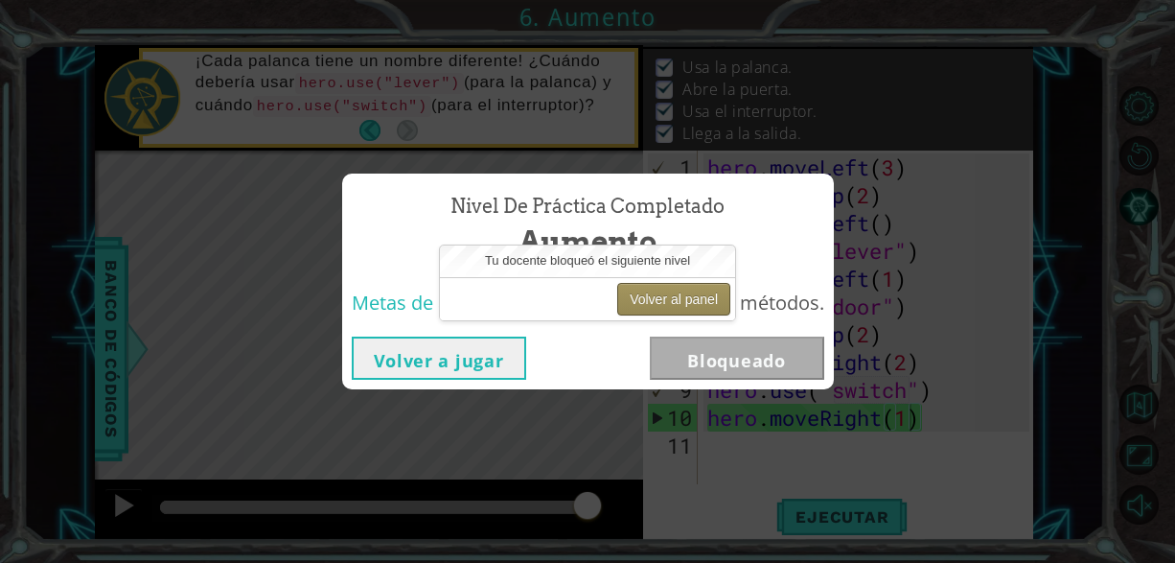
click at [710, 289] on button "Volver al panel" at bounding box center [673, 299] width 113 height 33
click at [682, 304] on button "Volver al panel" at bounding box center [673, 299] width 113 height 33
click at [723, 276] on div "Tu docente bloqueó el siguiente nivel" at bounding box center [587, 261] width 295 height 32
click at [710, 301] on button "Volver al panel" at bounding box center [673, 299] width 113 height 33
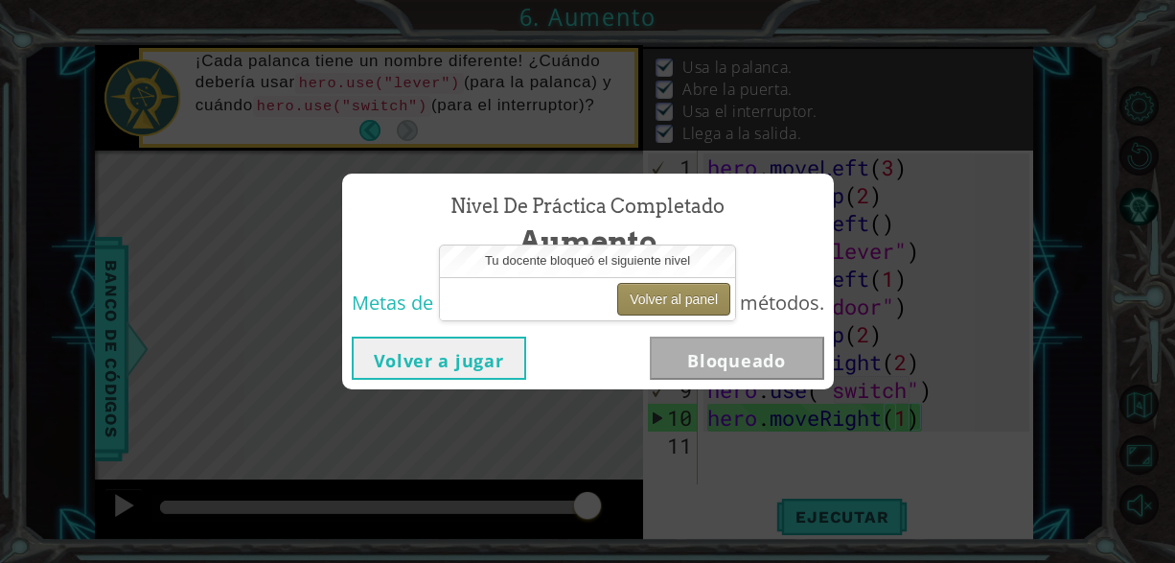
click at [710, 301] on button "Volver al panel" at bounding box center [673, 299] width 113 height 33
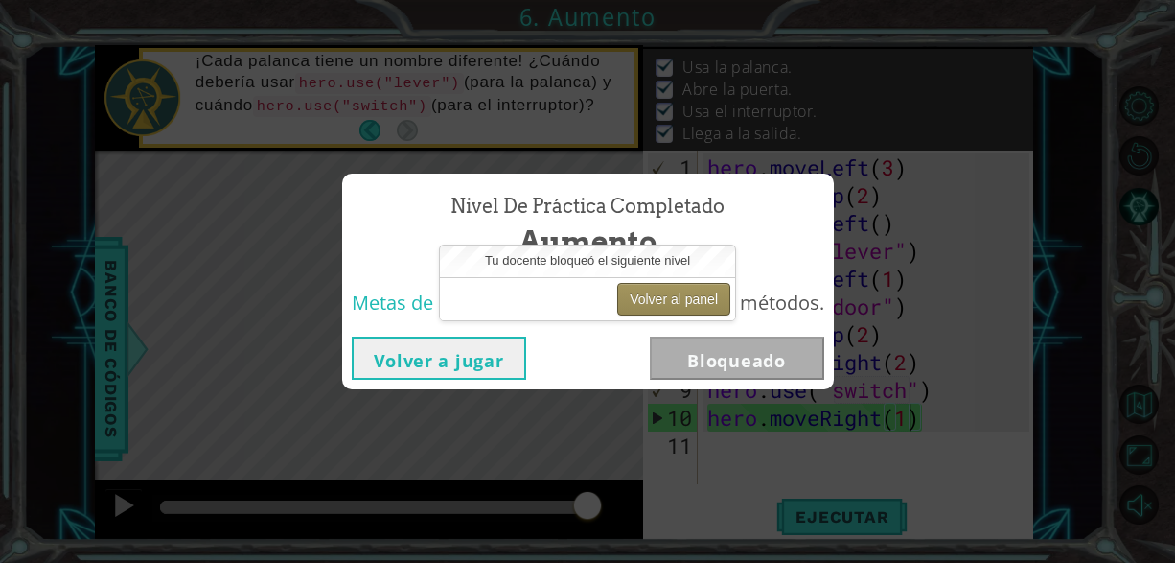
click at [710, 301] on button "Volver al panel" at bounding box center [673, 299] width 113 height 33
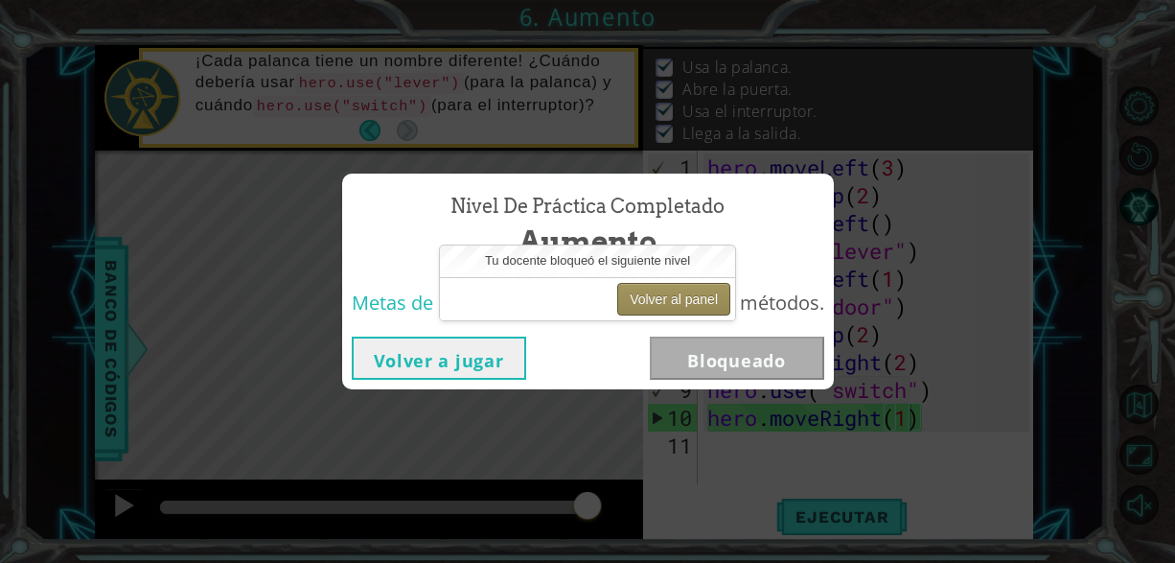
click at [710, 301] on button "Volver al panel" at bounding box center [673, 299] width 113 height 33
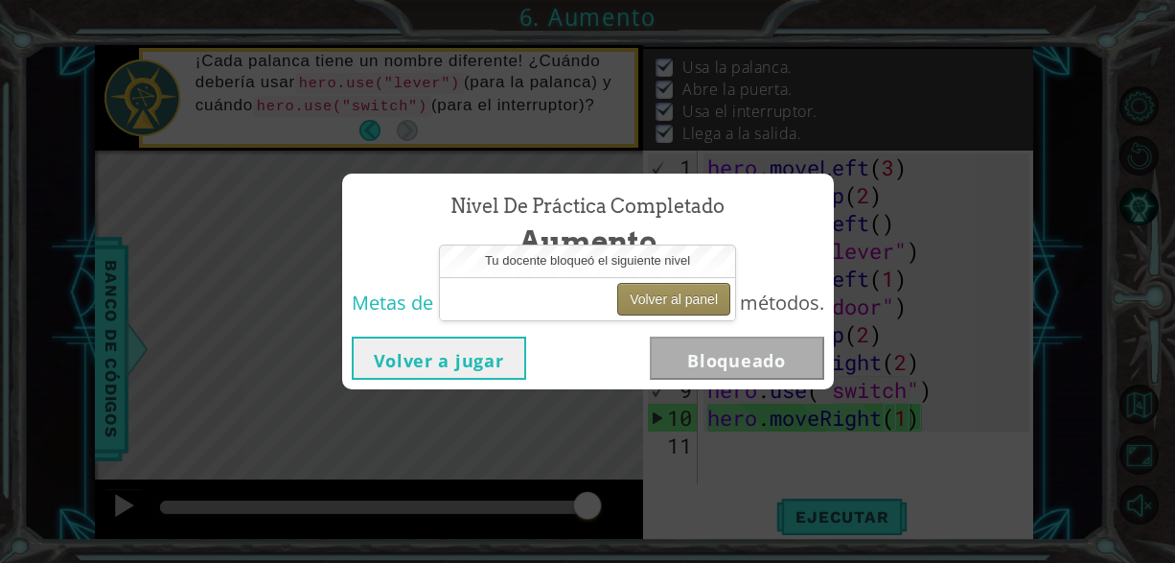
click at [710, 301] on button "Volver al panel" at bounding box center [673, 299] width 113 height 33
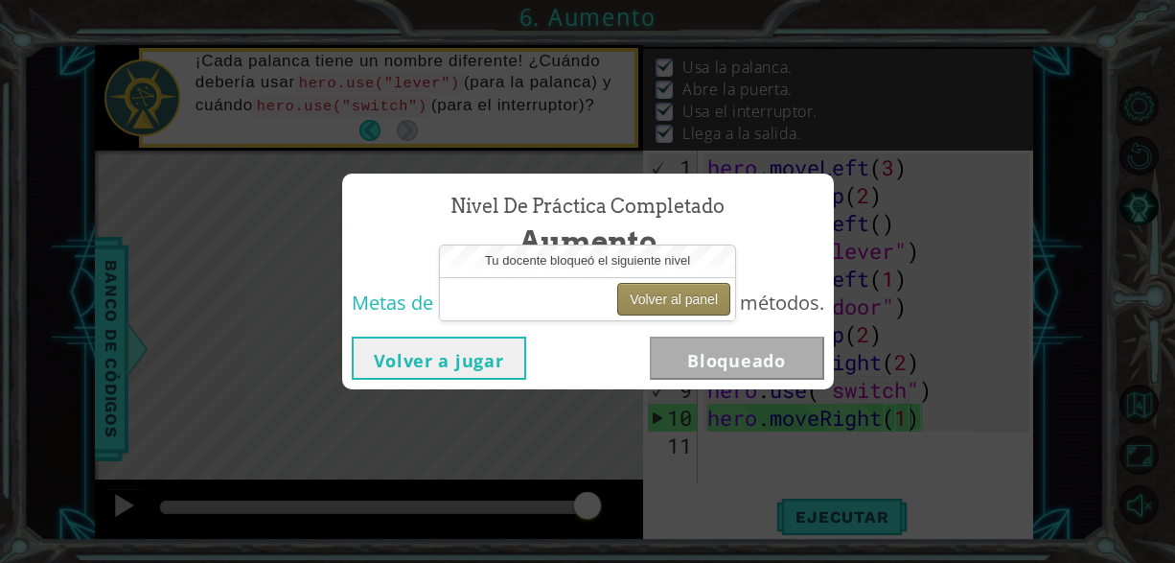
click at [710, 301] on button "Volver al panel" at bounding box center [673, 299] width 113 height 33
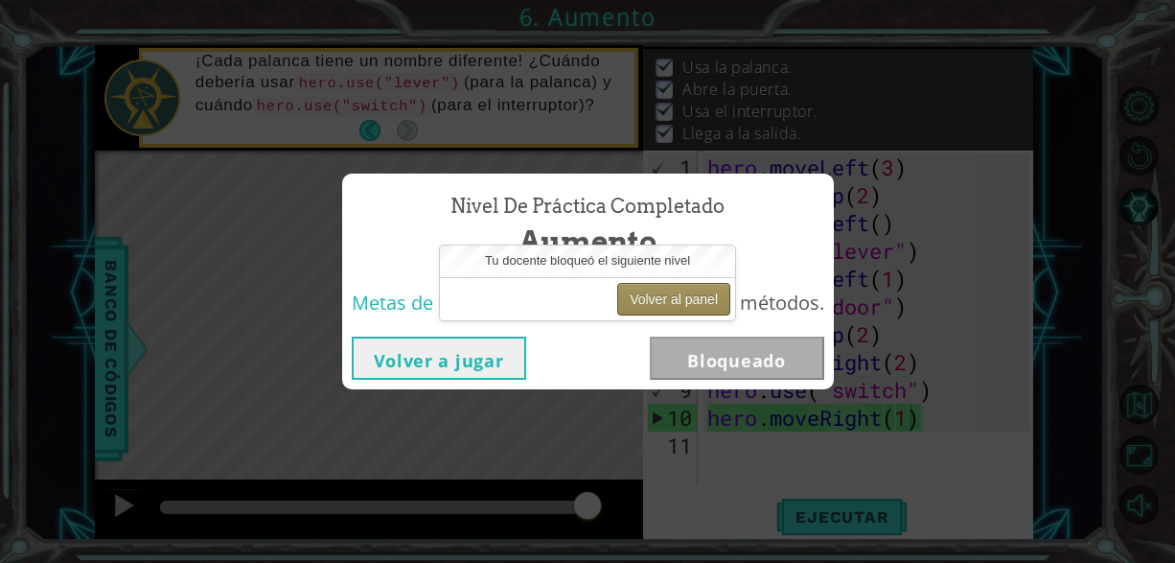
click at [710, 301] on button "Volver al panel" at bounding box center [673, 299] width 113 height 33
click at [685, 295] on button "Volver al panel" at bounding box center [673, 299] width 113 height 33
